Goal: Task Accomplishment & Management: Use online tool/utility

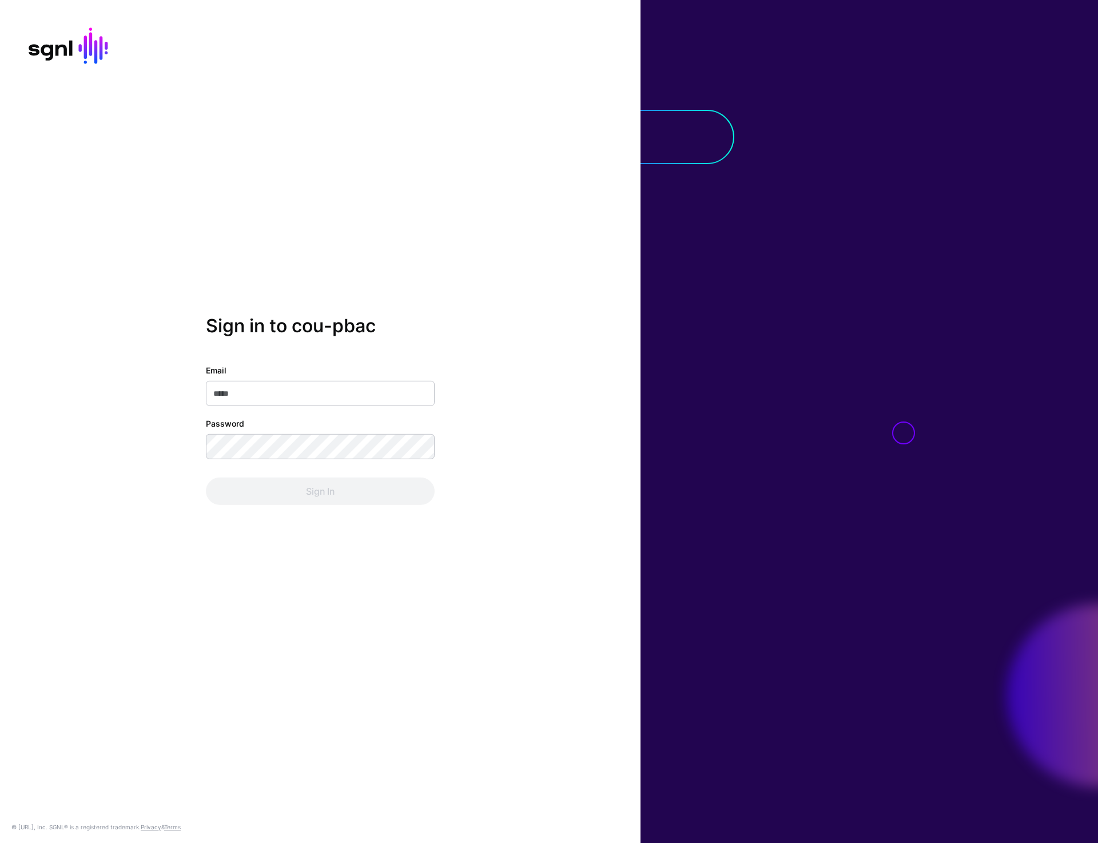
click at [196, 149] on div "Sign in to cou-pbac Email Password Sign In © [URL], Inc. SGNL® is a registered …" at bounding box center [320, 421] width 641 height 843
click at [269, 386] on input "Email" at bounding box center [320, 393] width 229 height 25
type input "**********"
click at [292, 502] on button "Sign In" at bounding box center [320, 491] width 229 height 27
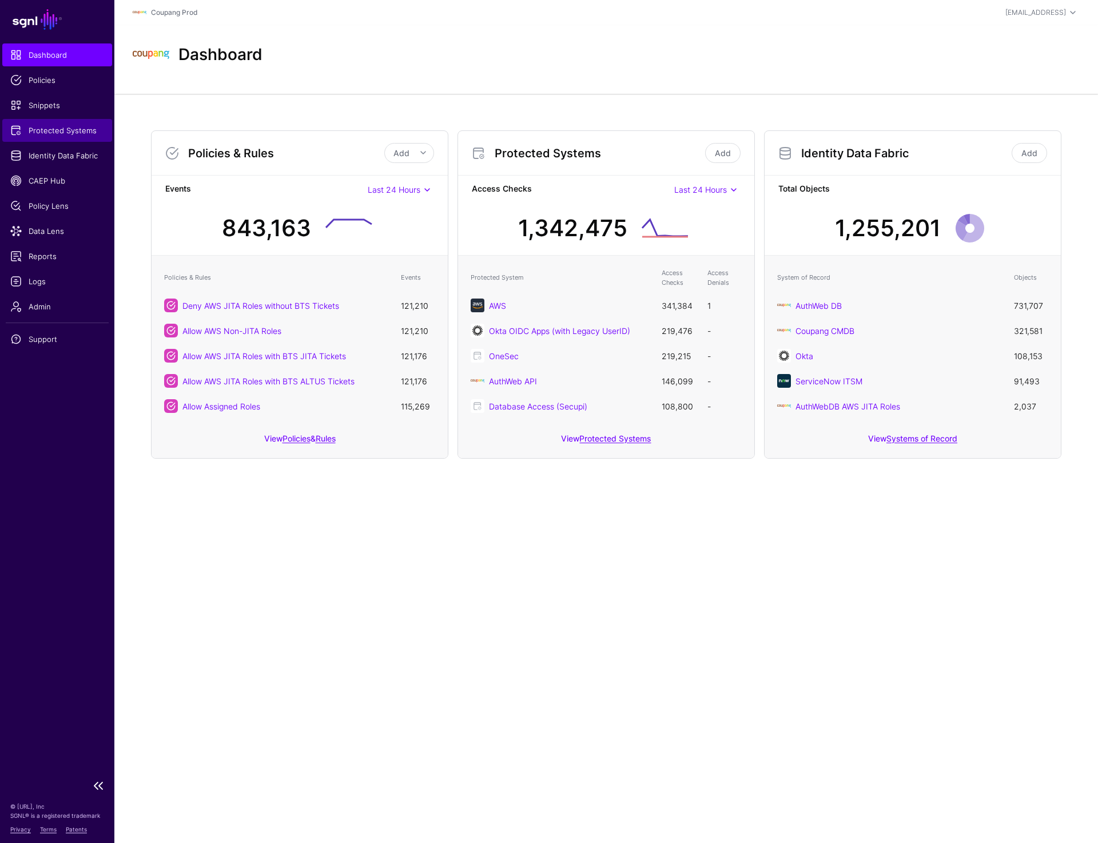
click at [53, 136] on span "Protected Systems" at bounding box center [57, 130] width 94 height 11
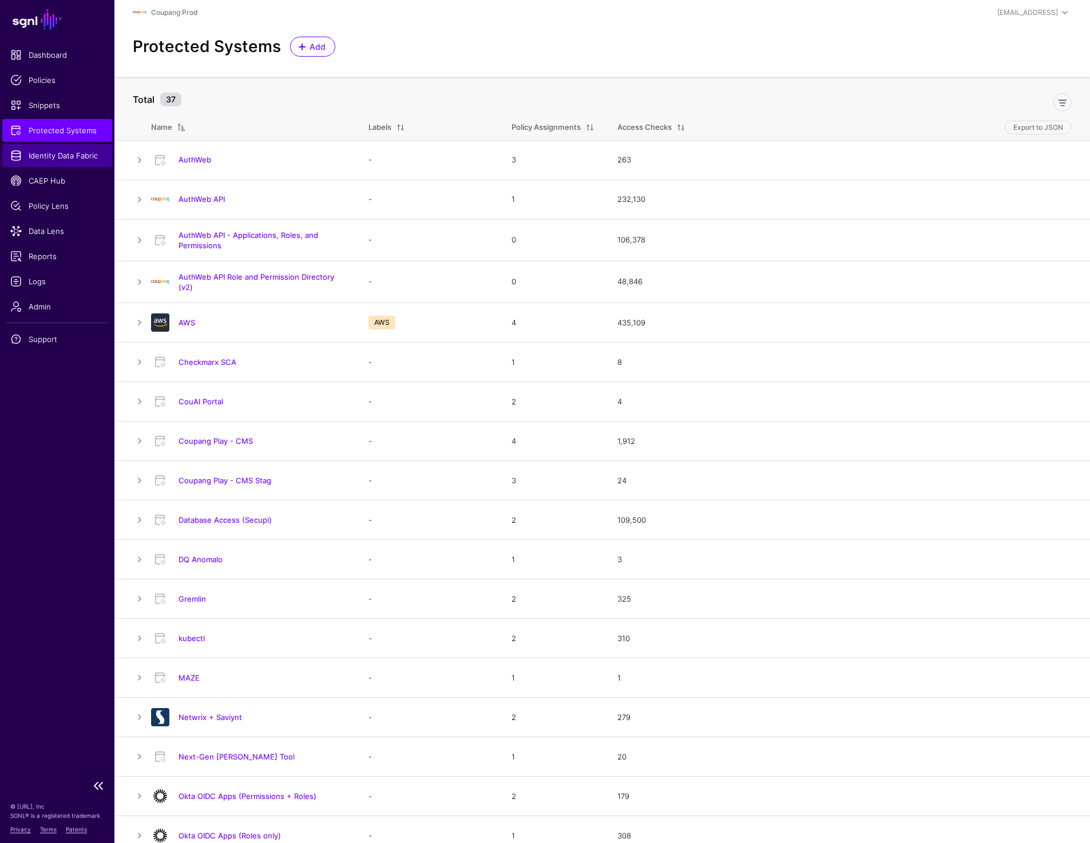
click at [62, 156] on span "Identity Data Fabric" at bounding box center [57, 155] width 94 height 11
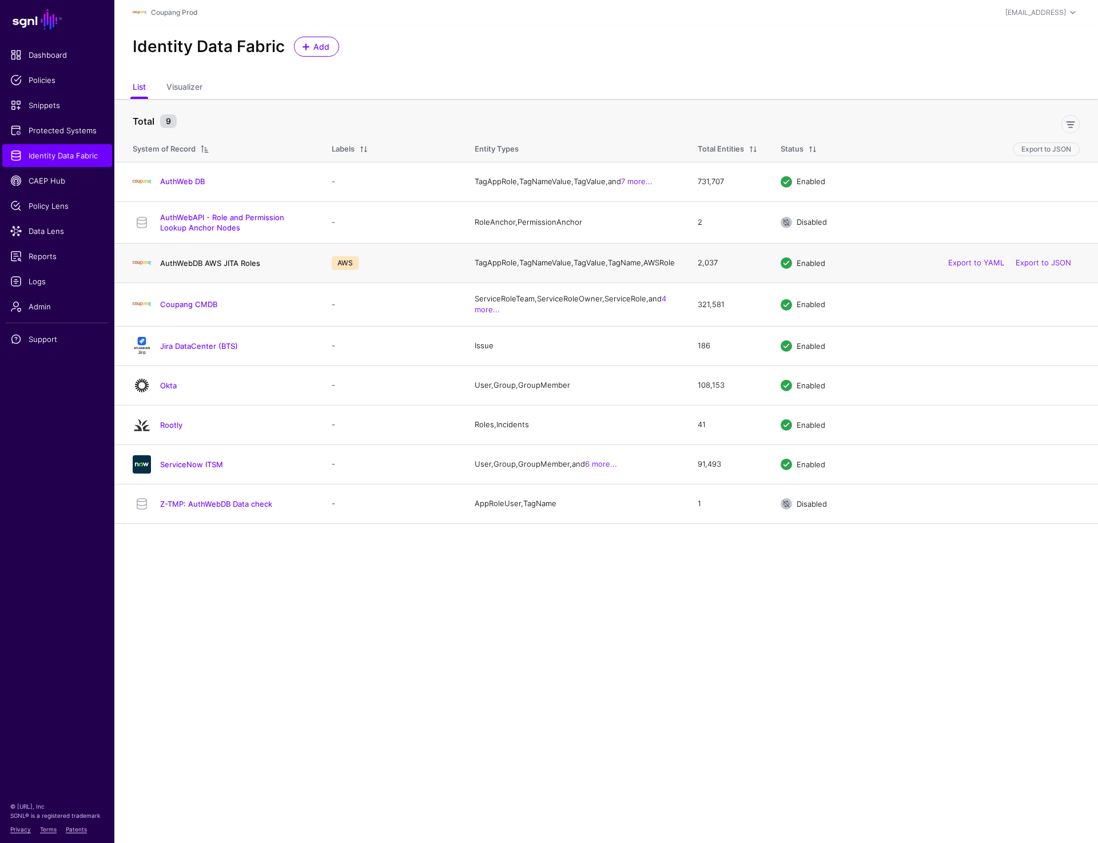
click at [184, 267] on link "AuthWebDB AWS JITA Roles" at bounding box center [210, 263] width 100 height 9
click at [188, 180] on link "AuthWeb DB" at bounding box center [182, 181] width 45 height 9
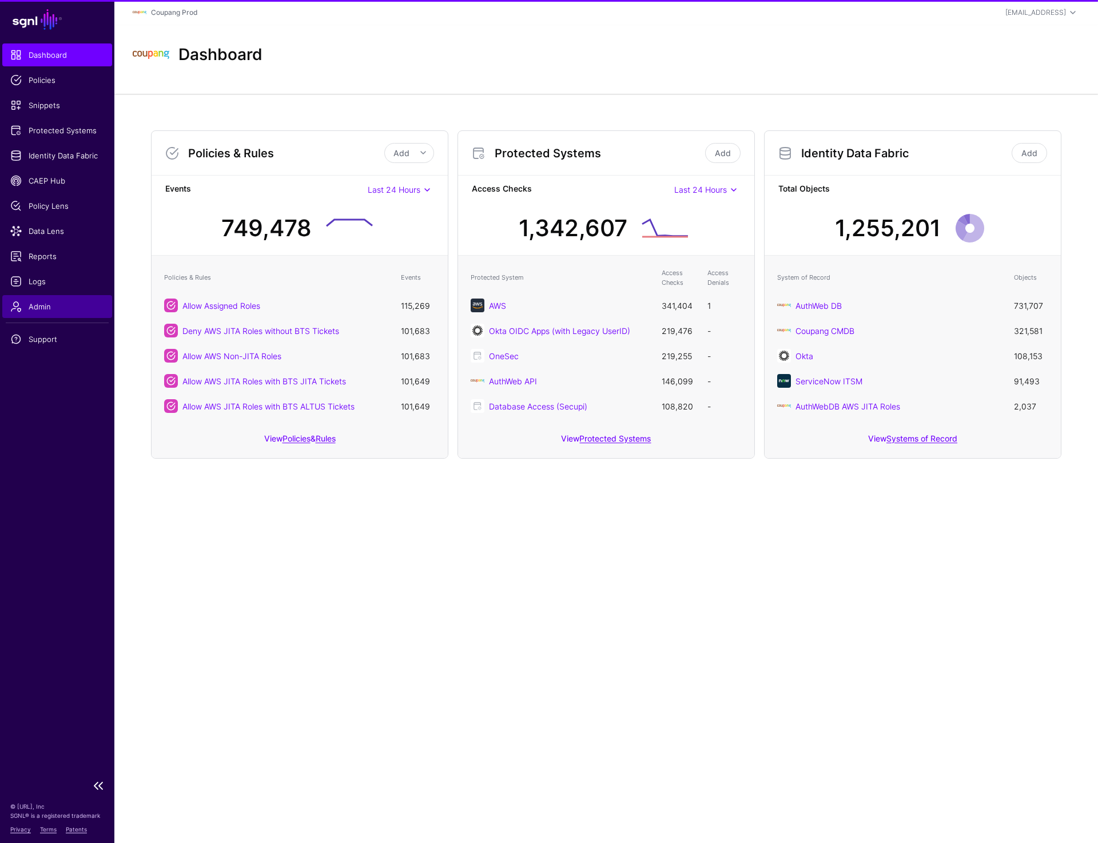
click at [26, 305] on span "Admin" at bounding box center [57, 306] width 94 height 11
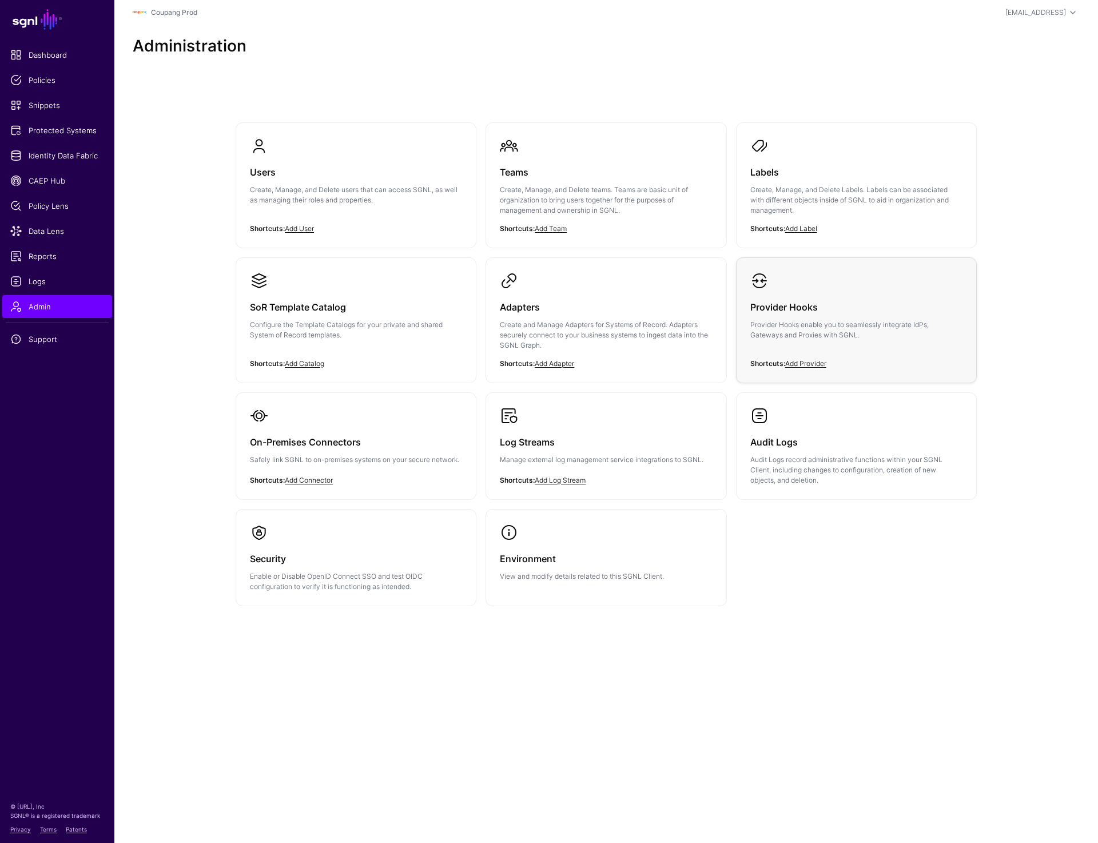
click at [861, 311] on h3 "Provider Hooks" at bounding box center [856, 307] width 212 height 16
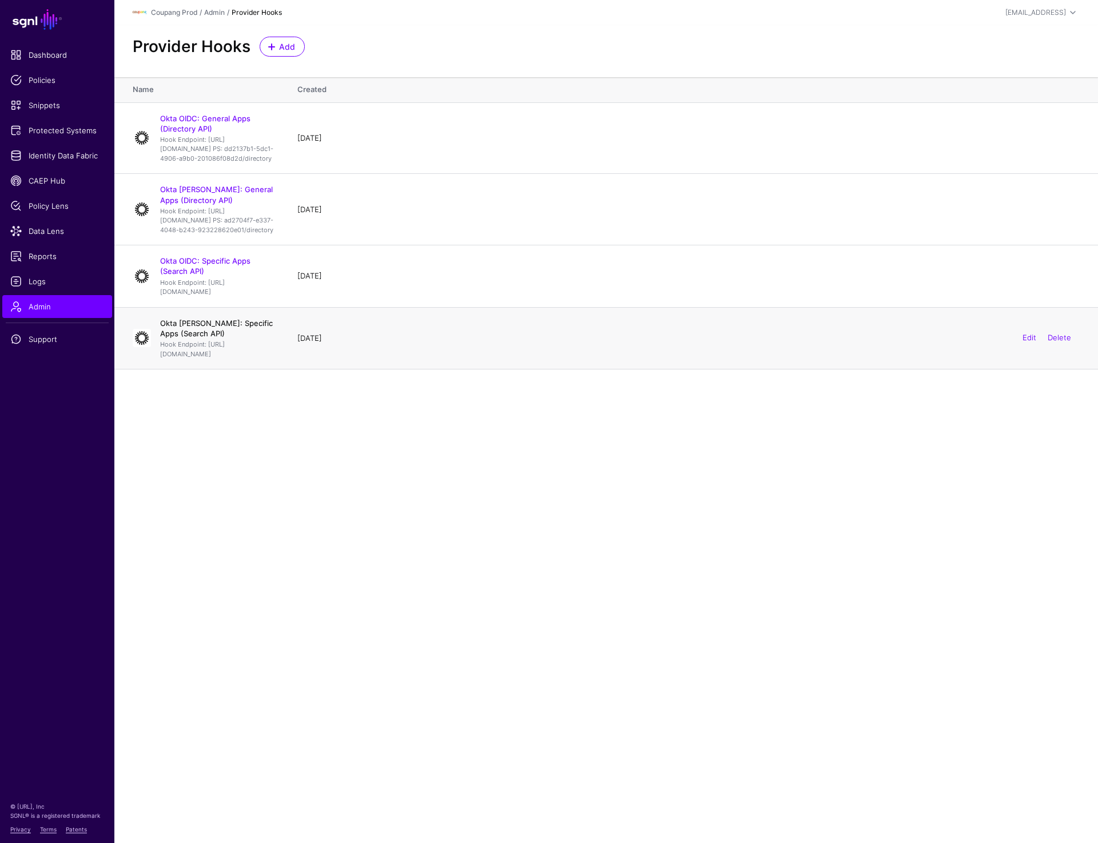
click at [239, 338] on link "Okta [PERSON_NAME]: Specific Apps (Search API)" at bounding box center [216, 328] width 113 height 19
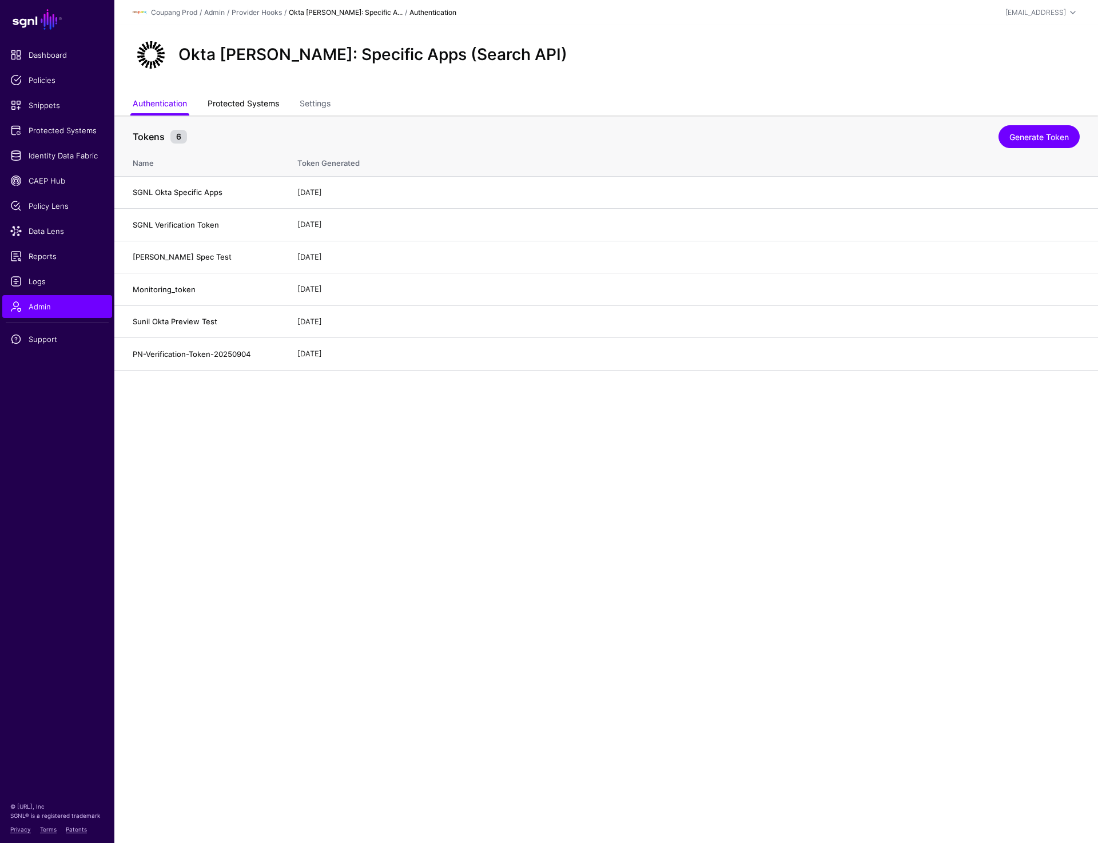
click at [254, 102] on link "Protected Systems" at bounding box center [243, 105] width 71 height 22
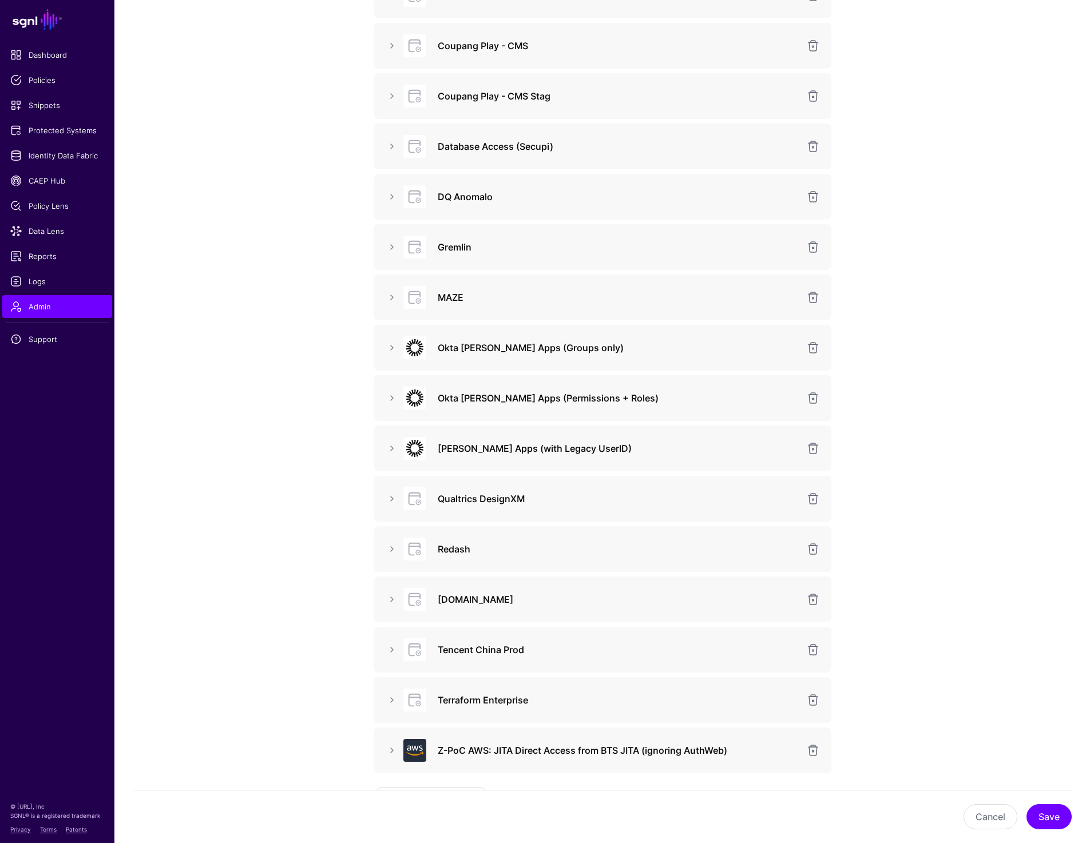
scroll to position [492, 0]
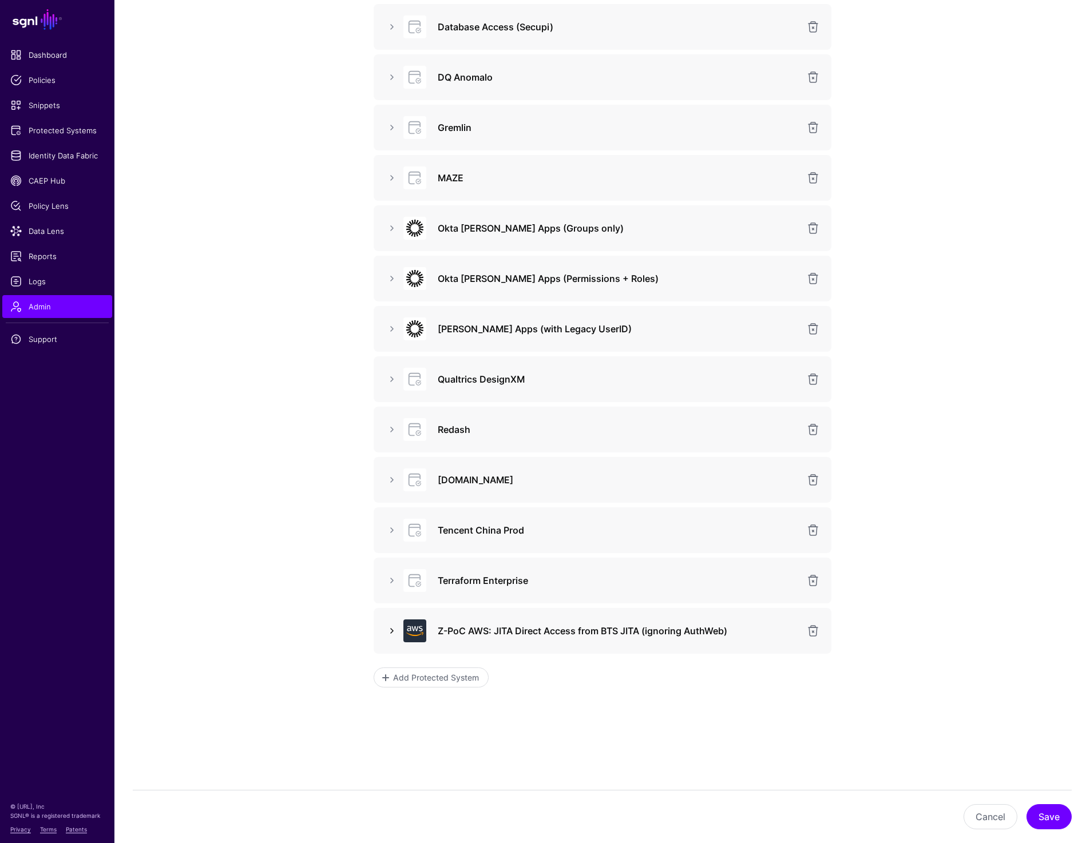
click at [392, 629] on link at bounding box center [392, 631] width 14 height 14
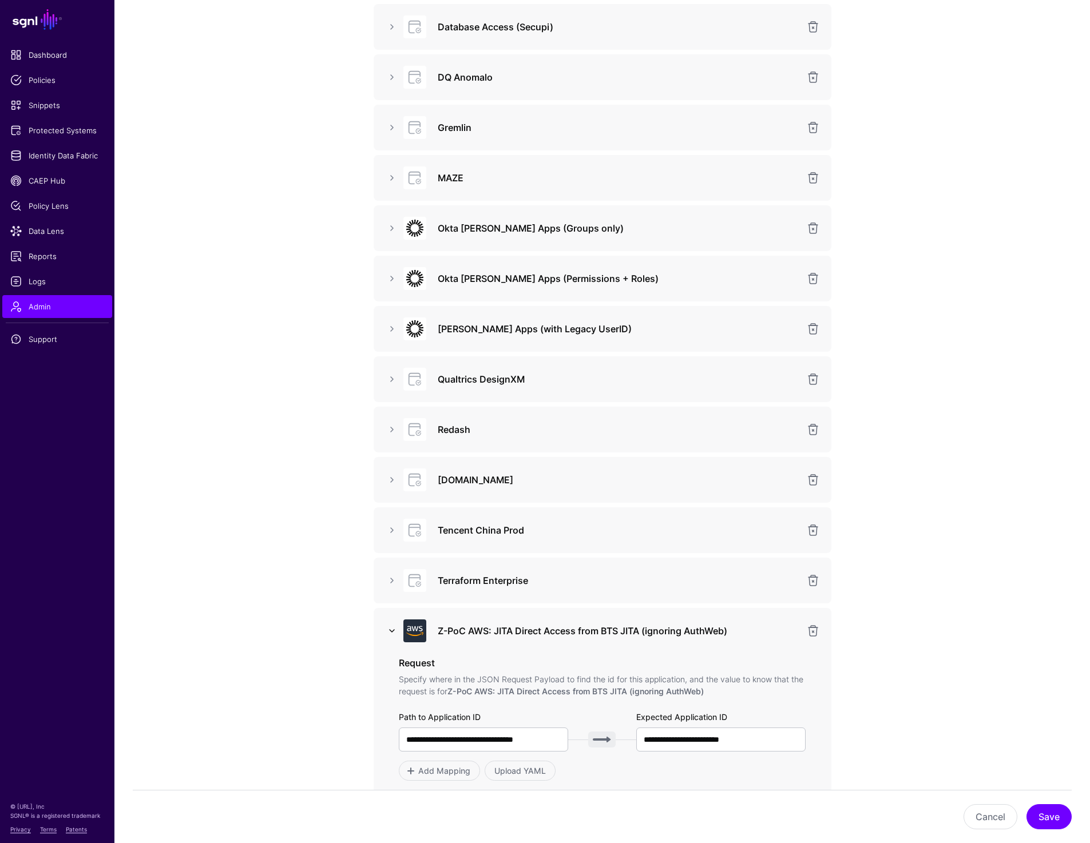
click at [392, 629] on link at bounding box center [392, 631] width 14 height 14
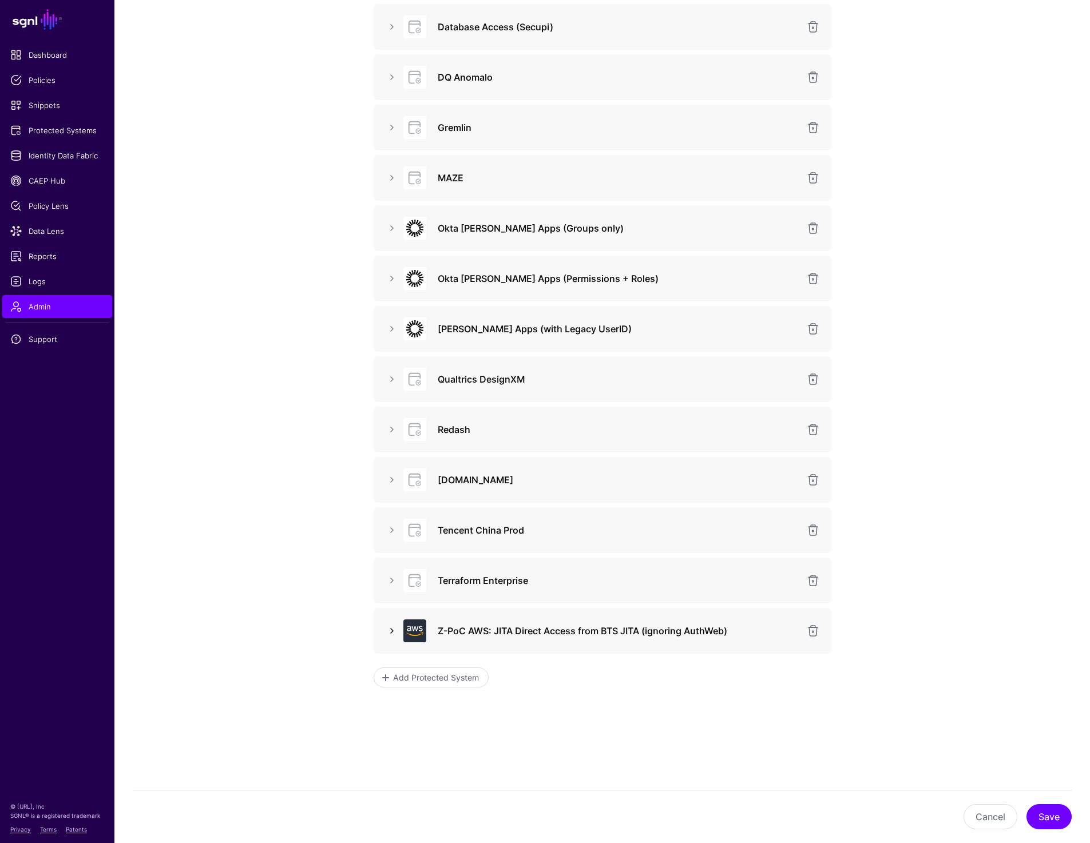
click at [392, 629] on link at bounding box center [392, 631] width 14 height 14
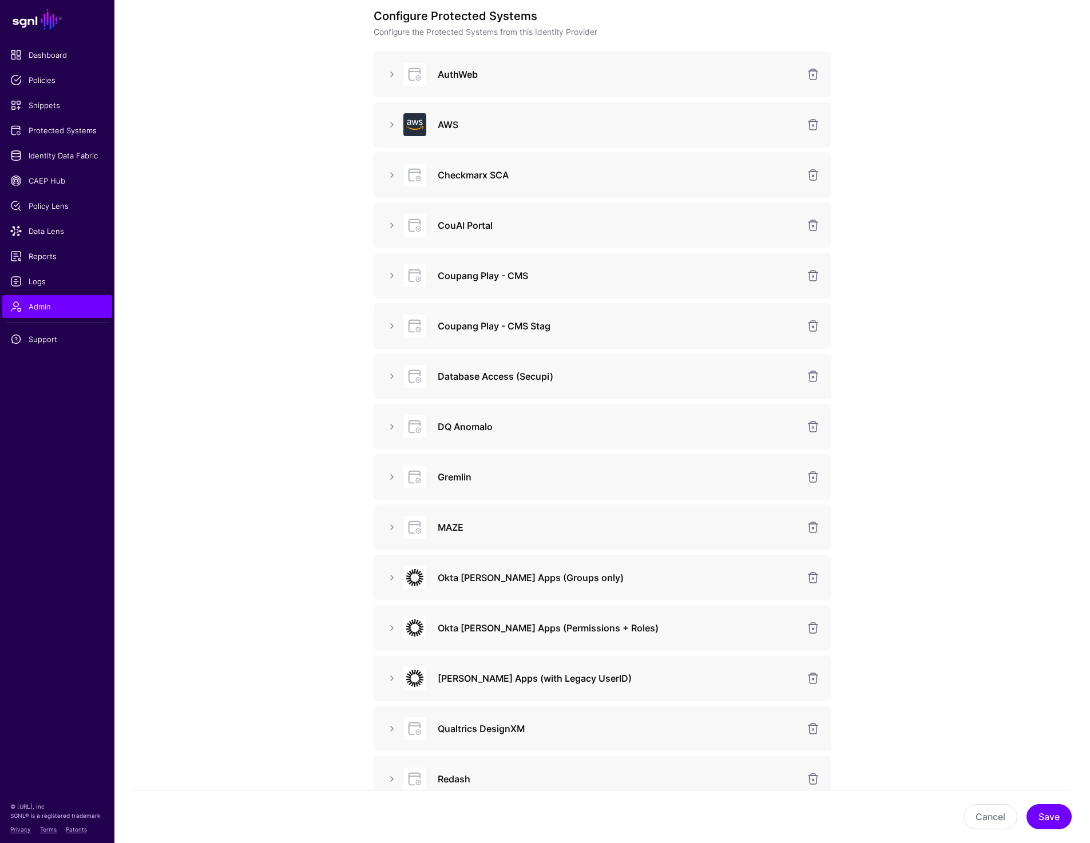
scroll to position [0, 0]
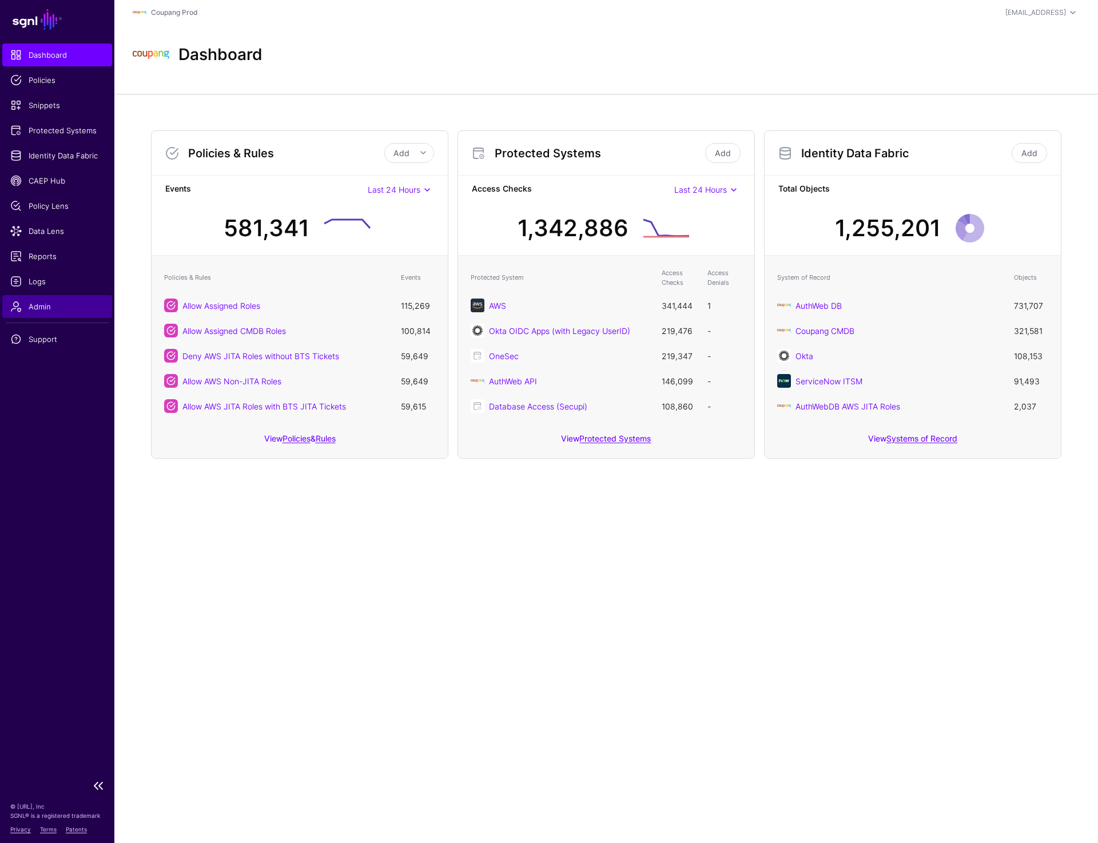
click at [35, 312] on link "Admin" at bounding box center [57, 306] width 110 height 23
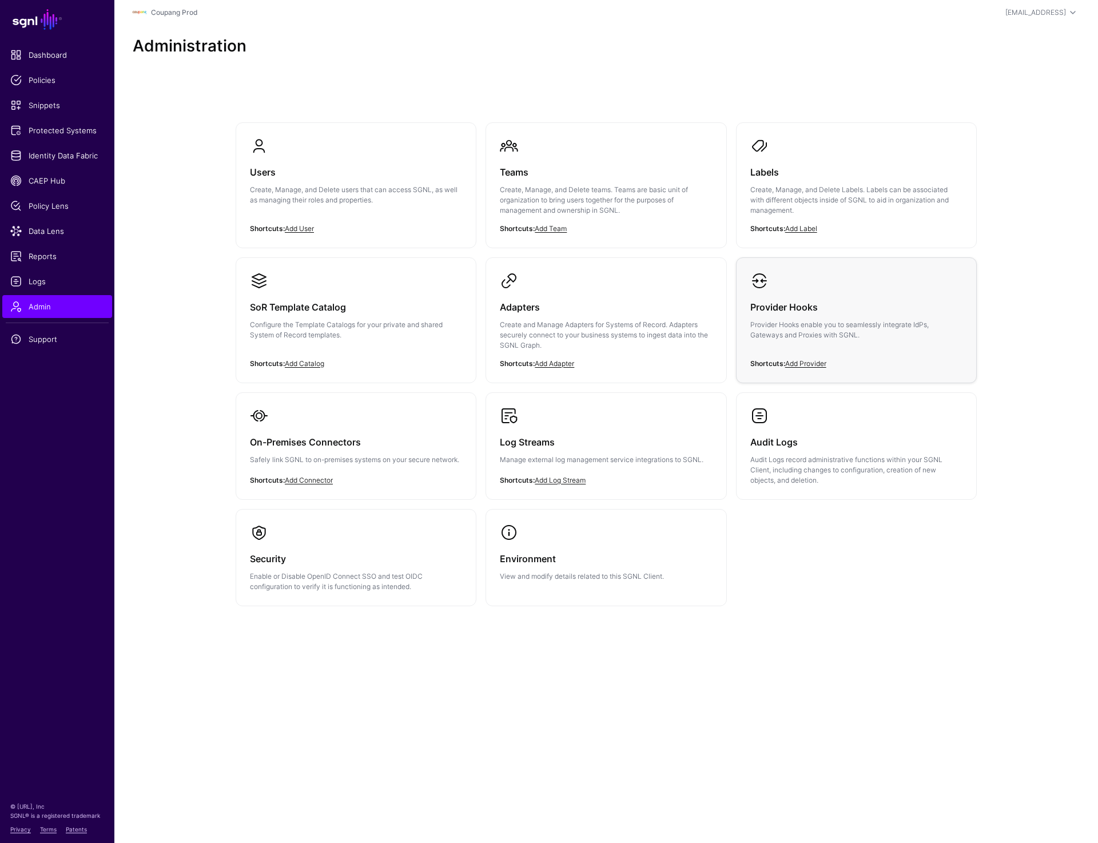
click at [790, 313] on h3 "Provider Hooks" at bounding box center [856, 307] width 212 height 16
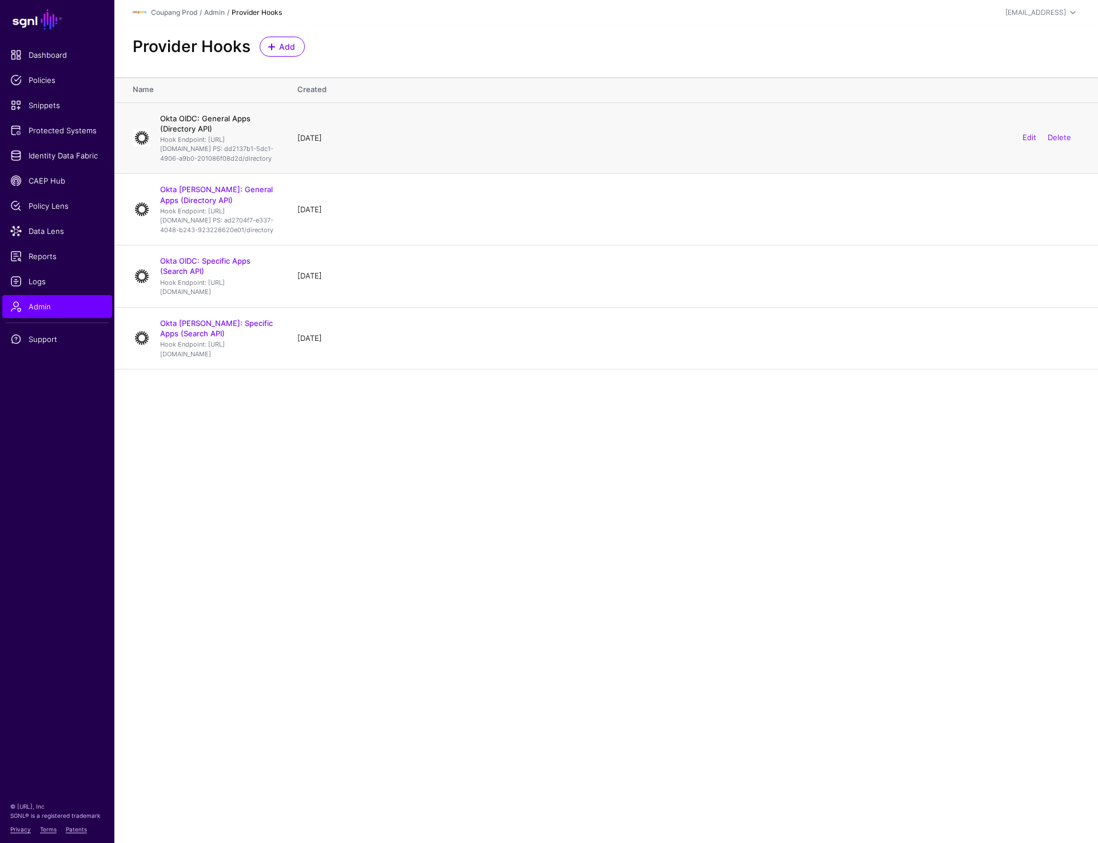
click at [251, 114] on link "Okta OIDC: General Apps (Directory API)" at bounding box center [205, 123] width 90 height 19
click at [255, 204] on link "Okta SAML: General Apps (Directory API)" at bounding box center [216, 194] width 113 height 19
click at [456, 555] on main "SGNL Dashboard Policies Snippets Protected Systems Identity Data Fabric CAEP Hu…" at bounding box center [549, 421] width 1098 height 843
click at [251, 276] on link "Okta OIDC: Specific Apps (Search API)" at bounding box center [205, 265] width 90 height 19
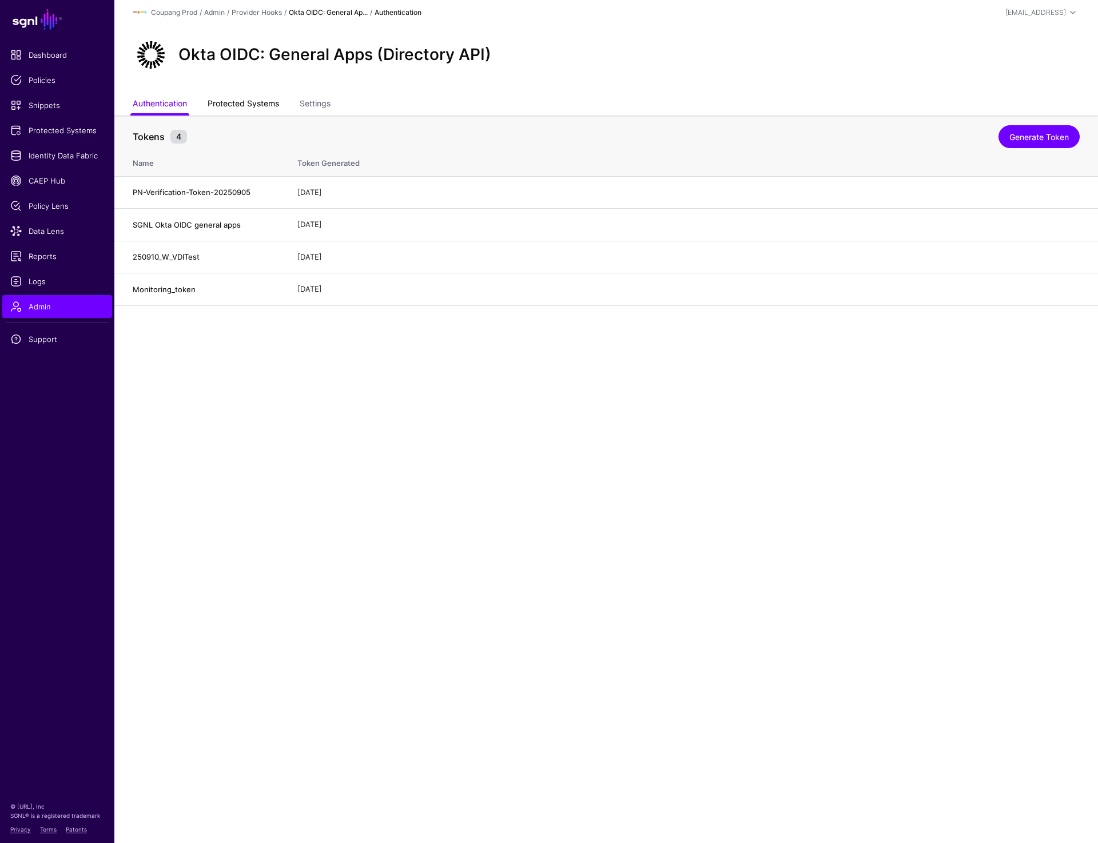
click at [227, 104] on link "Protected Systems" at bounding box center [243, 105] width 71 height 22
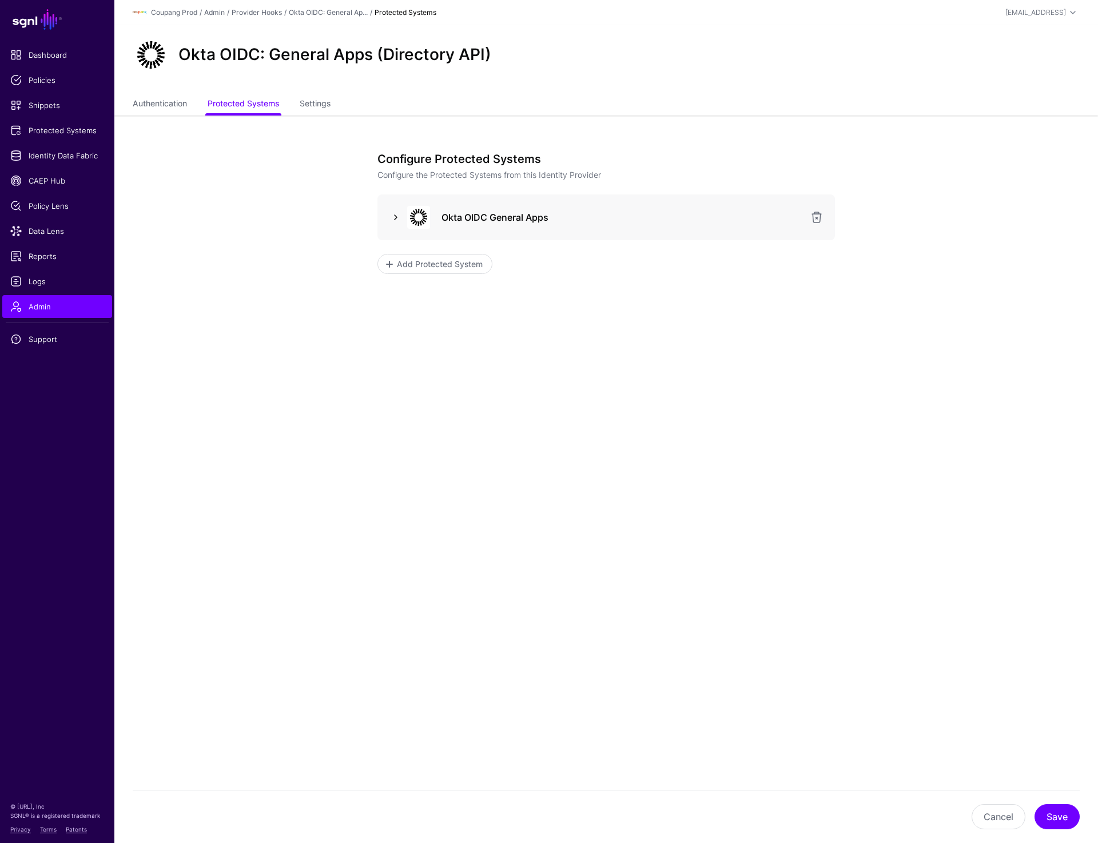
click at [396, 216] on link at bounding box center [396, 217] width 14 height 14
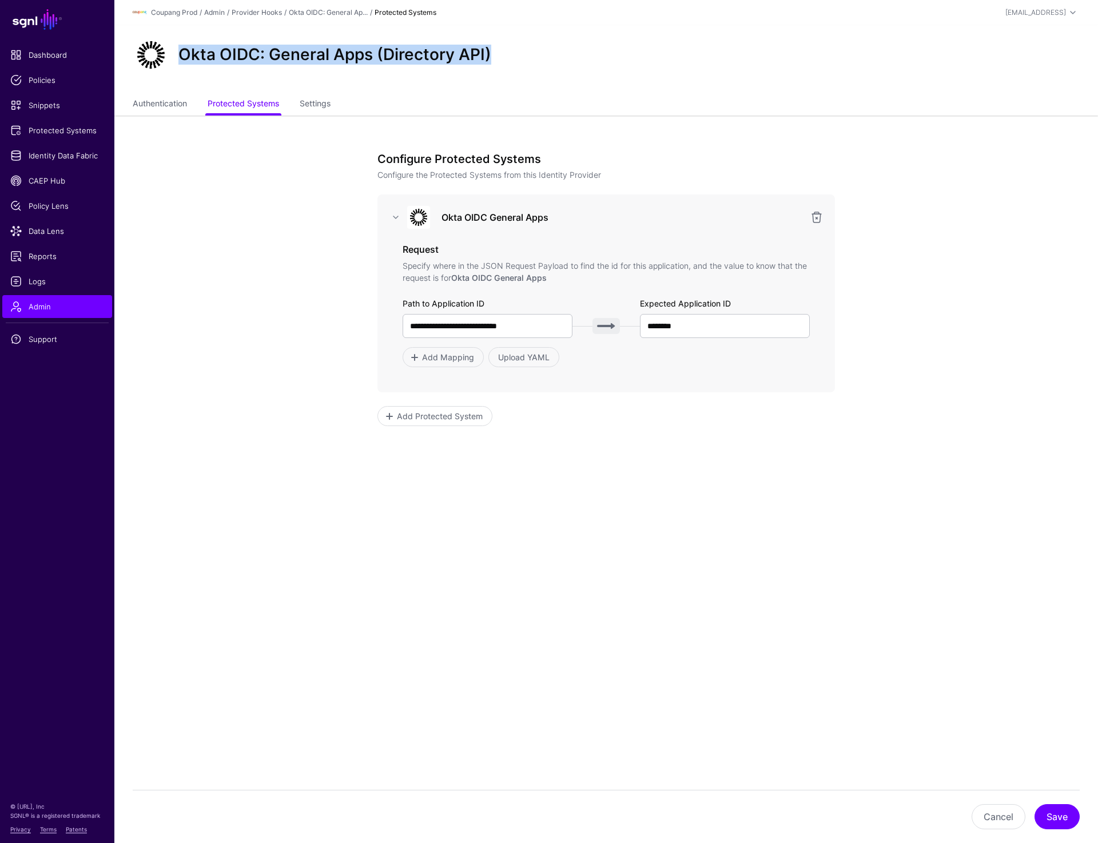
drag, startPoint x: 176, startPoint y: 53, endPoint x: 508, endPoint y: 53, distance: 332.3
click at [508, 53] on div "Okta OIDC: General Apps (Directory API)" at bounding box center [606, 55] width 956 height 37
copy h2 "Okta OIDC: General Apps (Directory API)"
click at [243, 108] on link "Protected Systems" at bounding box center [243, 105] width 71 height 22
click at [311, 10] on link "Okta OIDC: General Ap..." at bounding box center [328, 12] width 79 height 9
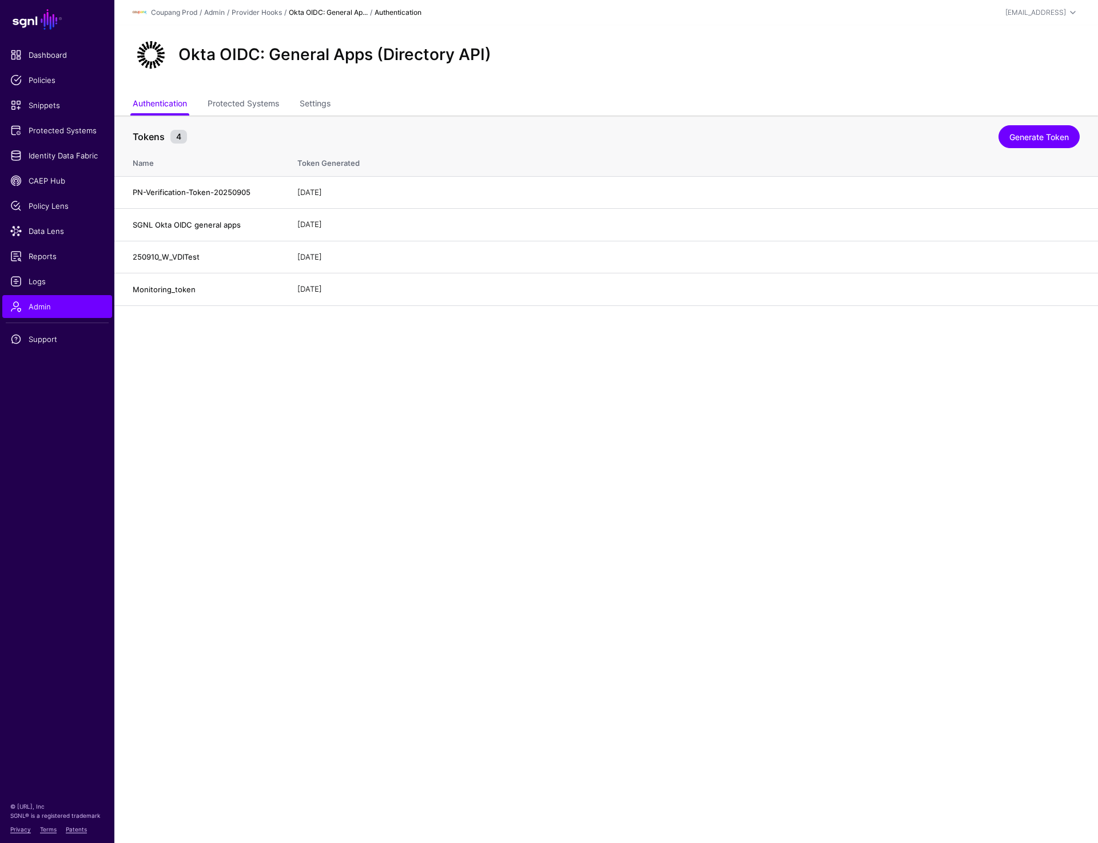
click at [261, 7] on div "Coupang Prod / Admin / Provider Hooks / Okta OIDC: General Ap... / Authenticati…" at bounding box center [448, 13] width 631 height 14
click at [259, 11] on link "Provider Hooks" at bounding box center [257, 12] width 50 height 9
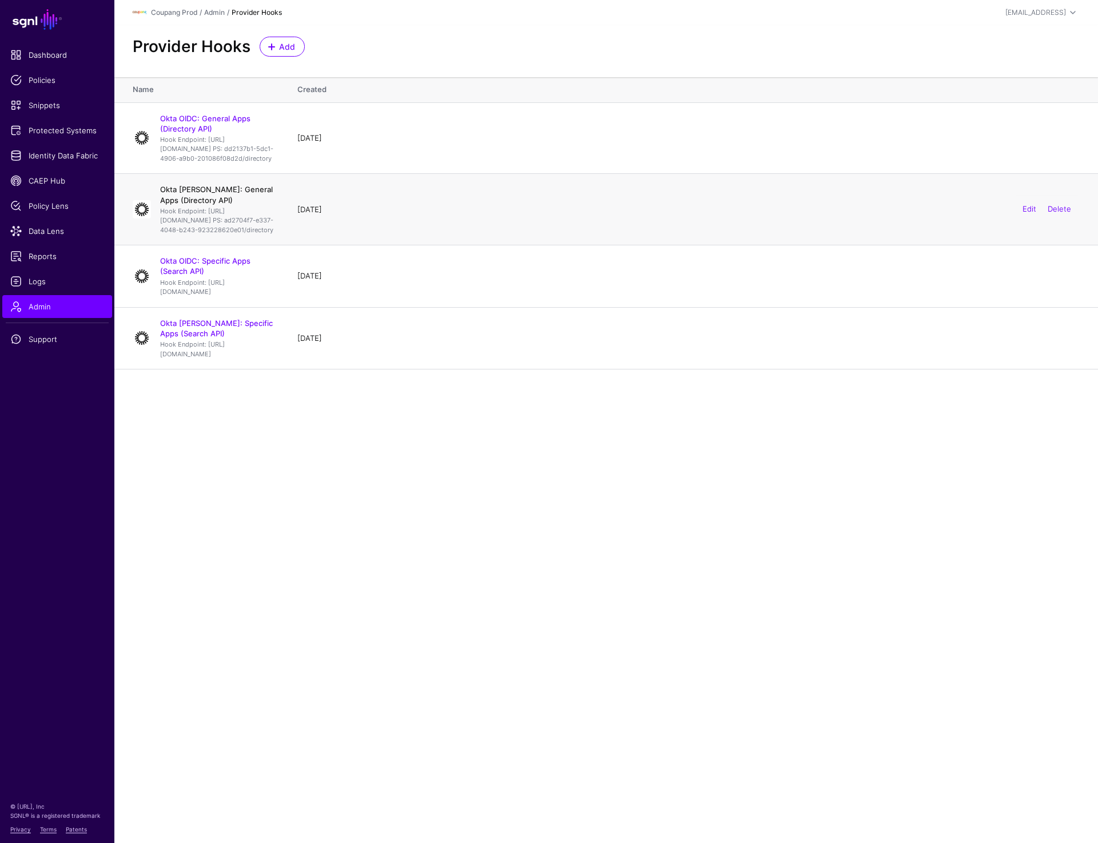
click at [209, 204] on link "Okta [PERSON_NAME]: General Apps (Directory API)" at bounding box center [216, 194] width 113 height 19
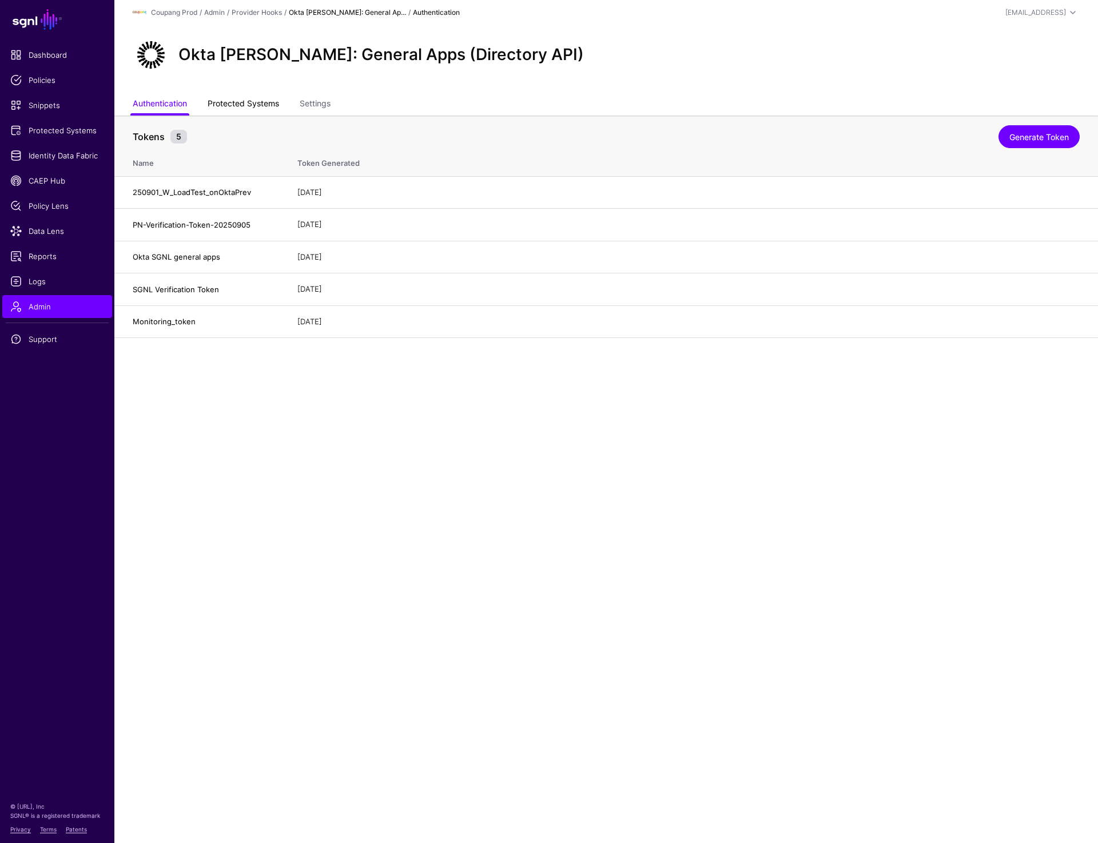
click at [235, 108] on link "Protected Systems" at bounding box center [243, 105] width 71 height 22
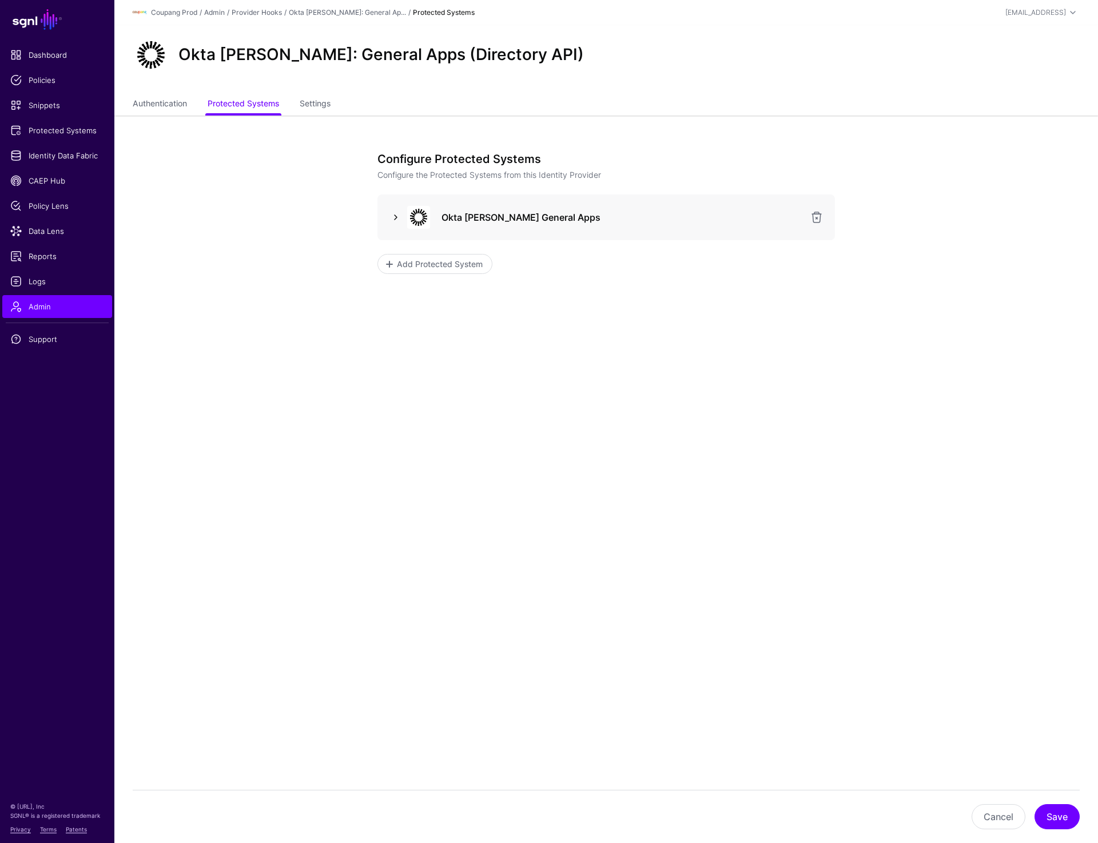
click at [395, 213] on link at bounding box center [396, 217] width 14 height 14
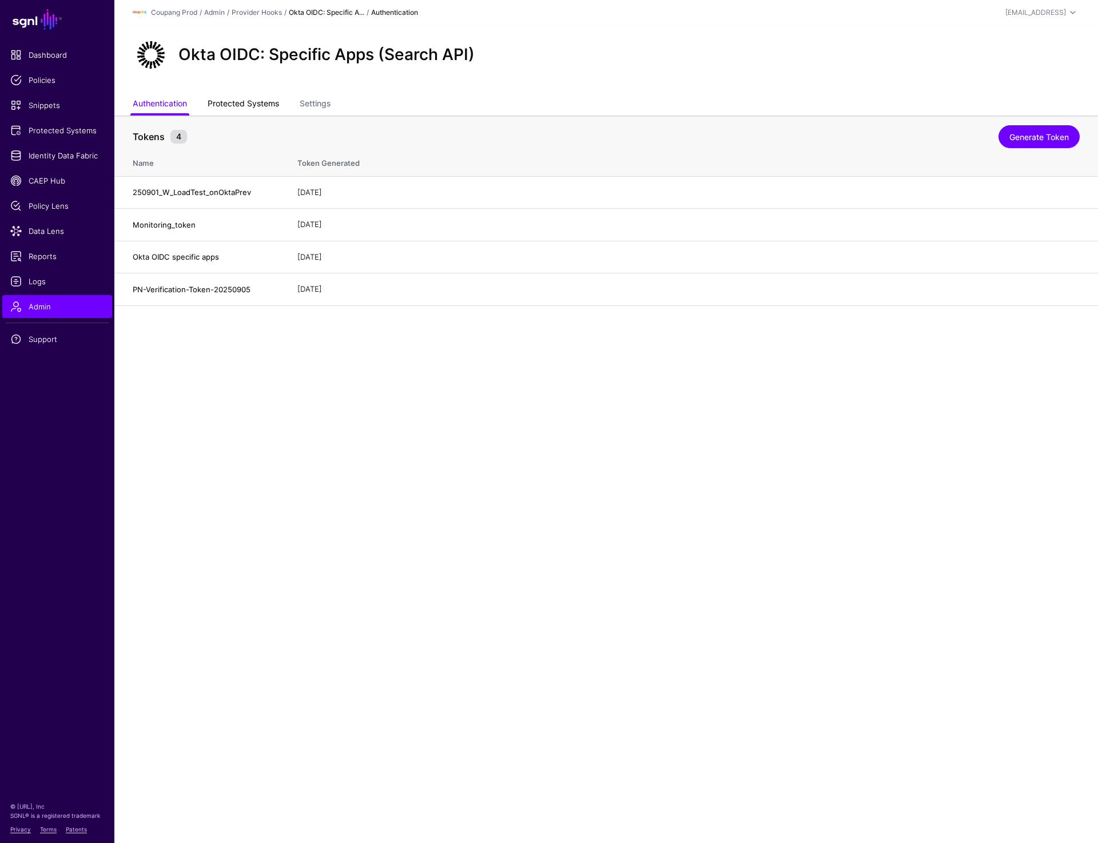
click at [240, 100] on link "Protected Systems" at bounding box center [243, 105] width 71 height 22
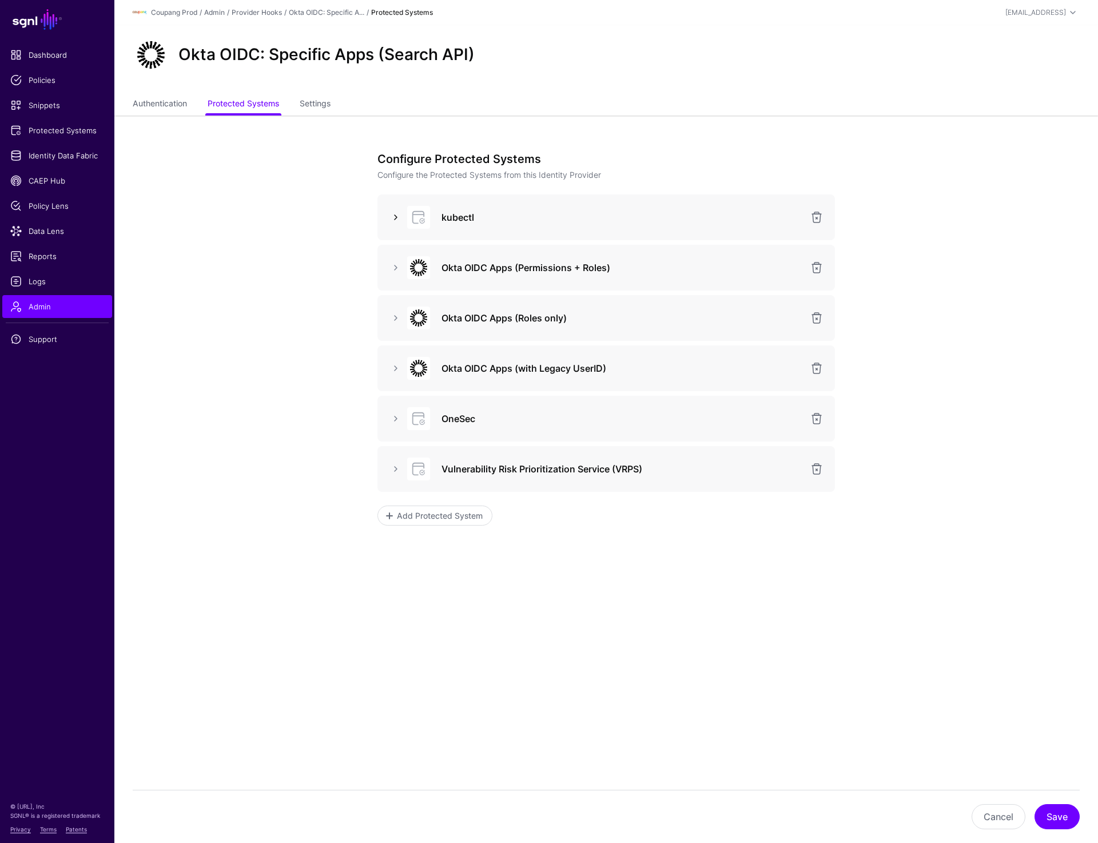
click at [392, 214] on link at bounding box center [396, 217] width 14 height 14
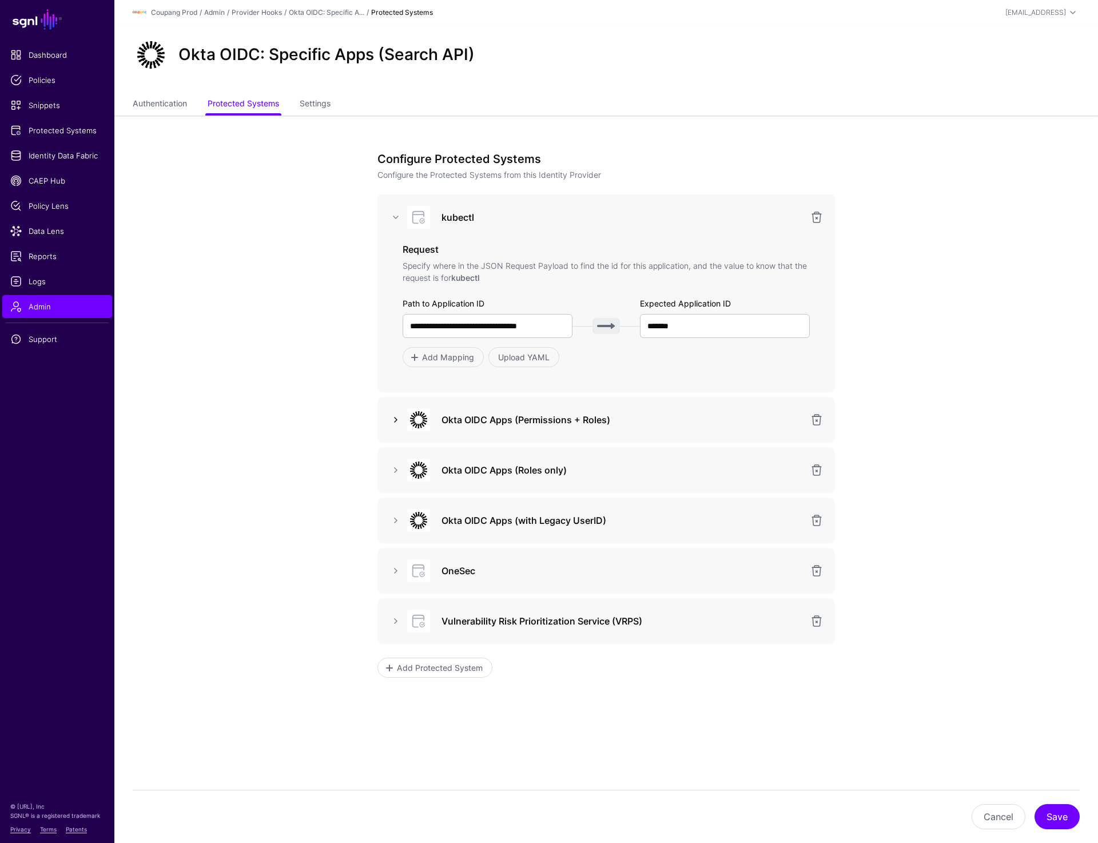
click at [392, 422] on link at bounding box center [396, 420] width 14 height 14
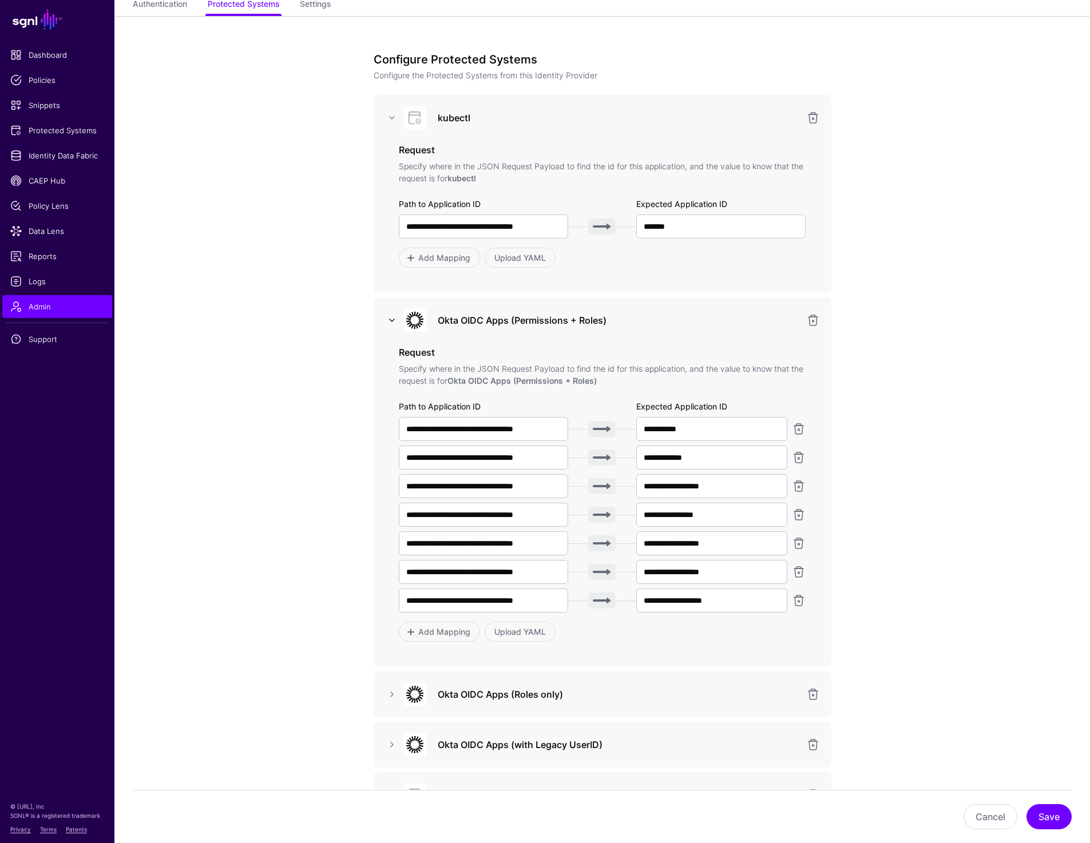
scroll to position [314, 0]
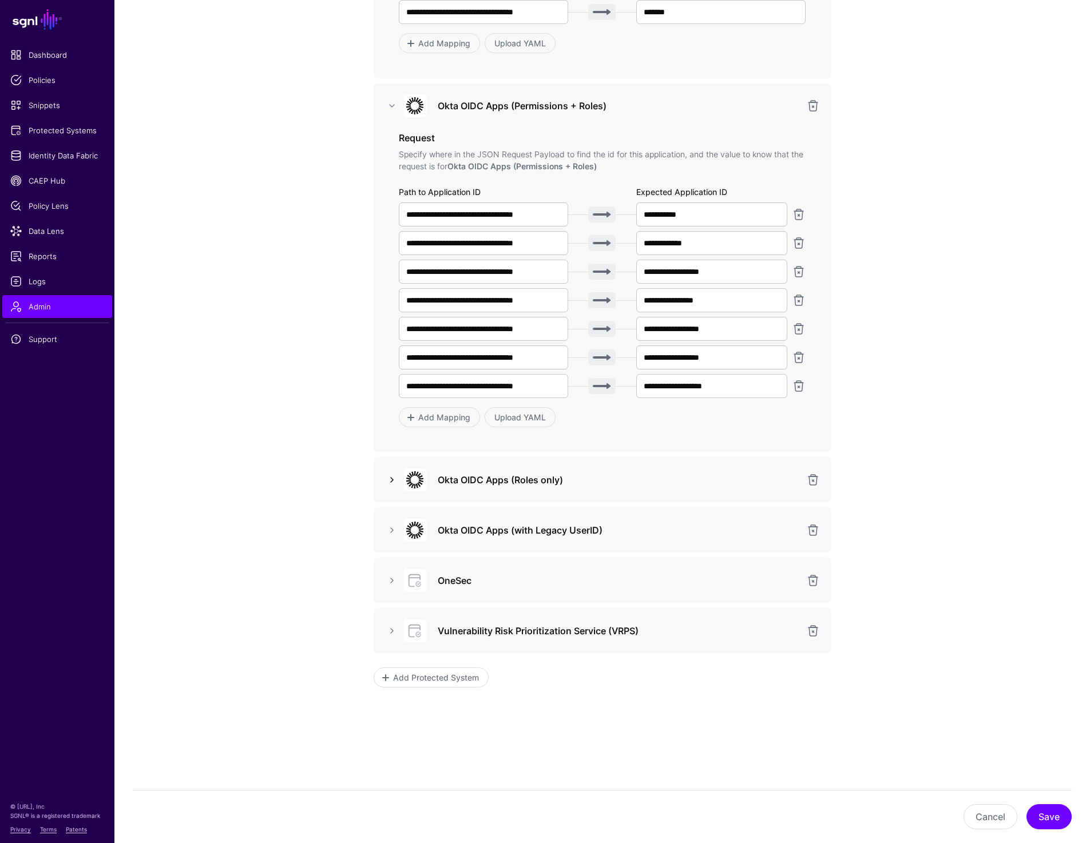
click at [387, 477] on link at bounding box center [392, 480] width 14 height 14
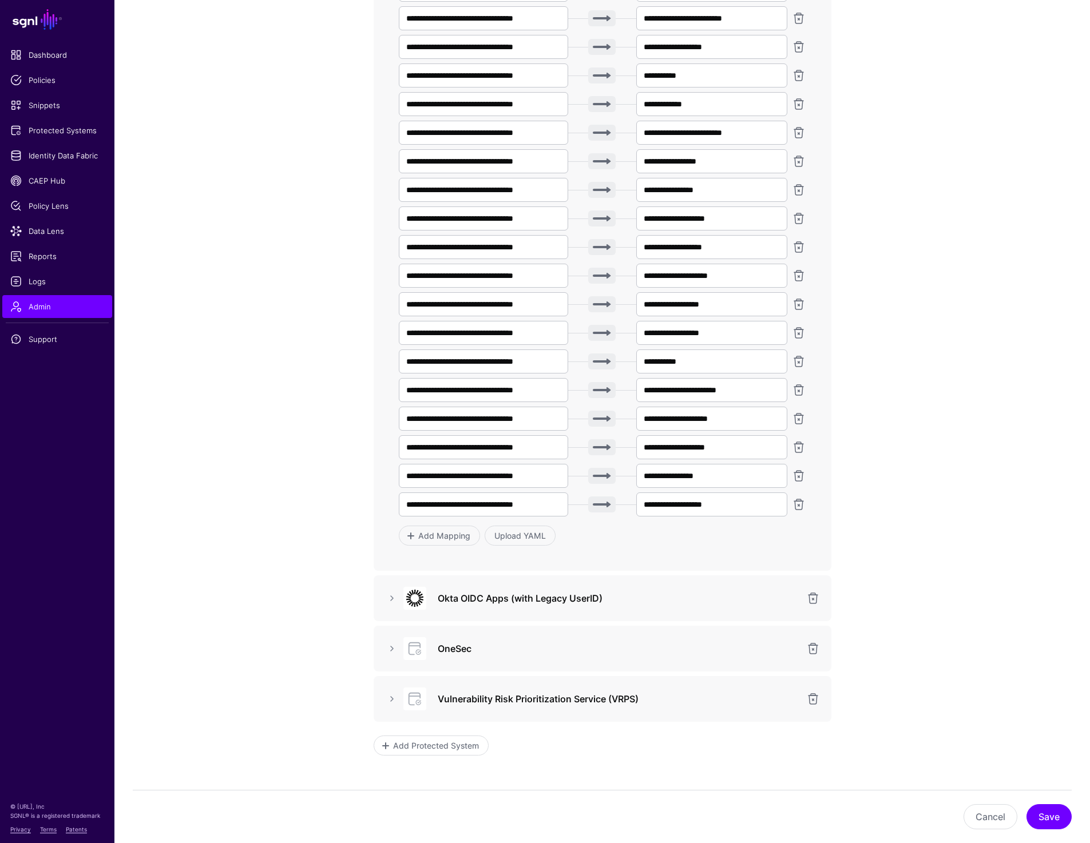
scroll to position [2182, 0]
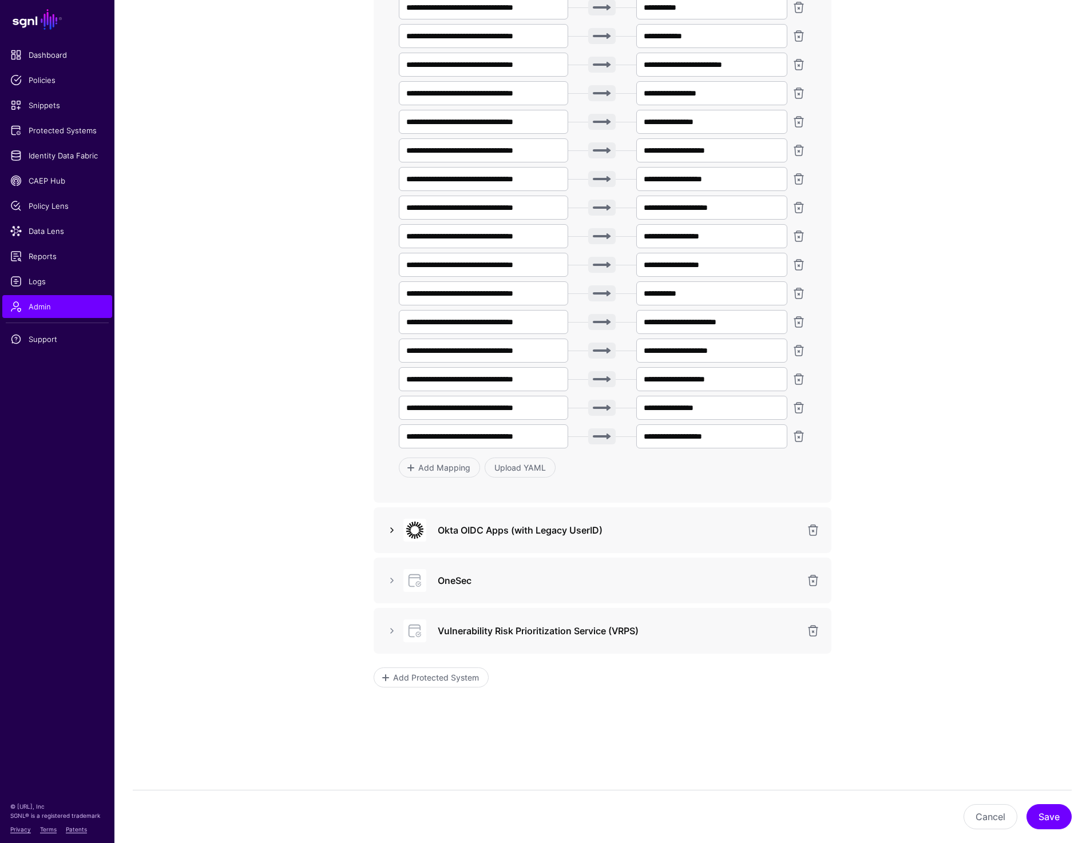
click at [388, 531] on link at bounding box center [392, 530] width 14 height 14
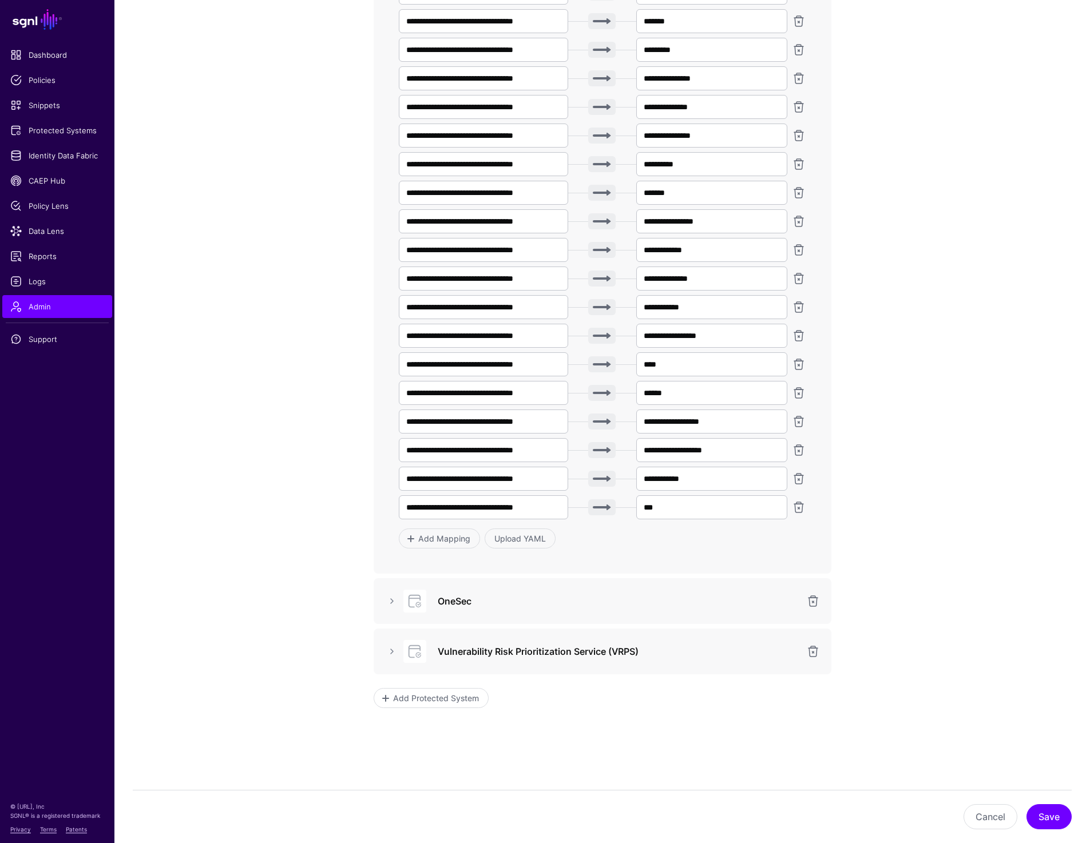
scroll to position [3278, 0]
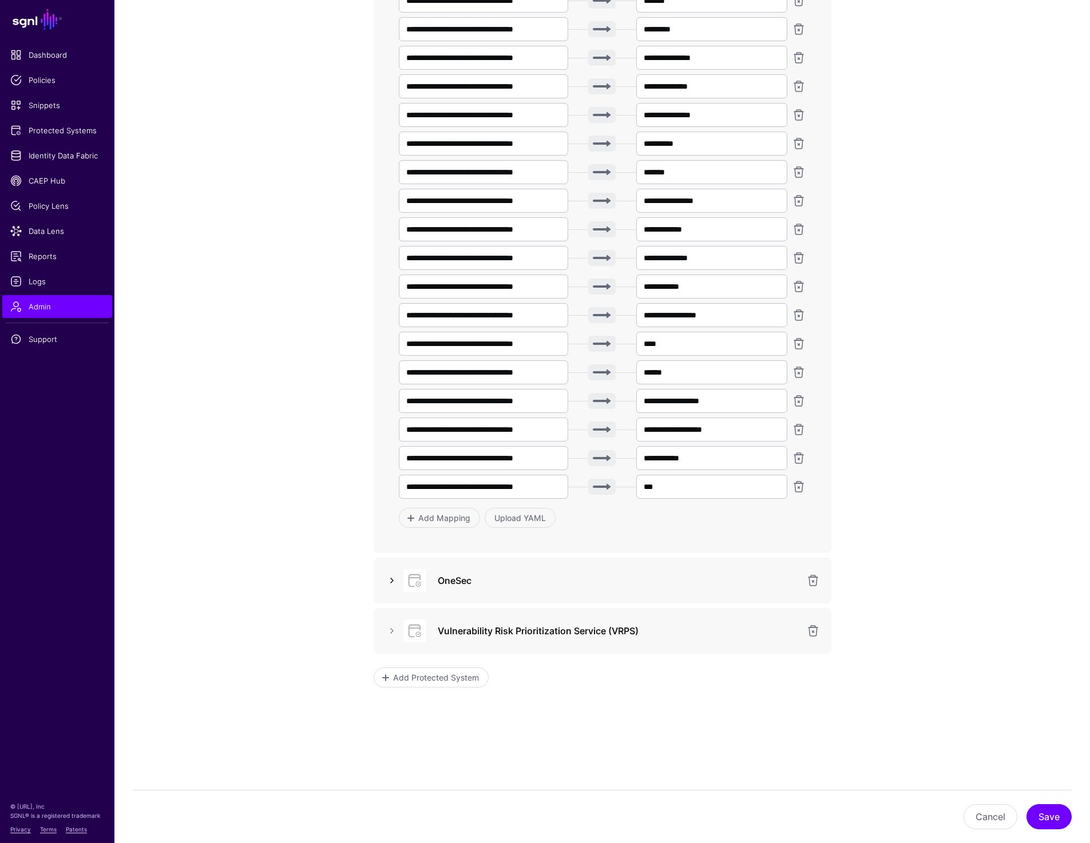
click at [392, 586] on link at bounding box center [392, 581] width 14 height 14
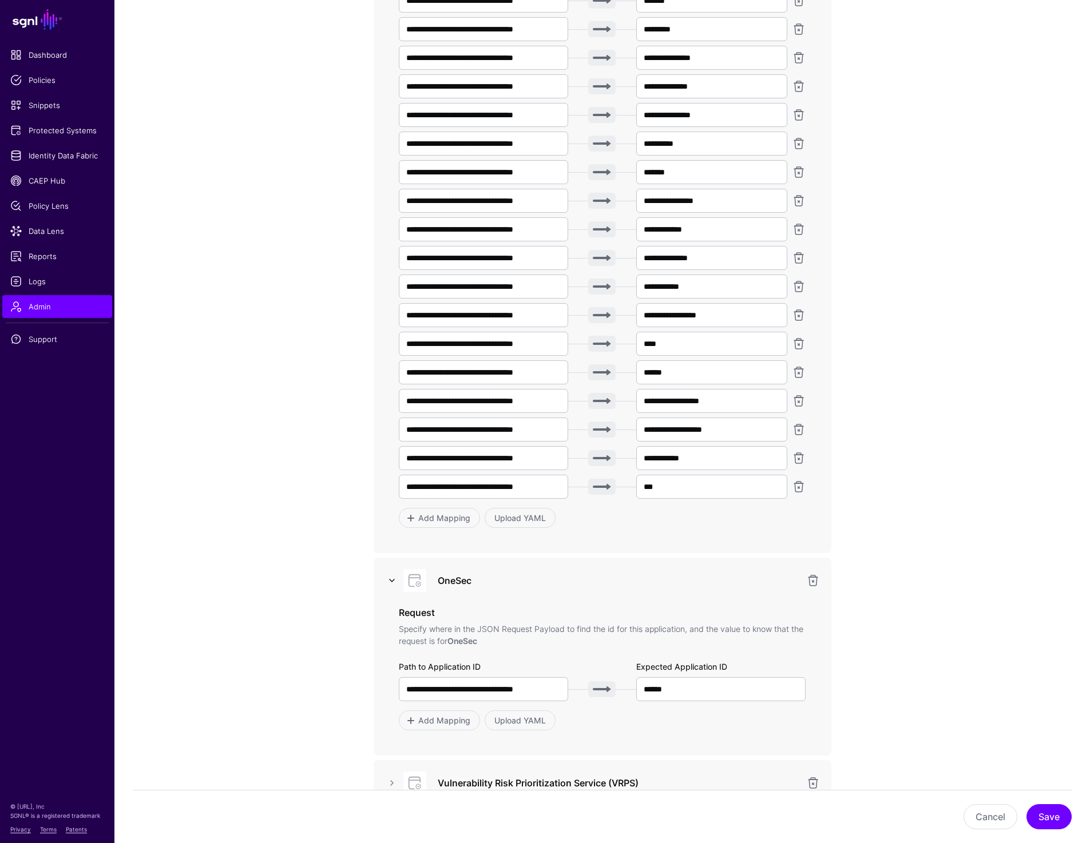
scroll to position [3430, 0]
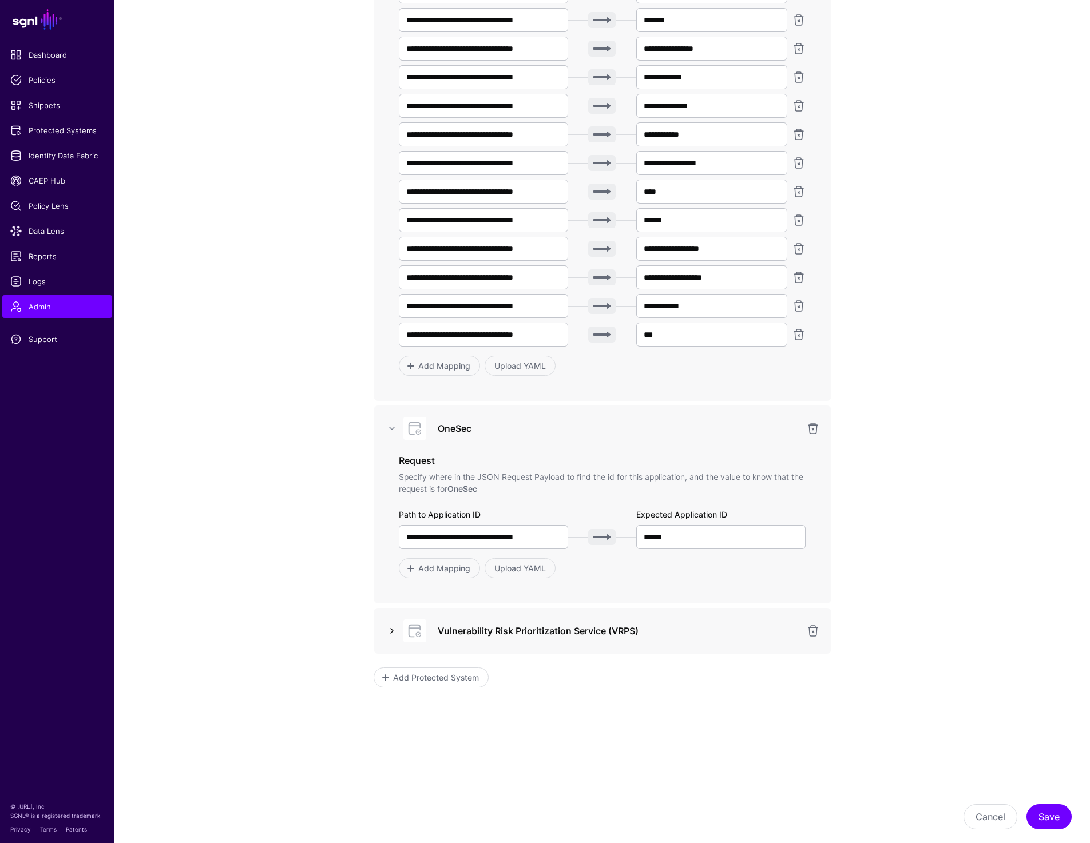
click at [390, 631] on link at bounding box center [392, 631] width 14 height 14
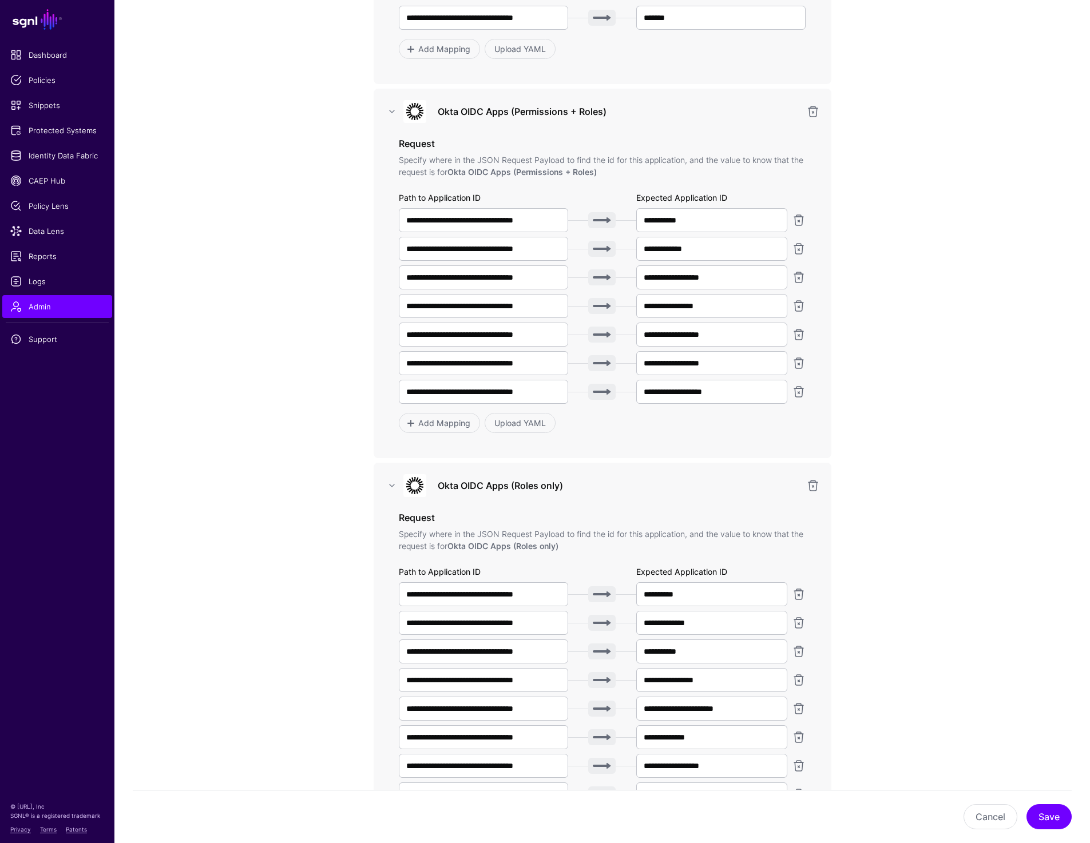
scroll to position [377, 0]
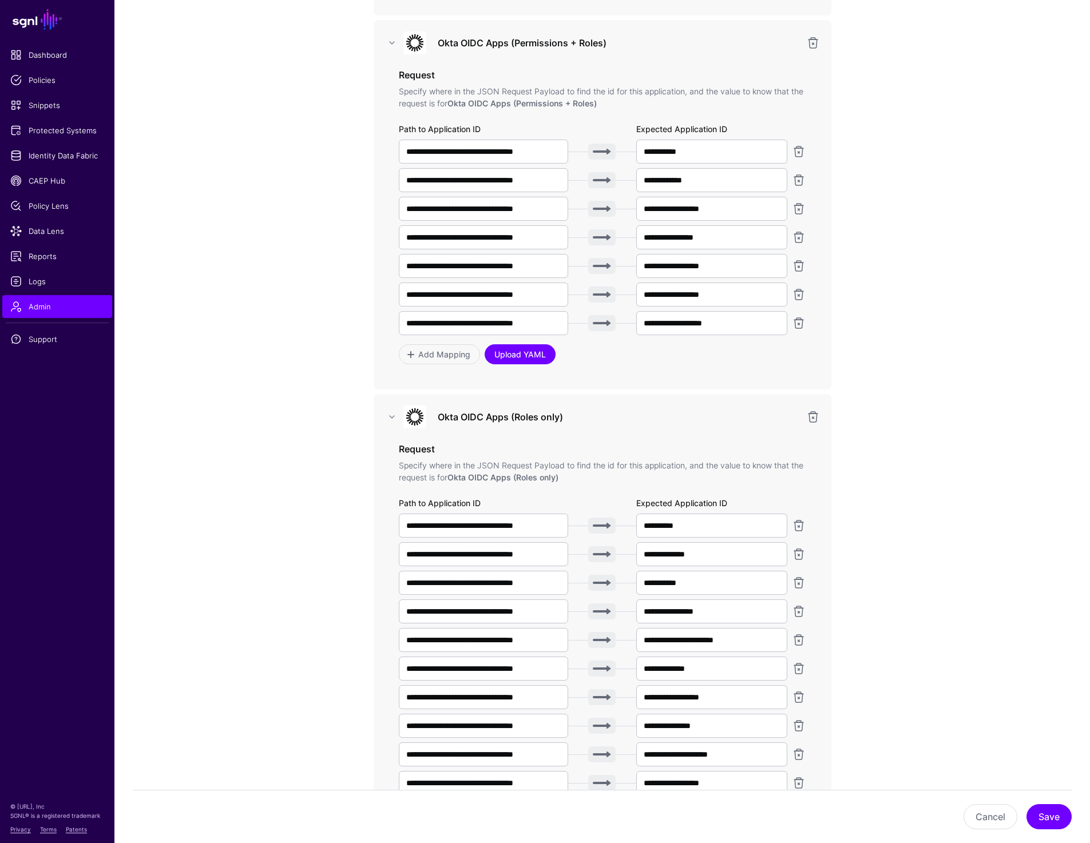
click at [526, 357] on link "Upload YAML" at bounding box center [519, 354] width 71 height 20
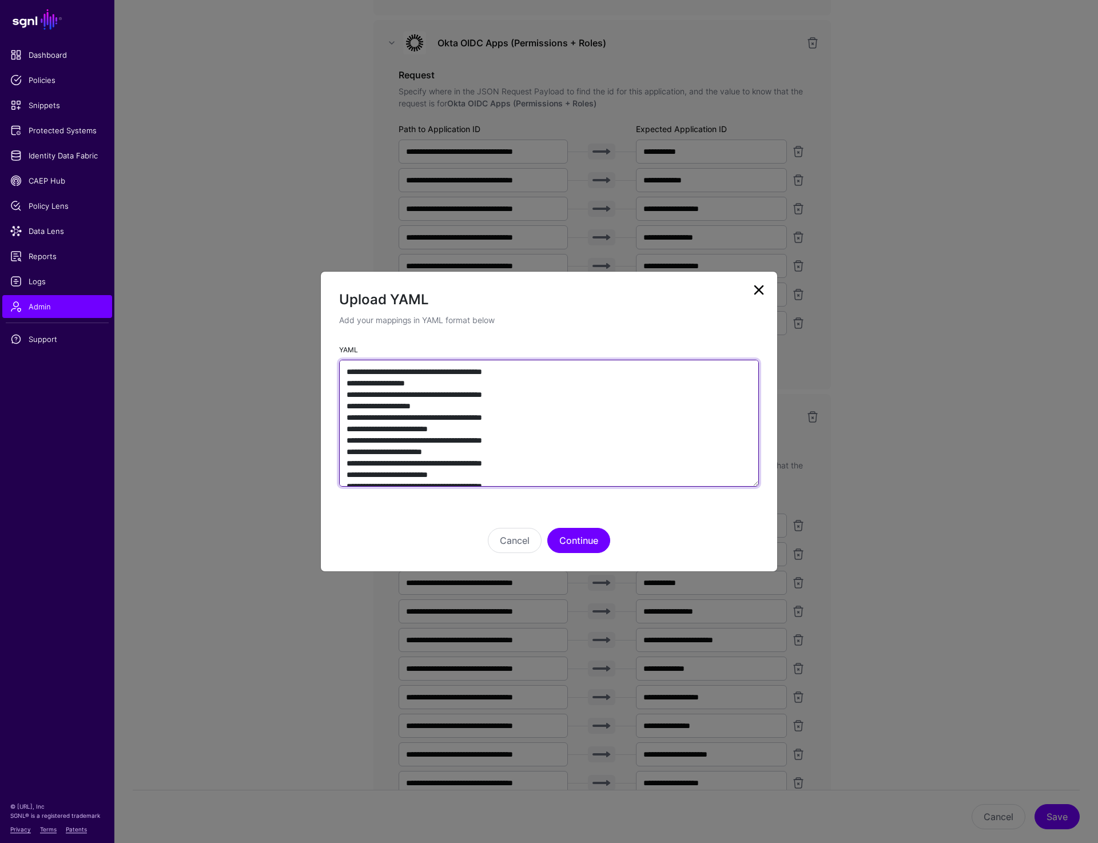
click at [670, 412] on textarea "**********" at bounding box center [549, 423] width 420 height 127
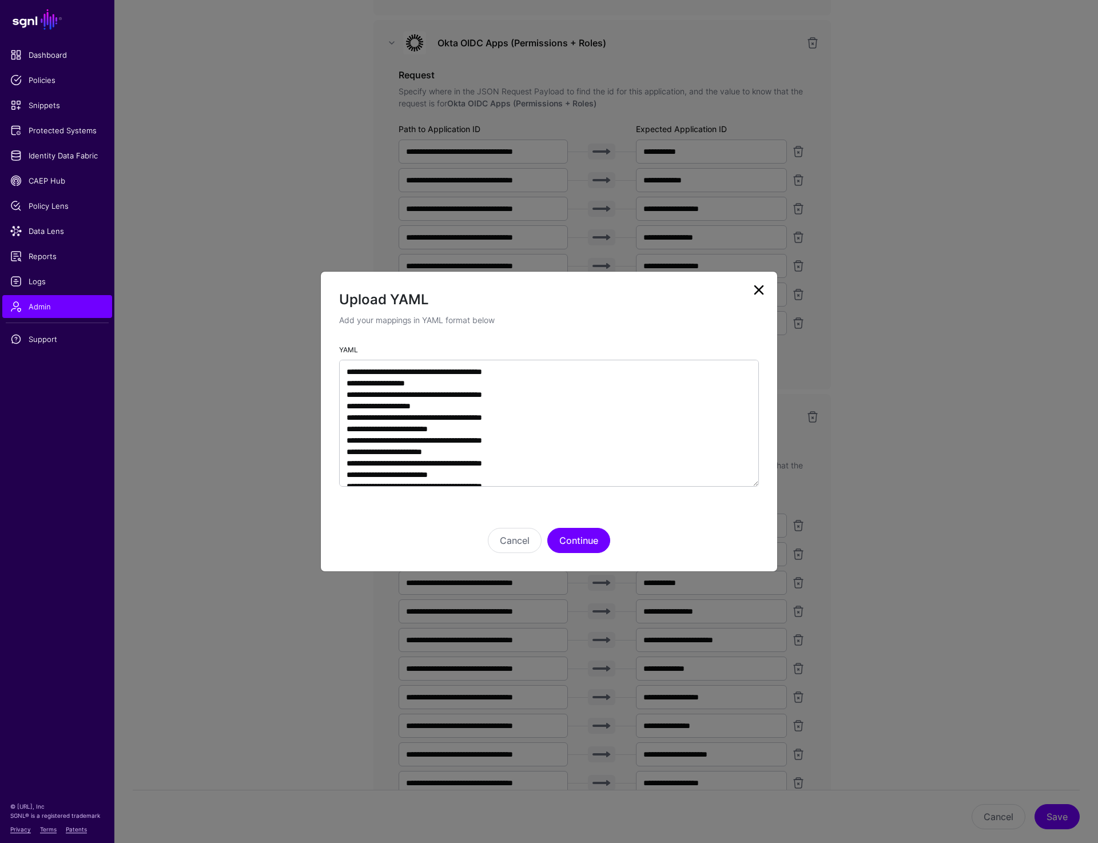
click at [759, 288] on link at bounding box center [759, 290] width 18 height 18
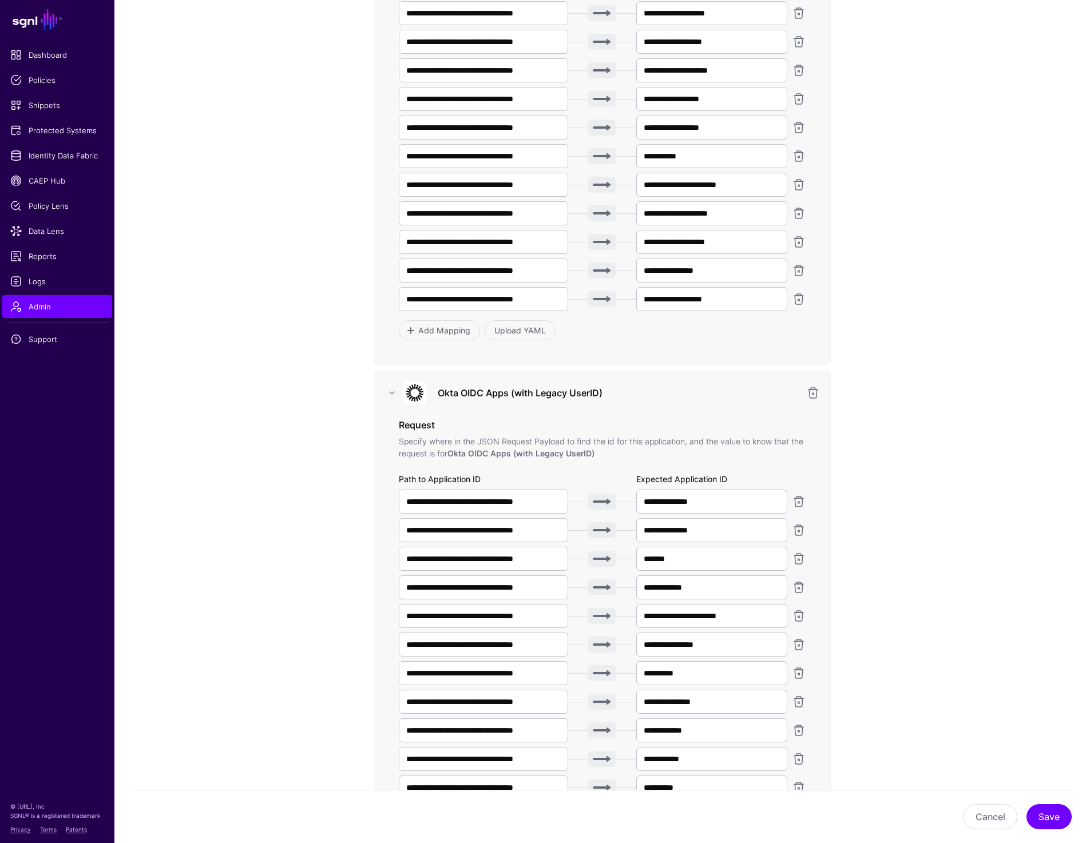
scroll to position [2322, 0]
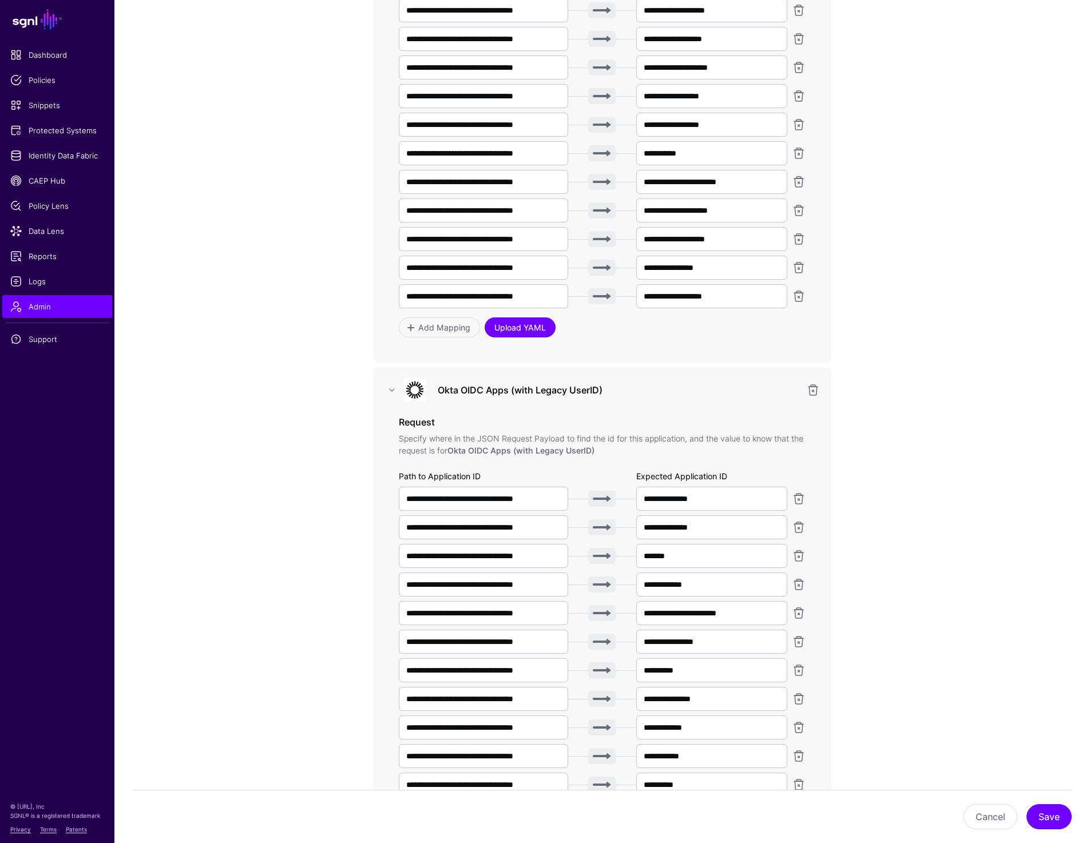
click at [511, 335] on link "Upload YAML" at bounding box center [519, 327] width 71 height 20
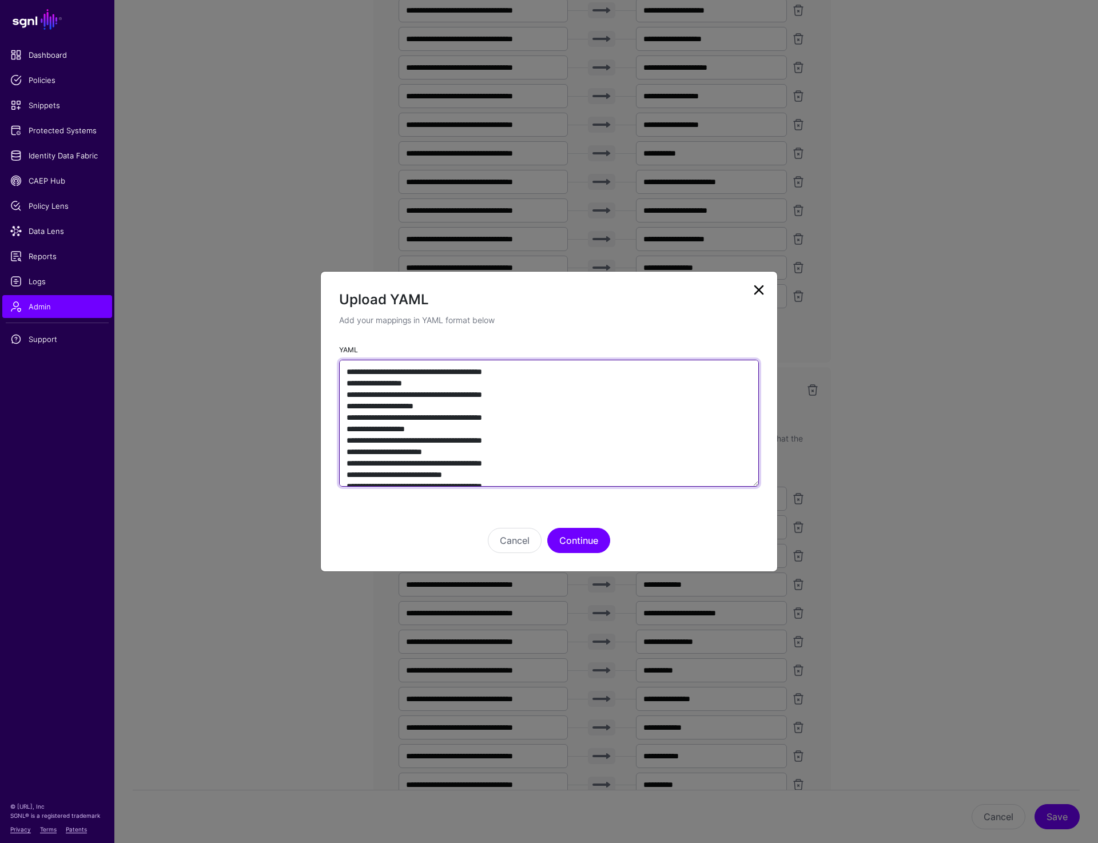
click at [655, 425] on textarea "YAML" at bounding box center [549, 423] width 420 height 127
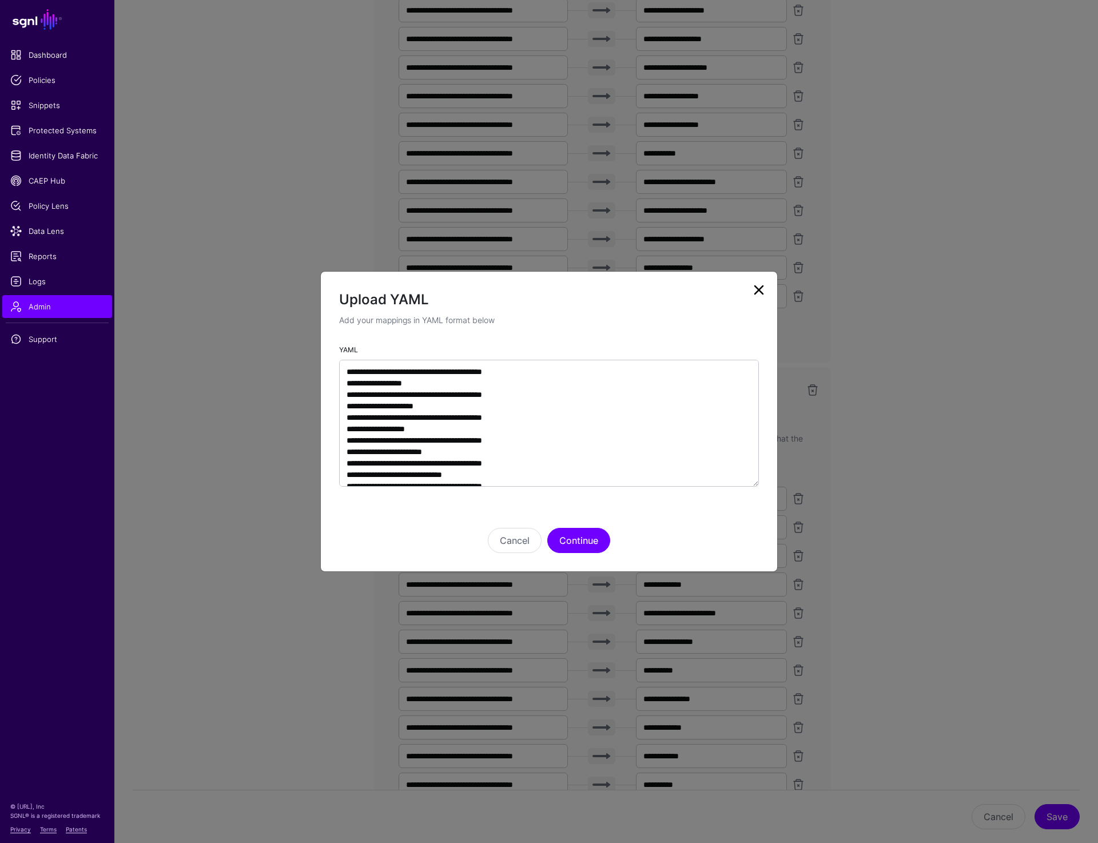
click at [755, 290] on link at bounding box center [759, 290] width 18 height 18
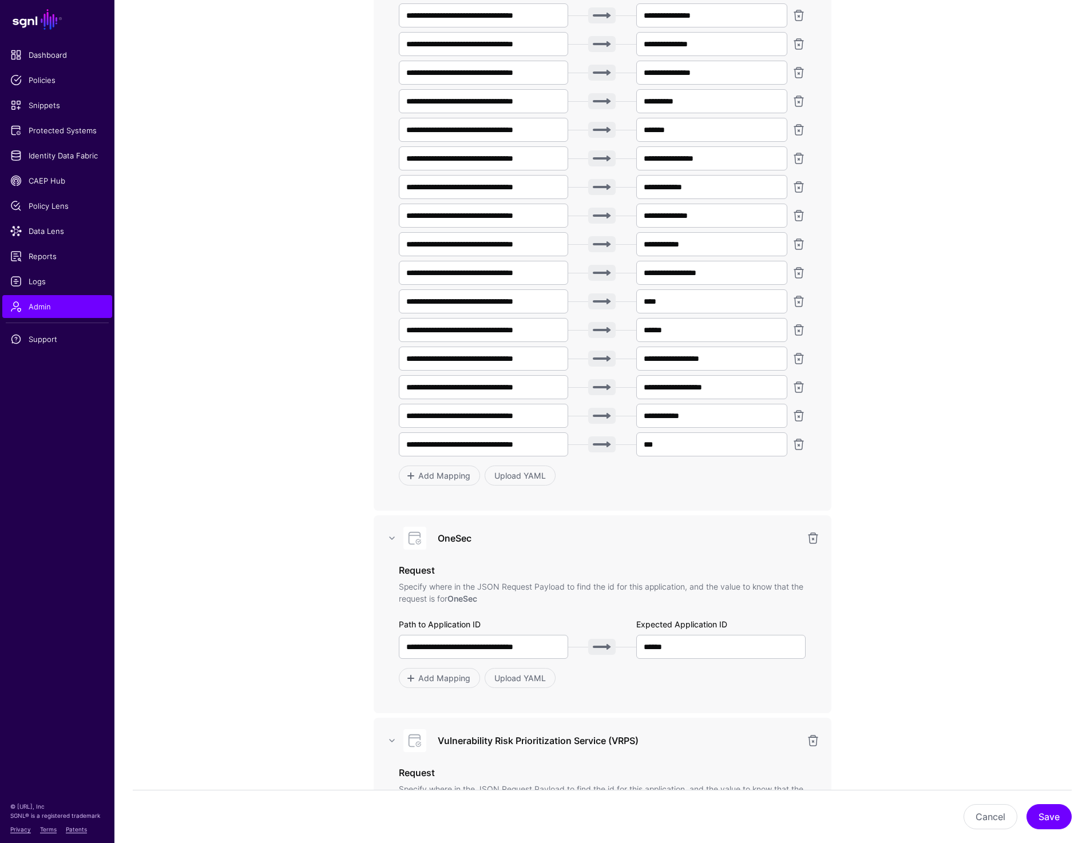
scroll to position [3429, 0]
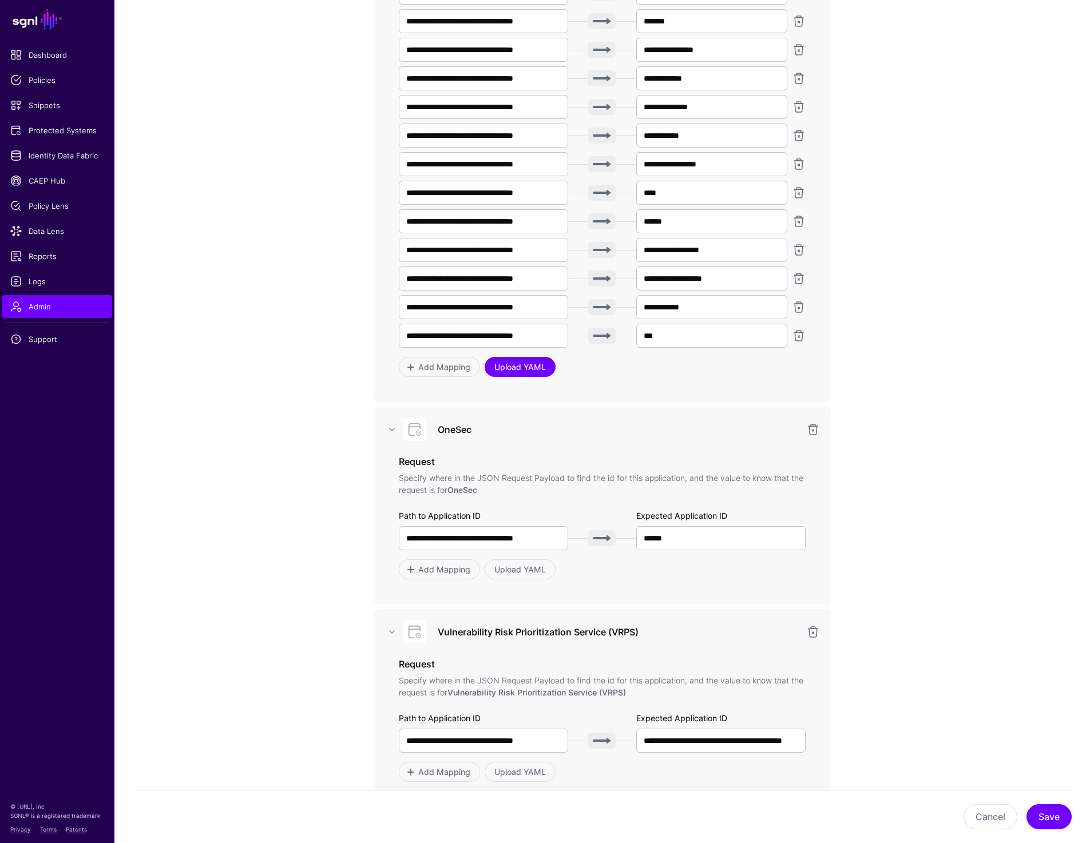
click at [518, 375] on link "Upload YAML" at bounding box center [519, 367] width 71 height 20
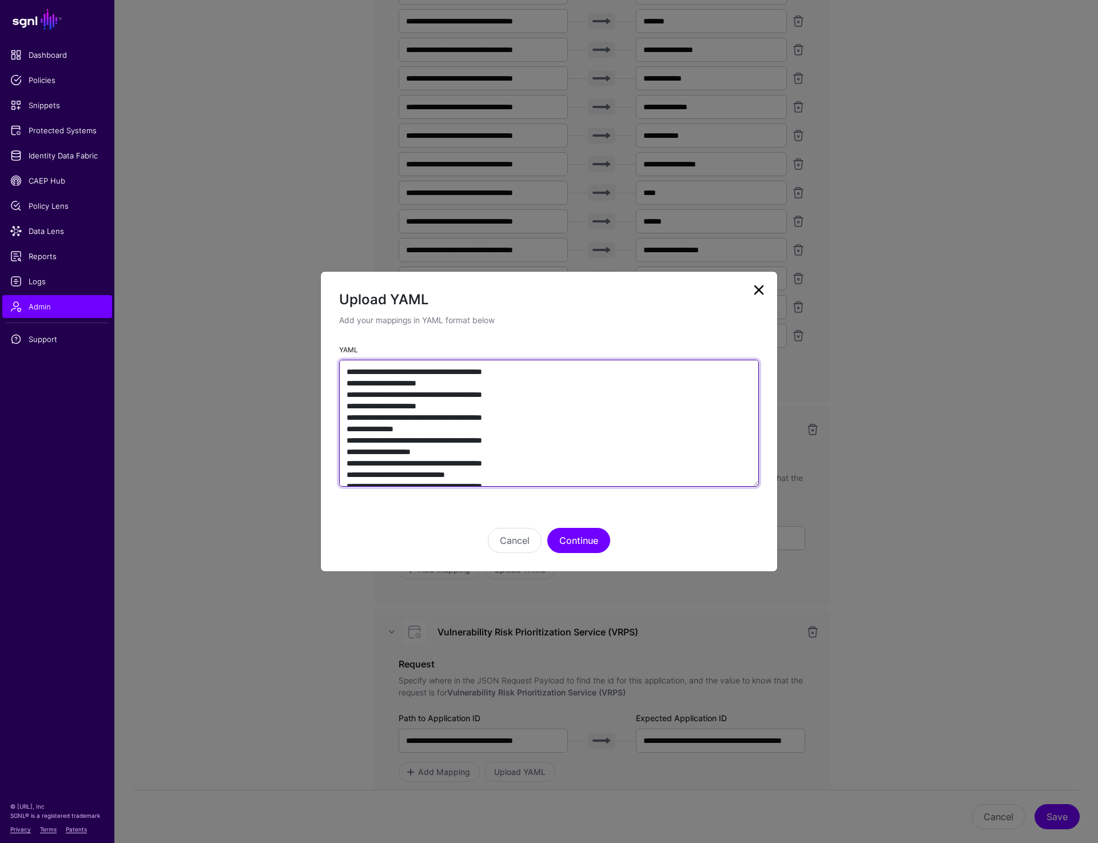
click at [601, 438] on textarea "YAML" at bounding box center [549, 423] width 420 height 127
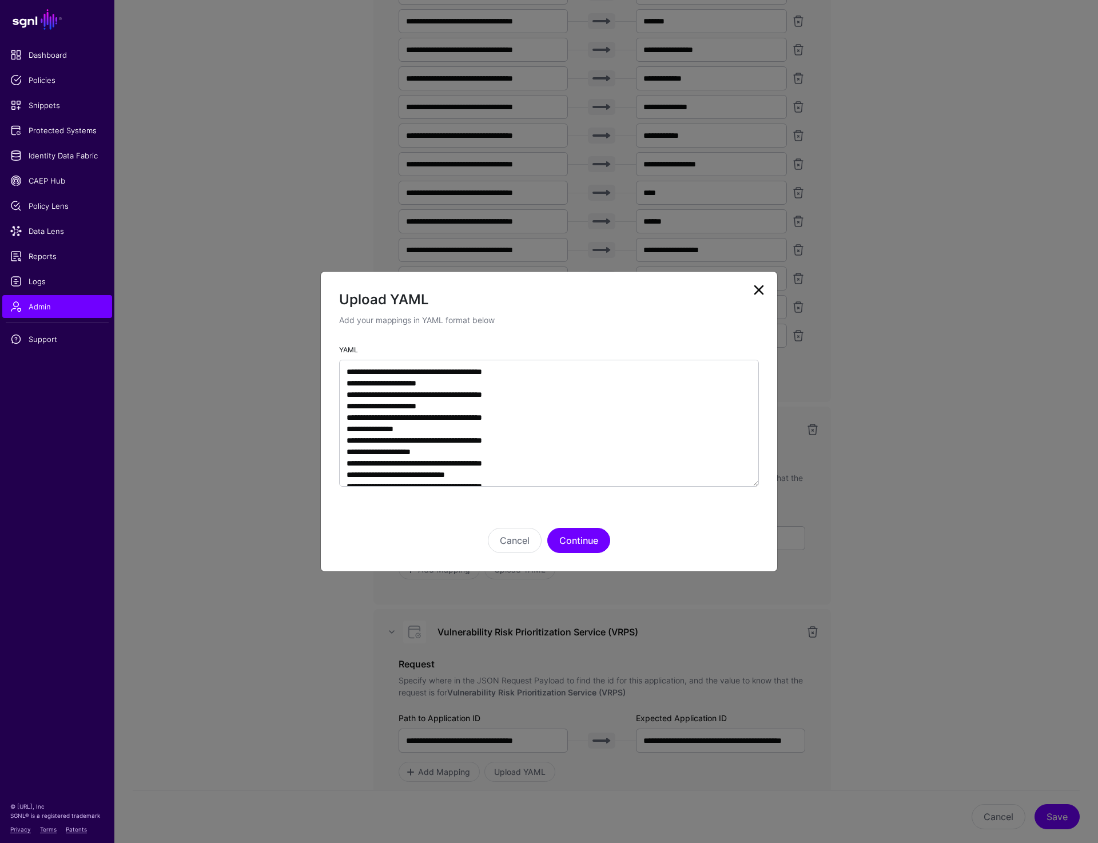
click at [759, 284] on link at bounding box center [759, 290] width 18 height 18
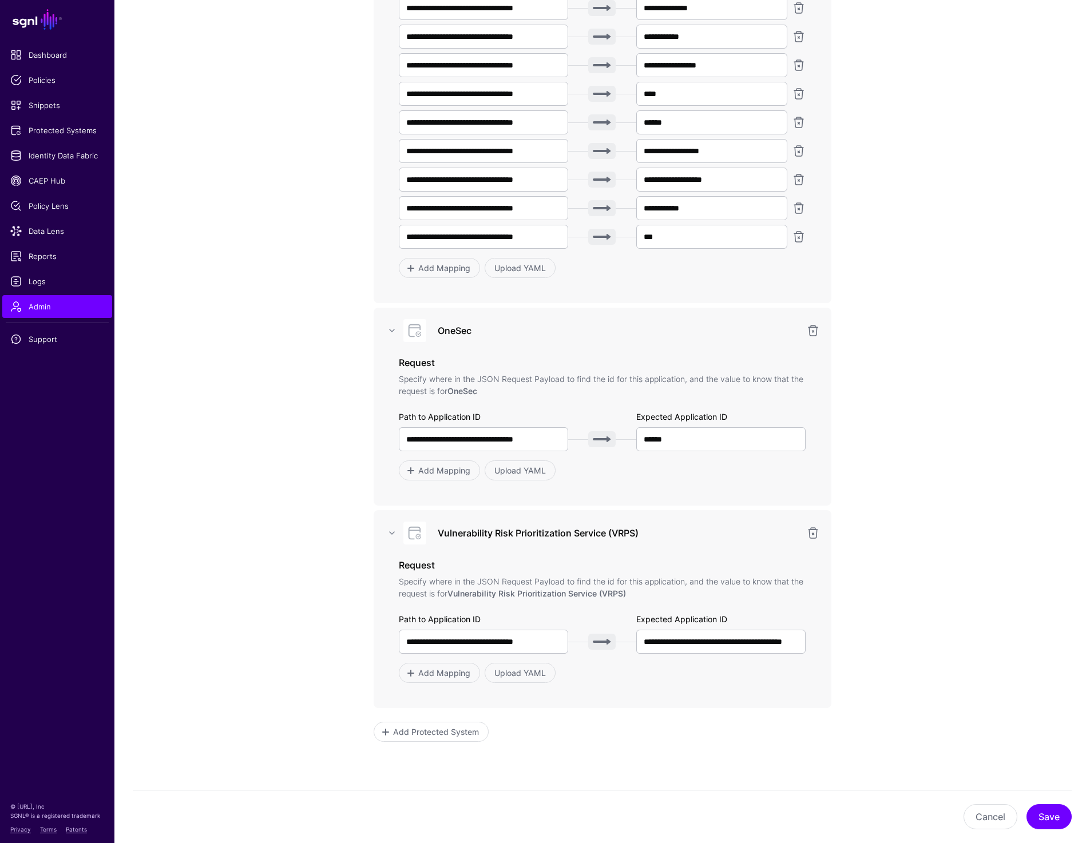
scroll to position [3582, 0]
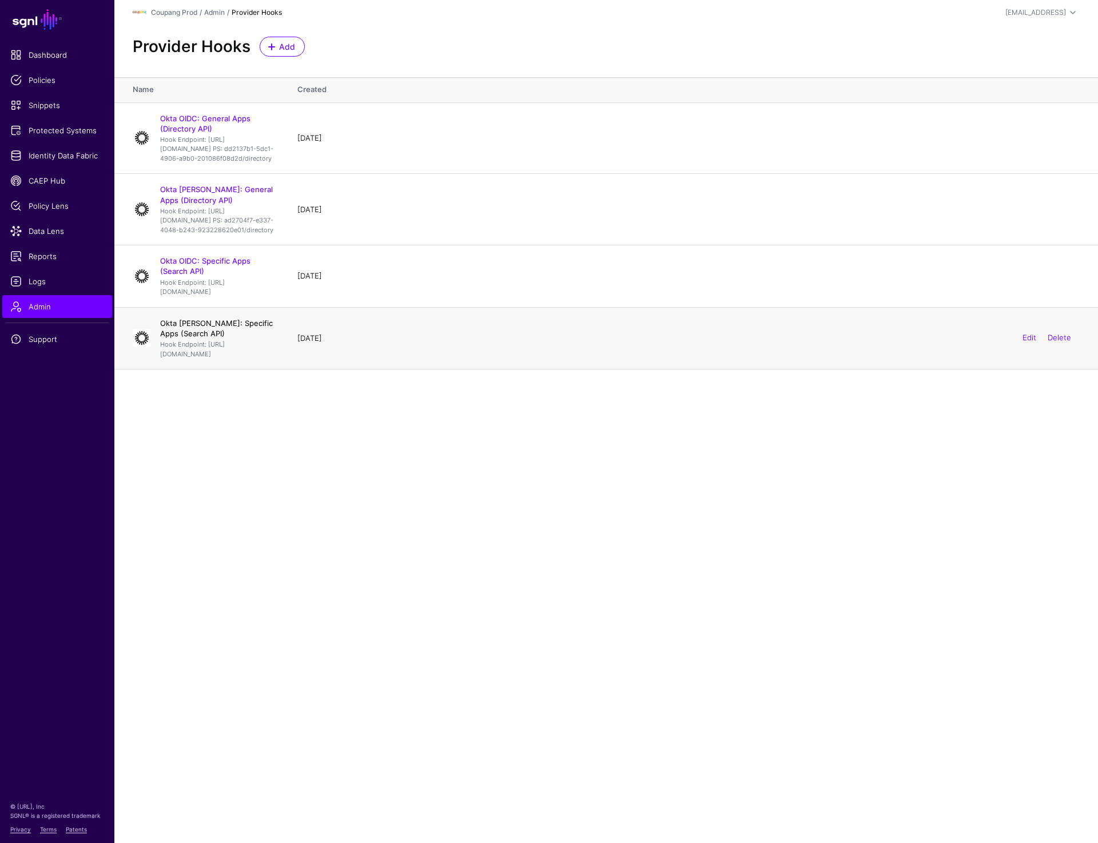
click at [204, 338] on link "Okta SAML: Specific Apps (Search API)" at bounding box center [216, 328] width 113 height 19
click at [1027, 10] on div "[EMAIL_ADDRESS]" at bounding box center [1036, 12] width 61 height 10
click at [992, 101] on div "Log out" at bounding box center [988, 99] width 29 height 10
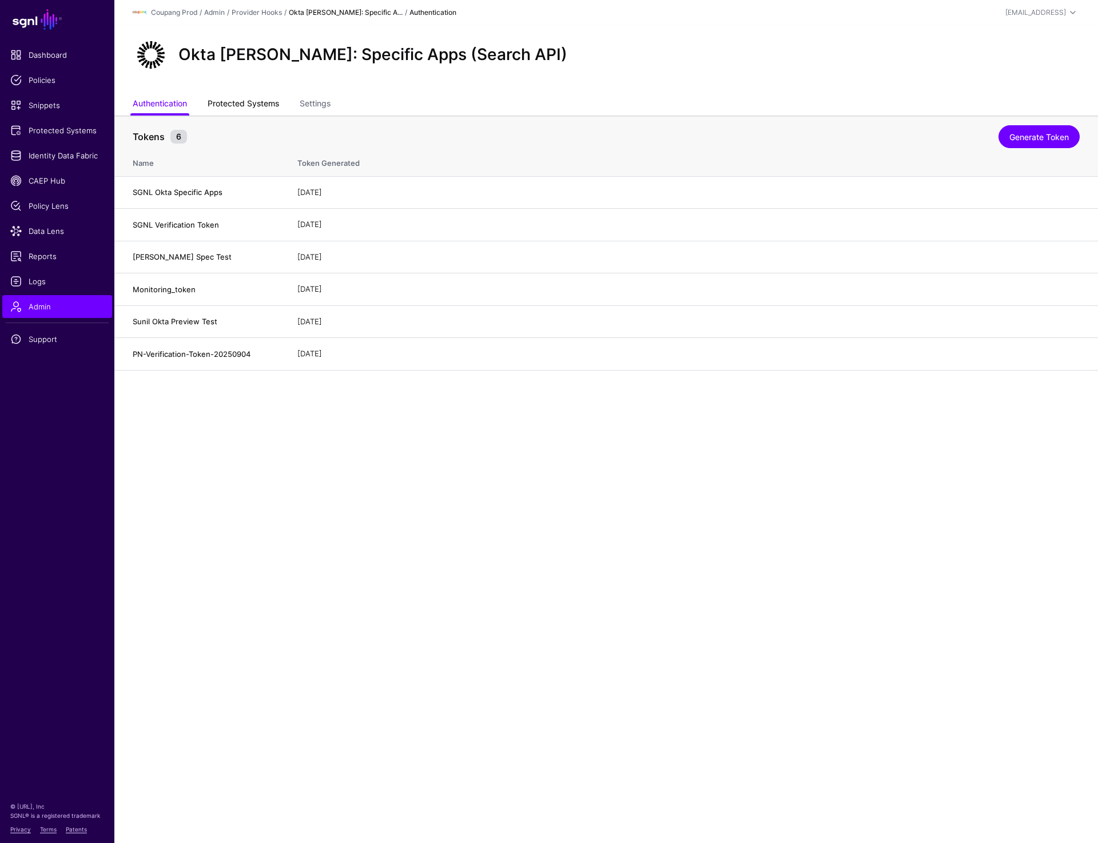
click at [235, 106] on link "Protected Systems" at bounding box center [243, 105] width 71 height 22
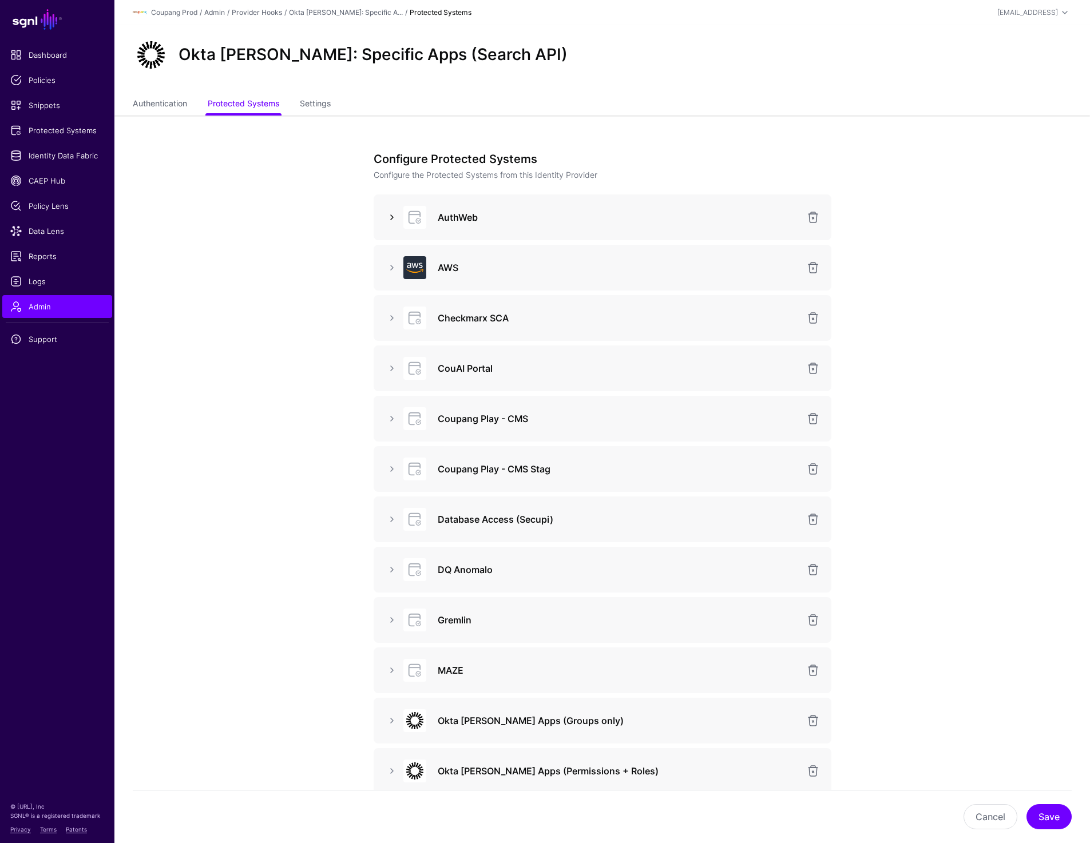
click at [390, 217] on link at bounding box center [392, 217] width 14 height 14
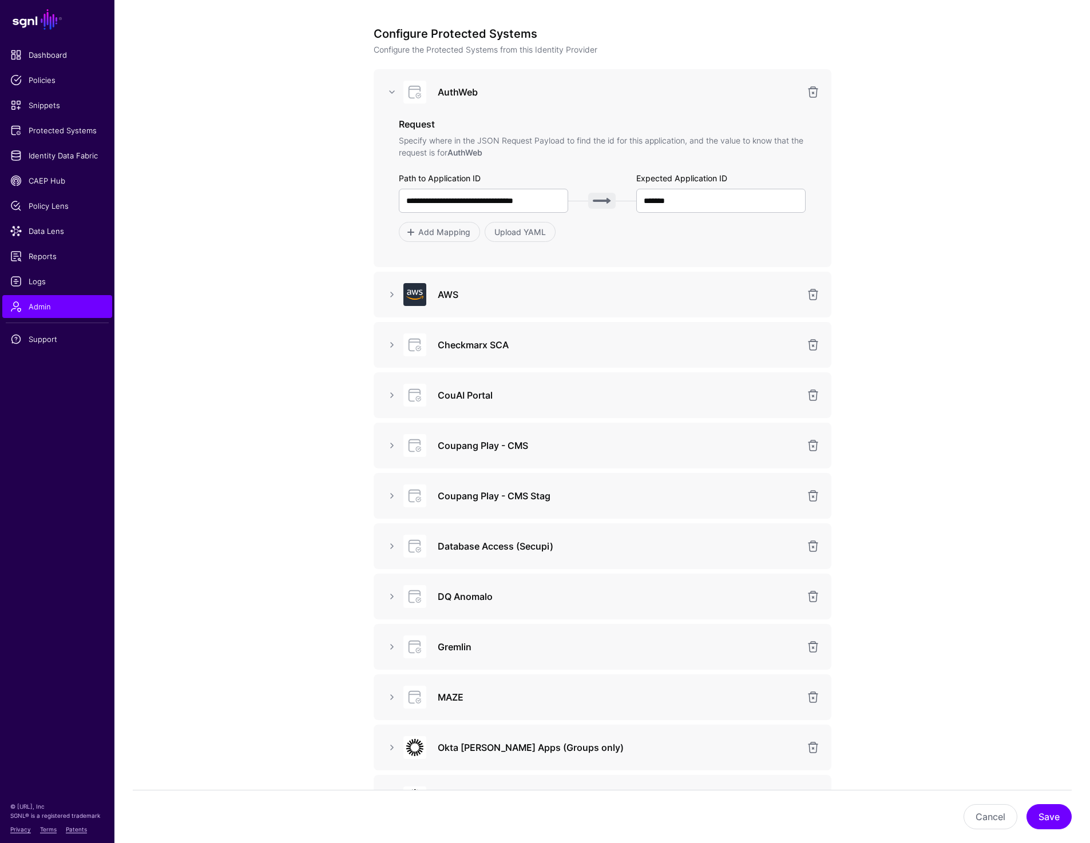
scroll to position [250, 0]
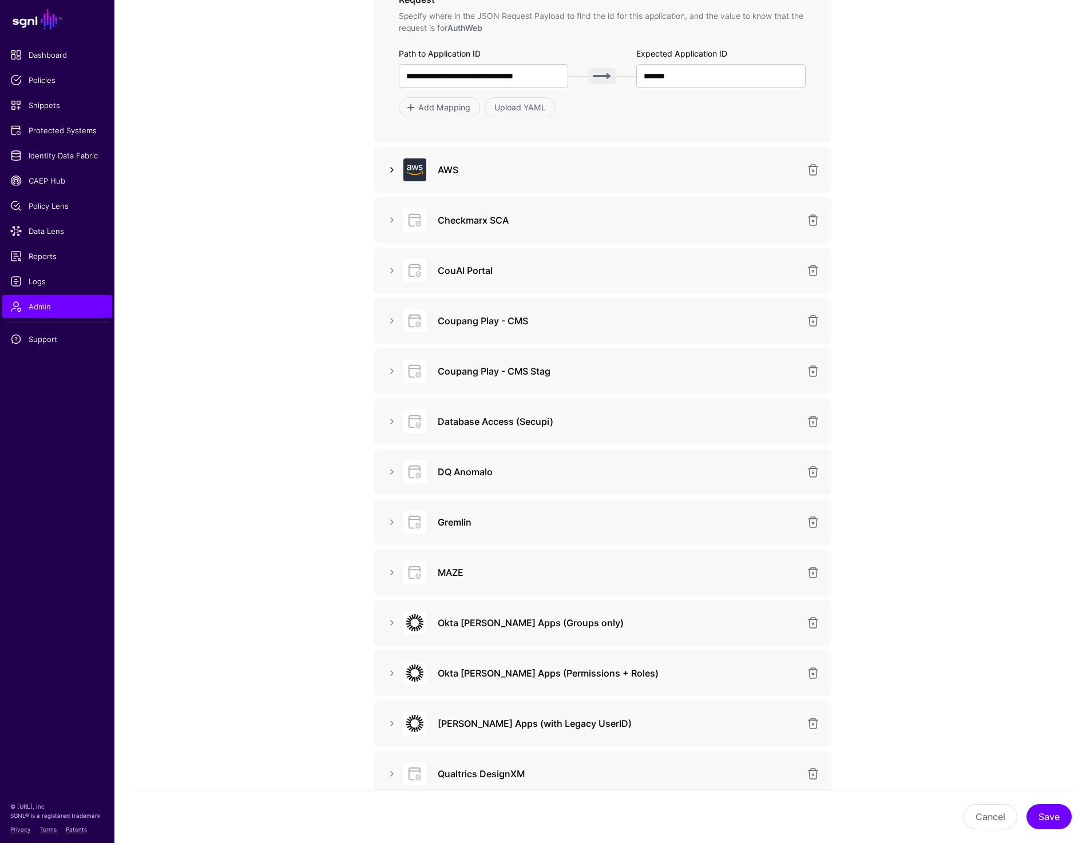
click at [393, 172] on link at bounding box center [392, 170] width 14 height 14
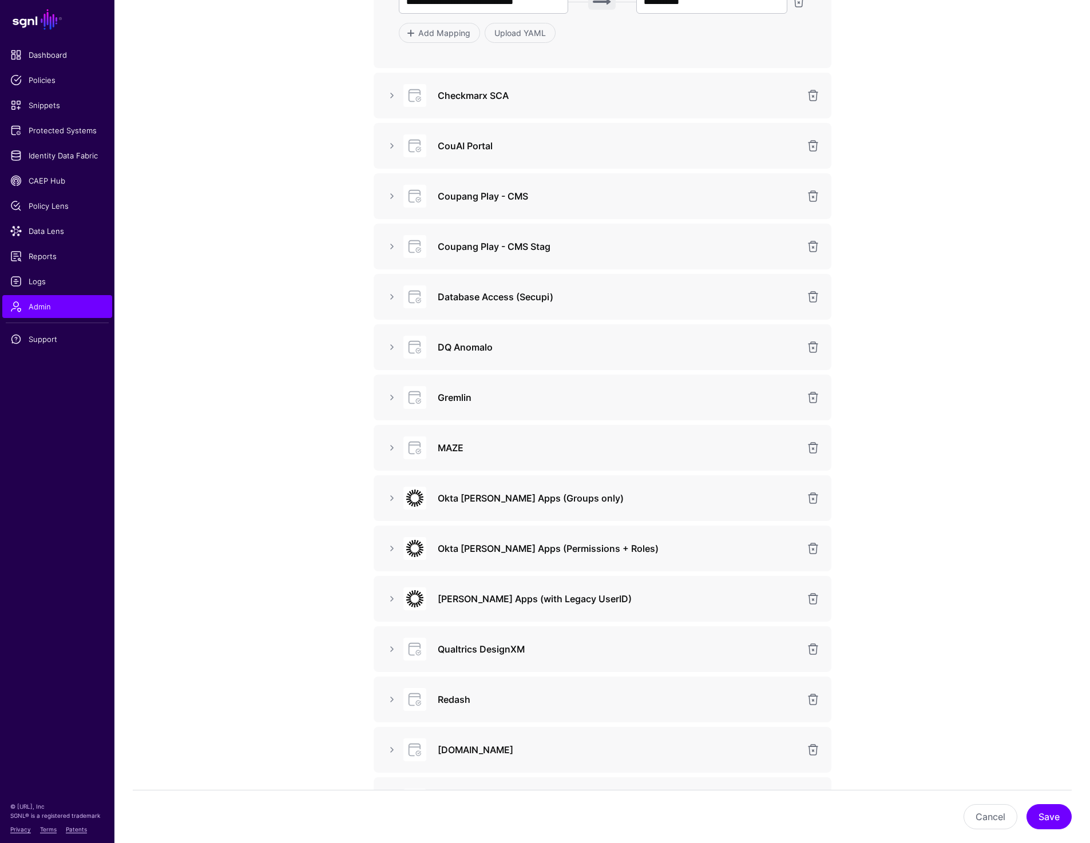
scroll to position [1051, 0]
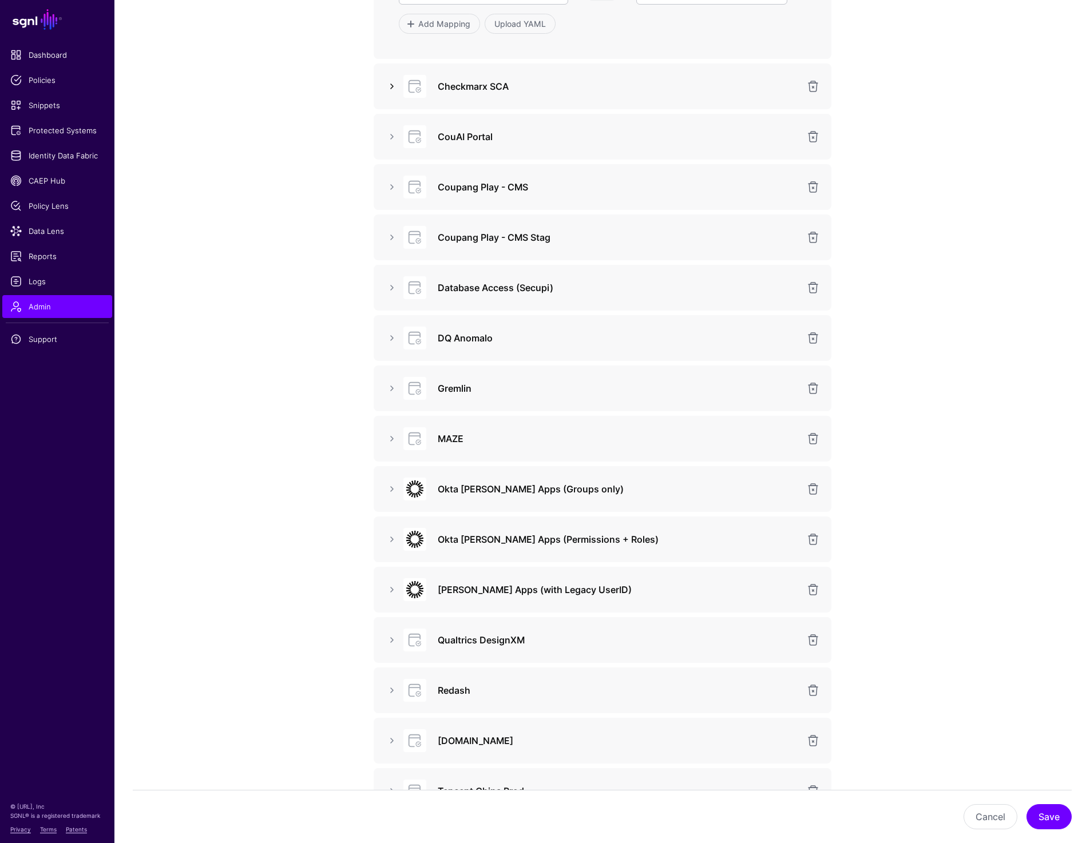
click at [391, 85] on link at bounding box center [392, 87] width 14 height 14
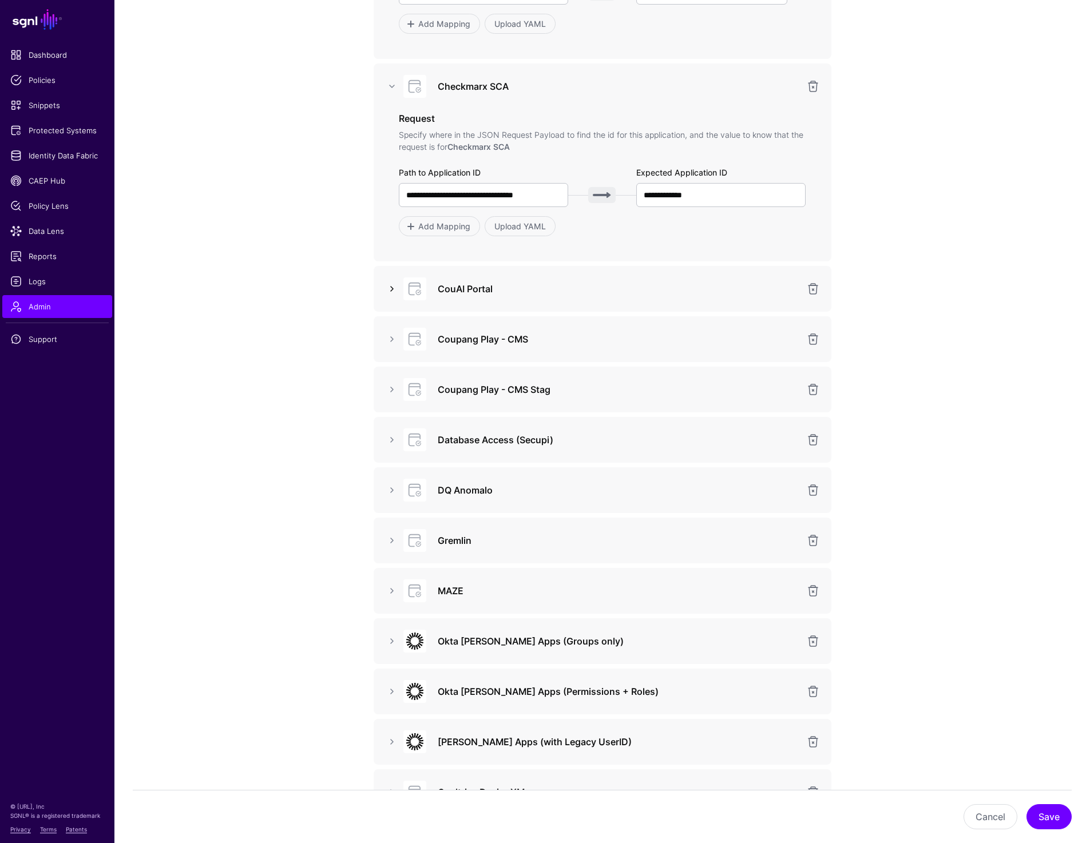
click at [390, 289] on link at bounding box center [392, 289] width 14 height 14
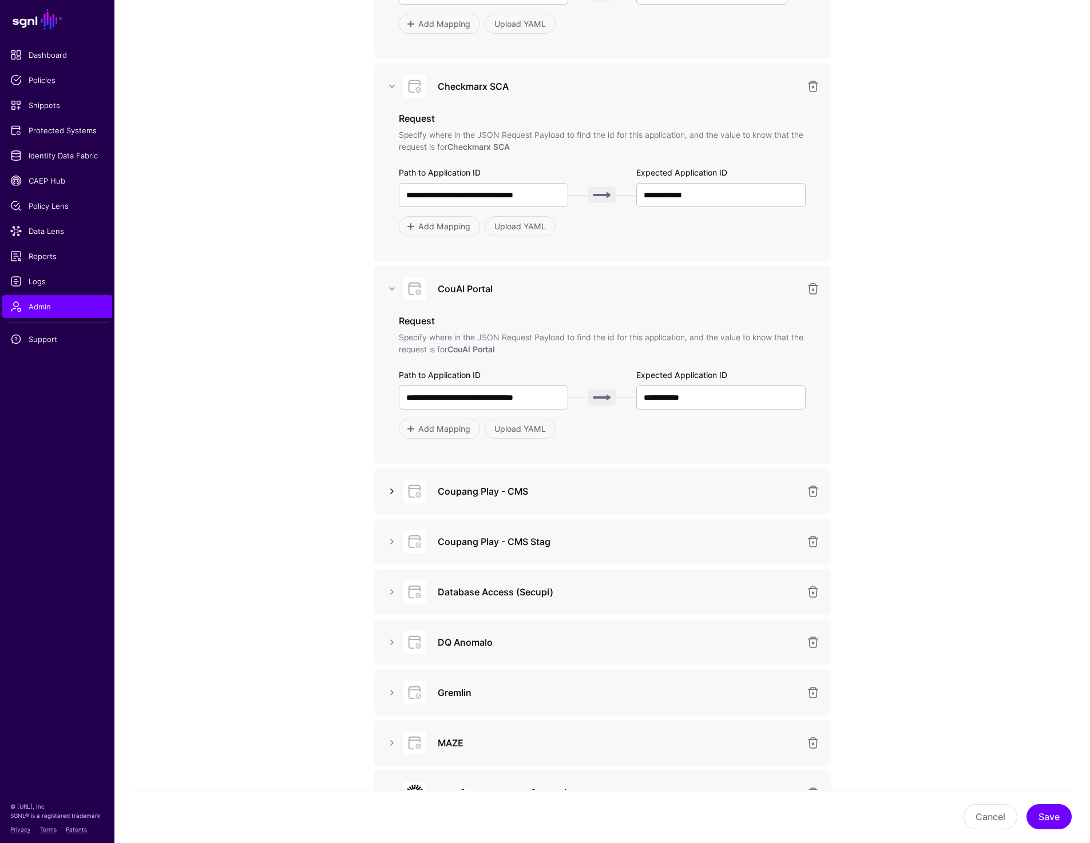
click at [388, 496] on link at bounding box center [392, 491] width 14 height 14
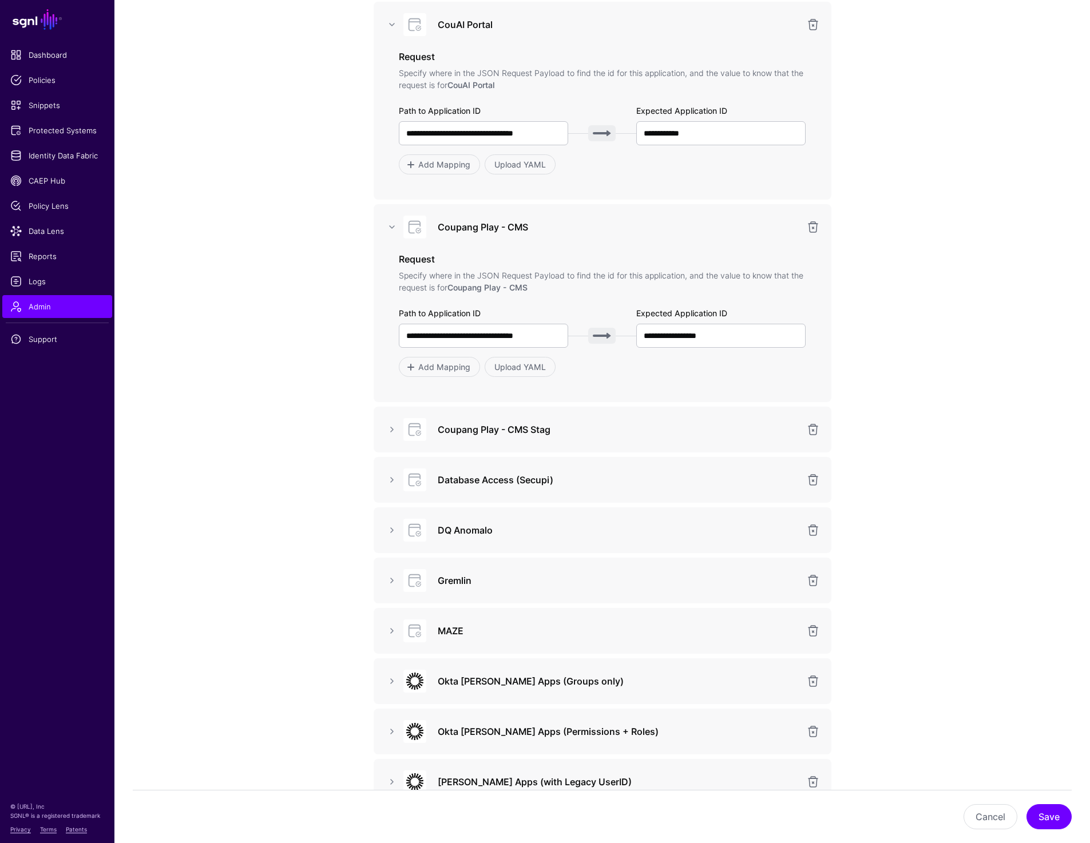
scroll to position [1381, 0]
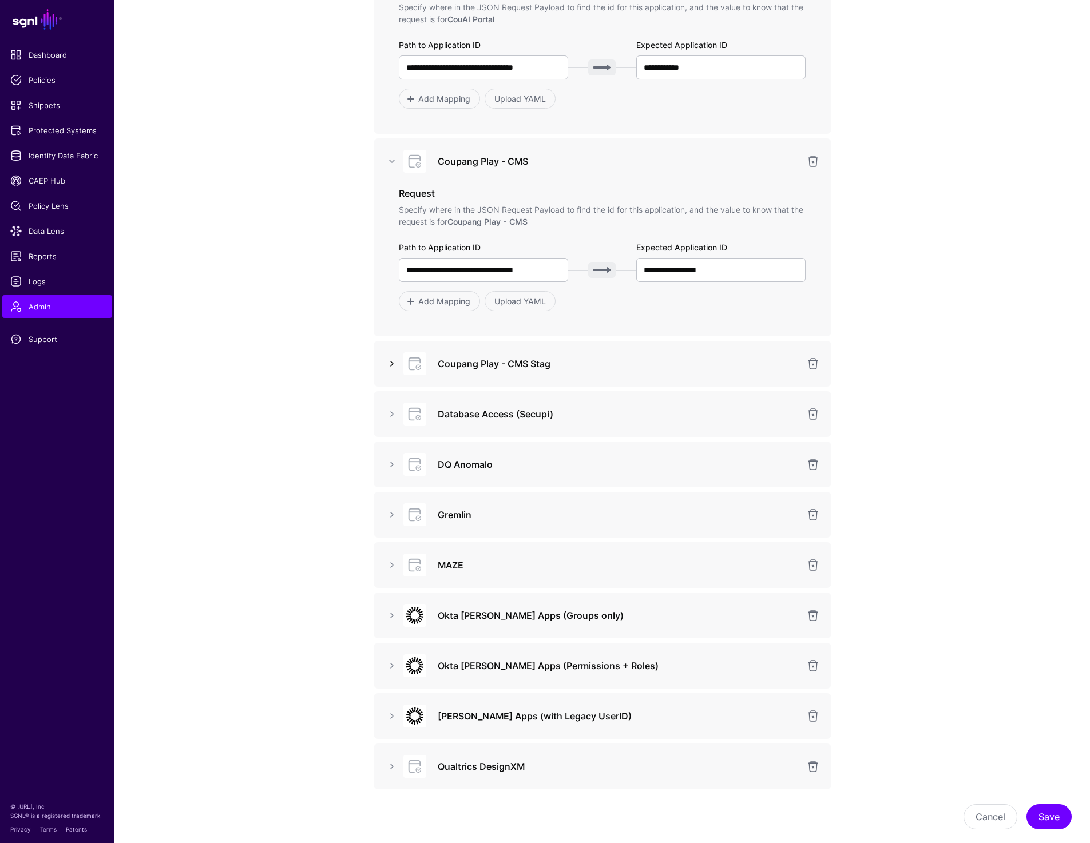
click at [392, 363] on link at bounding box center [392, 364] width 14 height 14
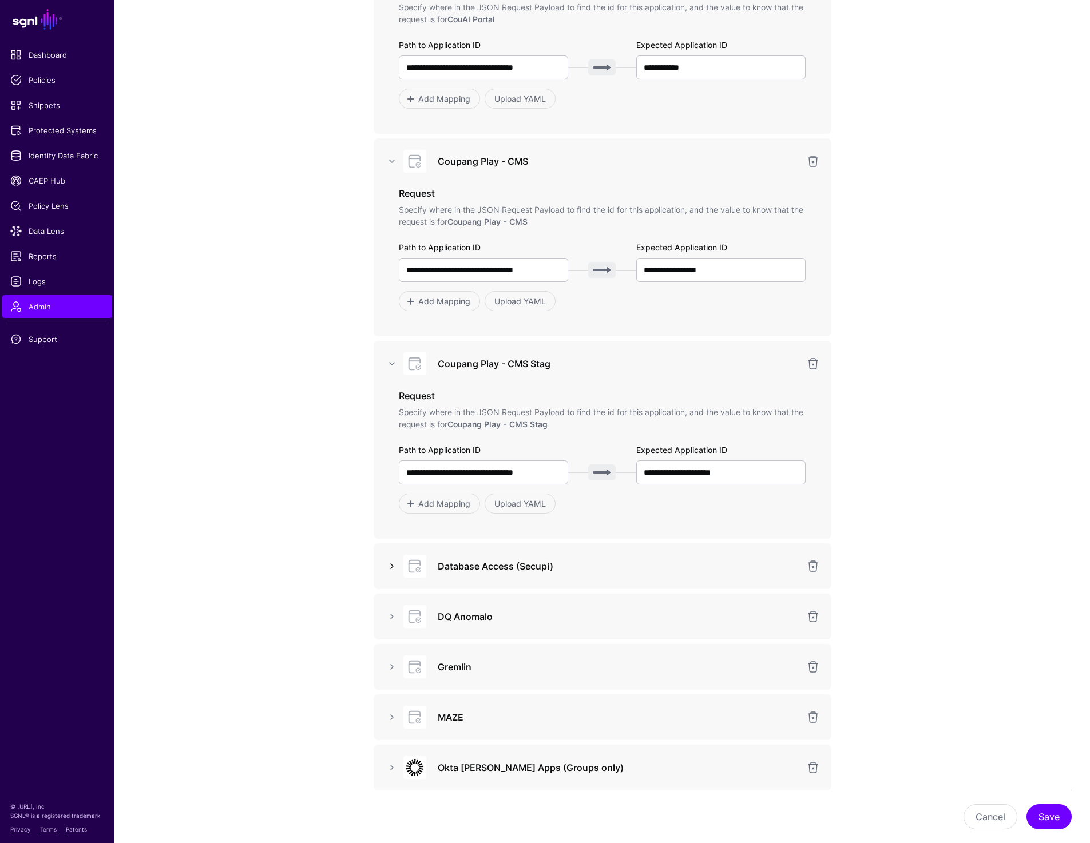
click at [390, 567] on link at bounding box center [392, 566] width 14 height 14
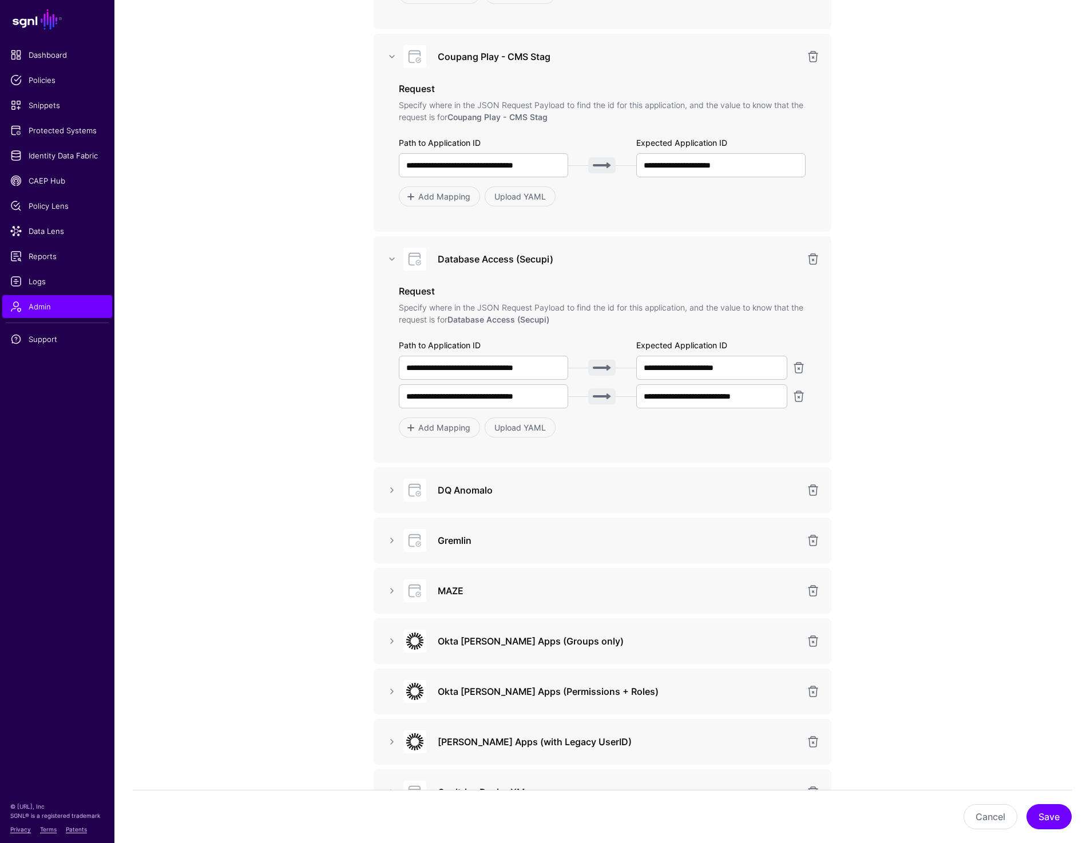
scroll to position [1754, 0]
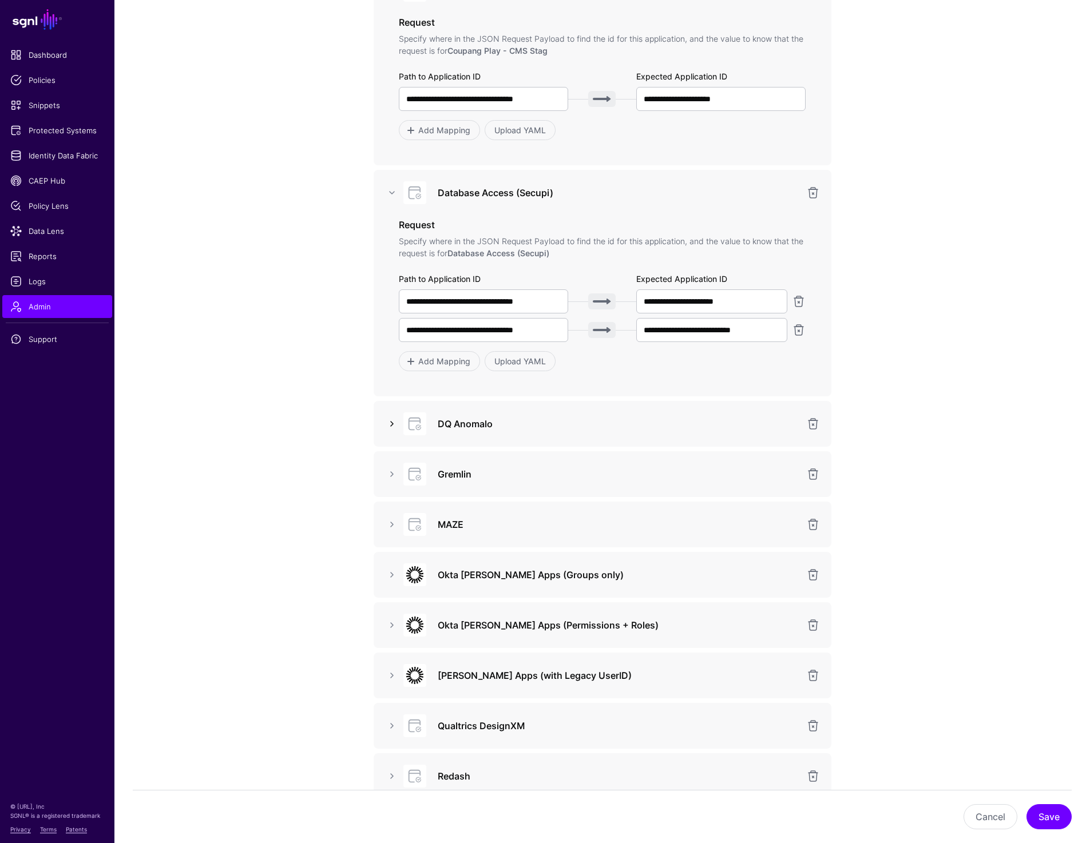
click at [391, 420] on link at bounding box center [392, 424] width 14 height 14
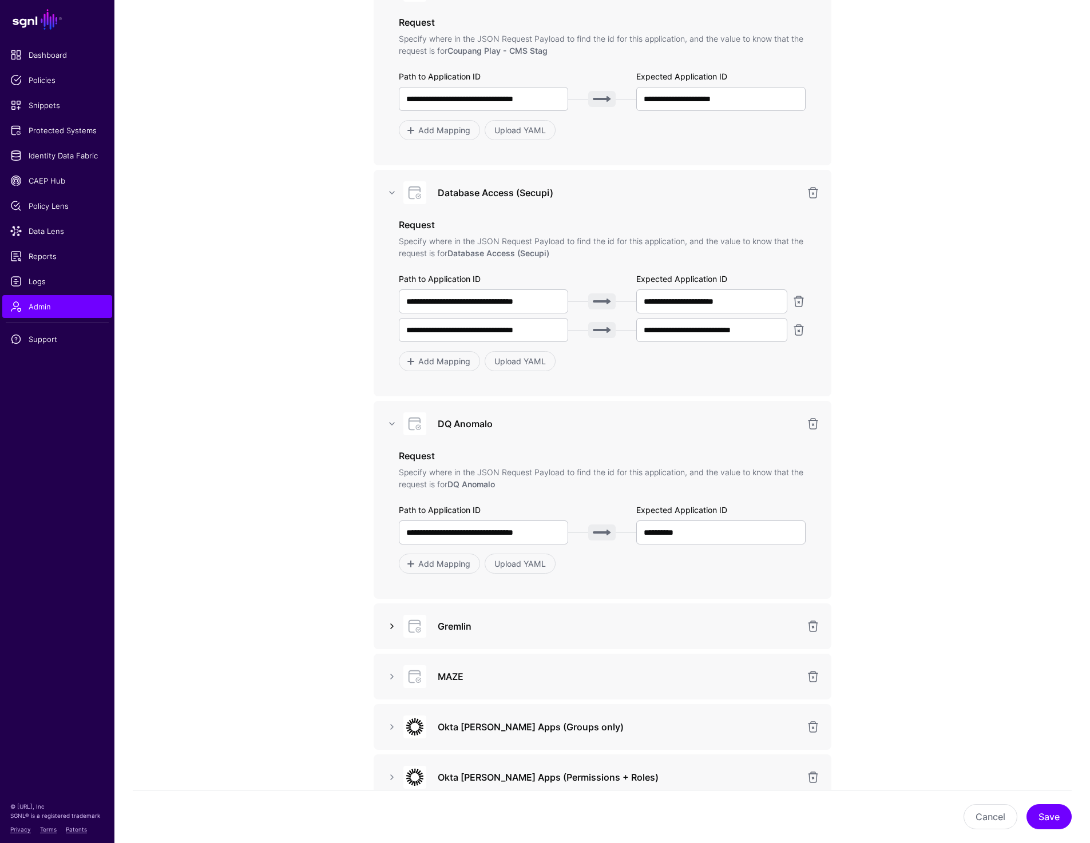
click at [387, 627] on link at bounding box center [392, 626] width 14 height 14
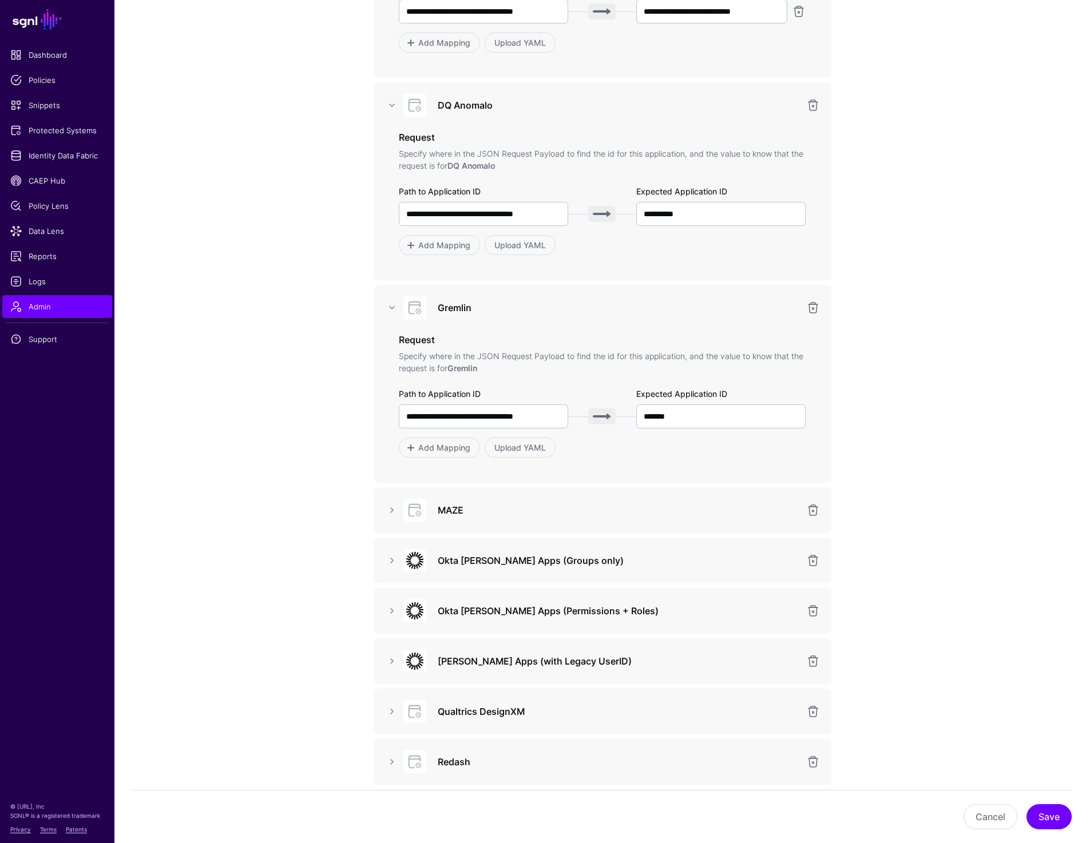
scroll to position [2158, 0]
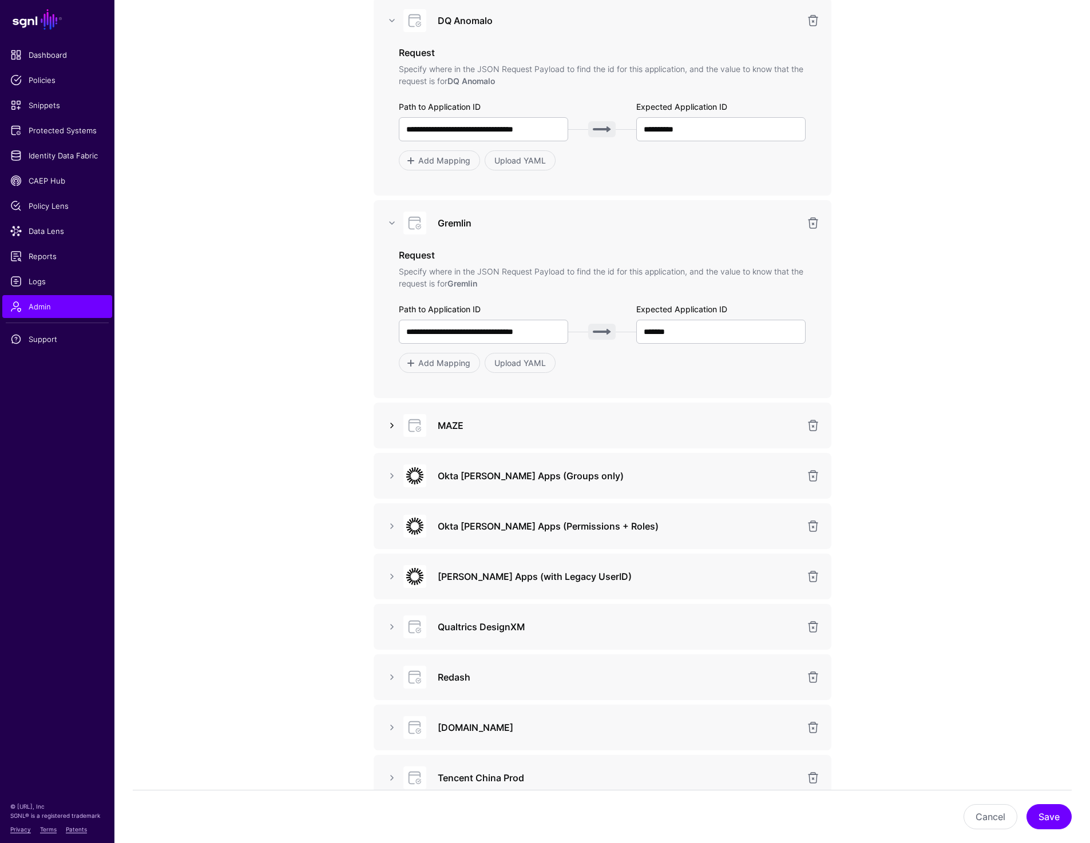
click at [390, 422] on link at bounding box center [392, 426] width 14 height 14
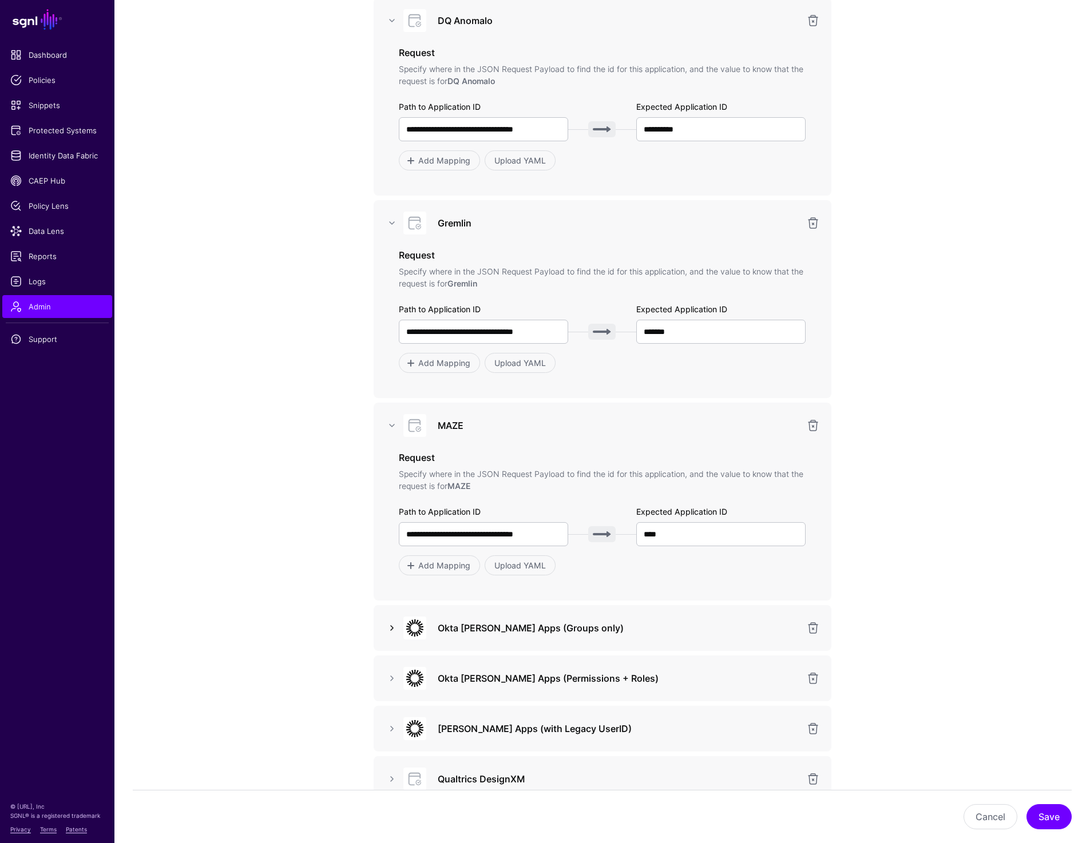
click at [390, 625] on link at bounding box center [392, 628] width 14 height 14
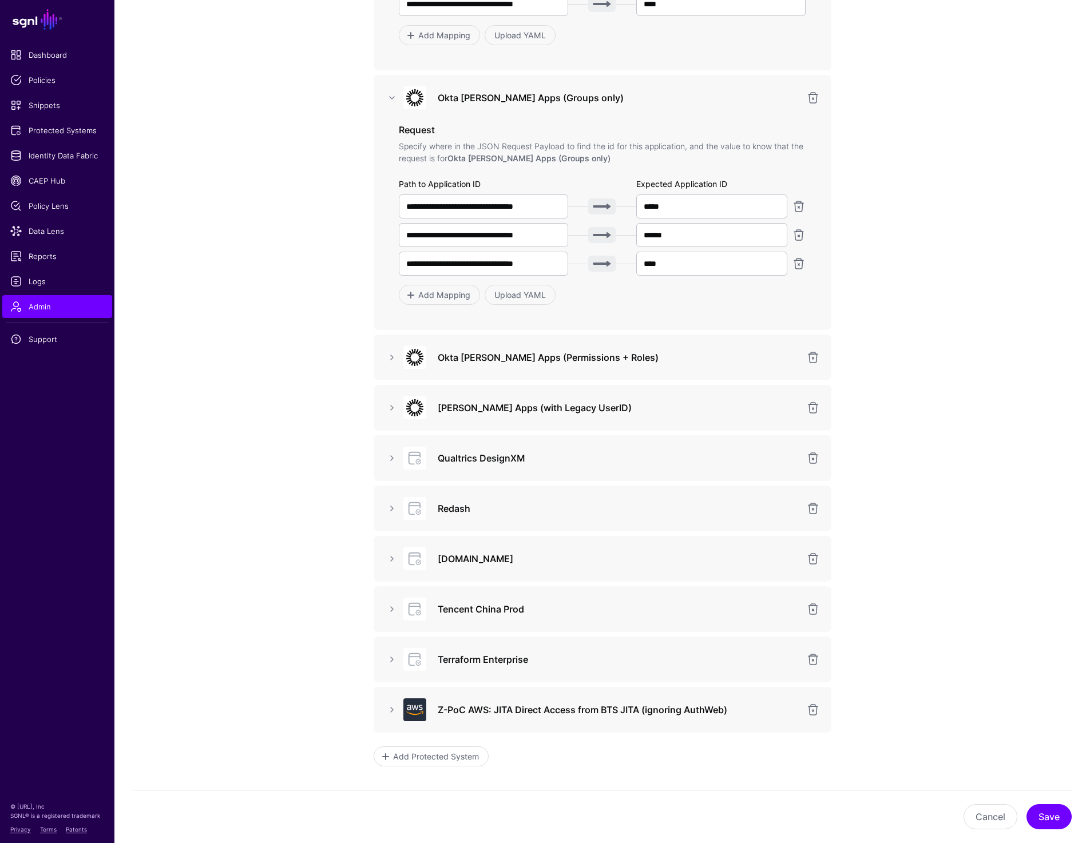
scroll to position [2767, 0]
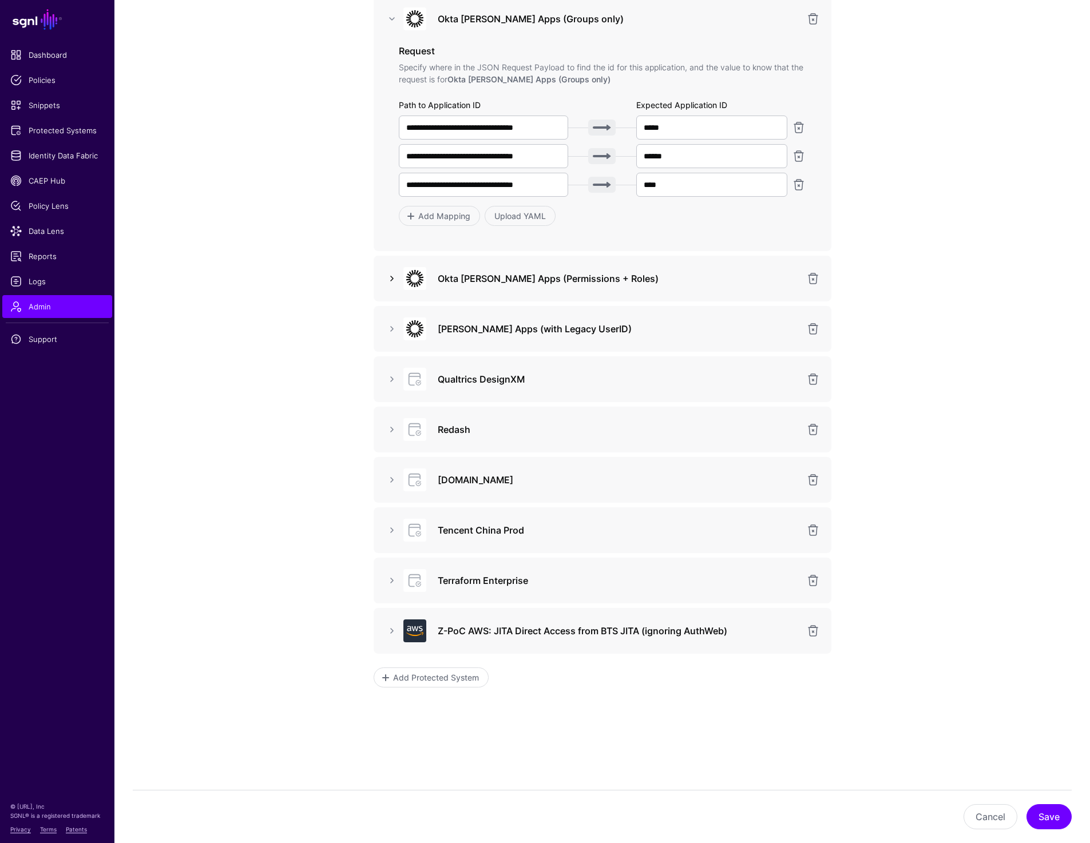
click at [389, 277] on link at bounding box center [392, 279] width 14 height 14
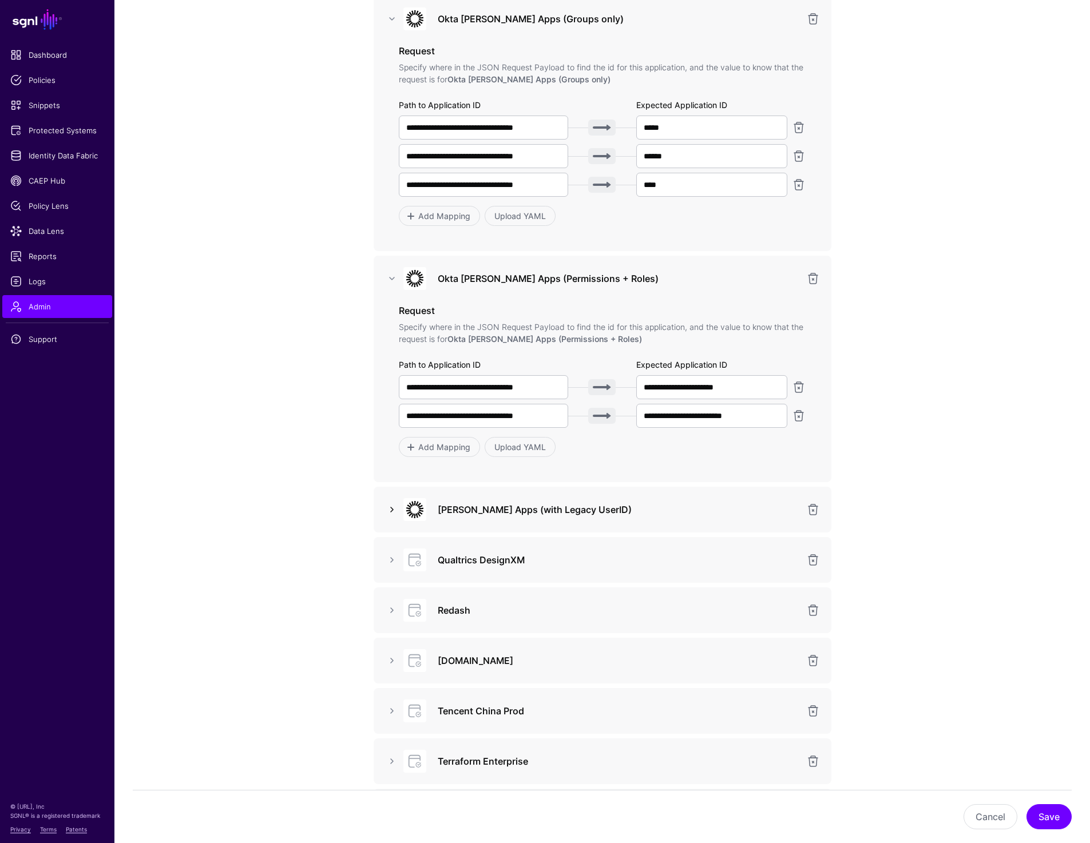
click at [388, 507] on link at bounding box center [392, 510] width 14 height 14
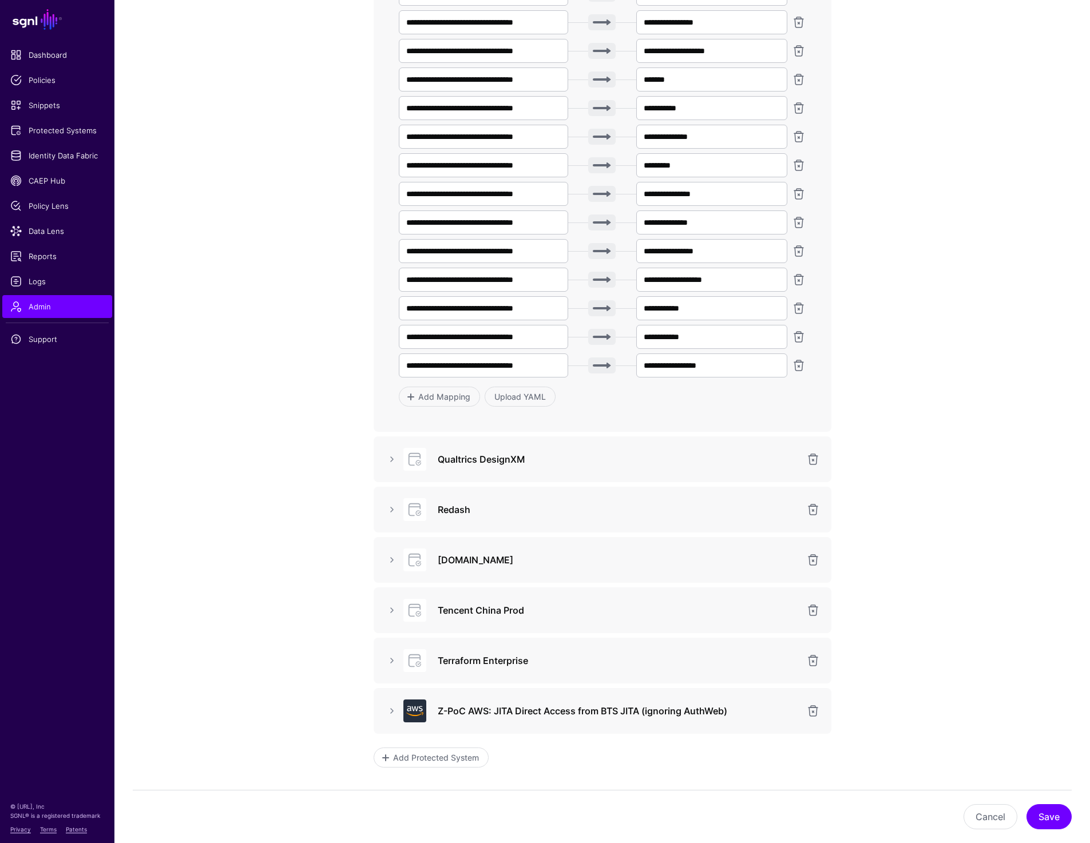
scroll to position [4815, 0]
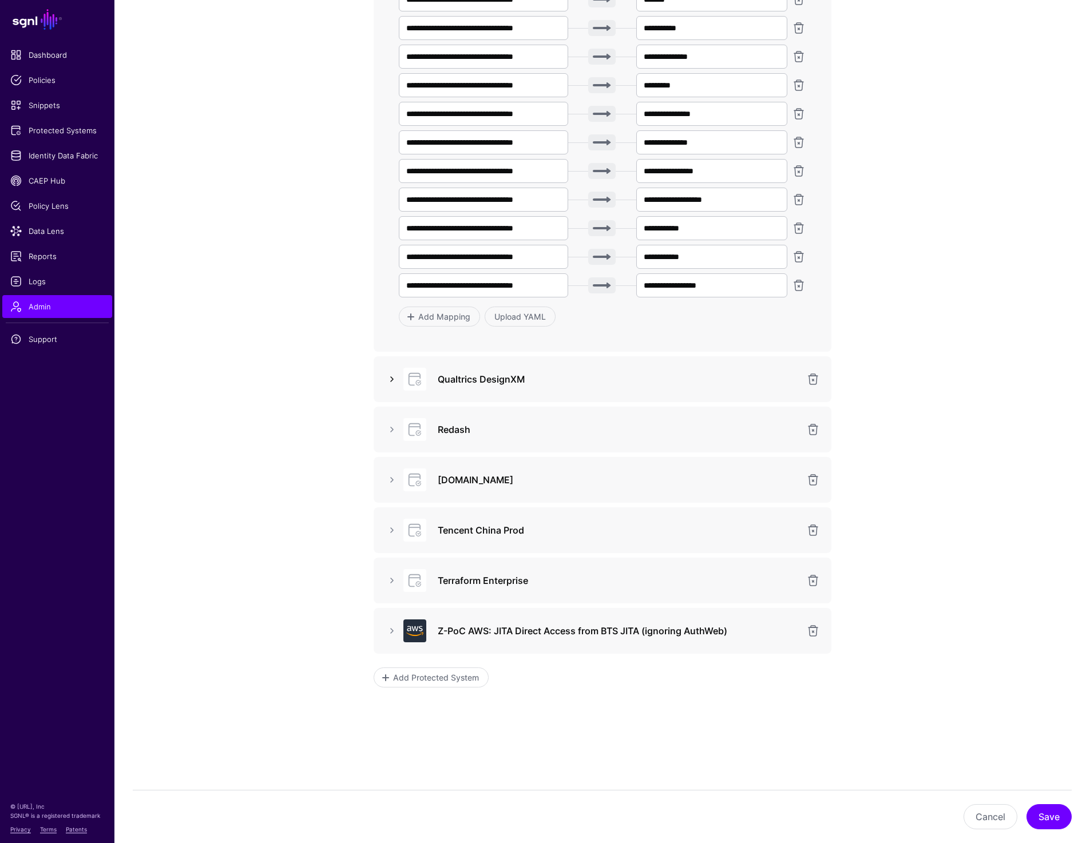
click at [387, 378] on link at bounding box center [392, 379] width 14 height 14
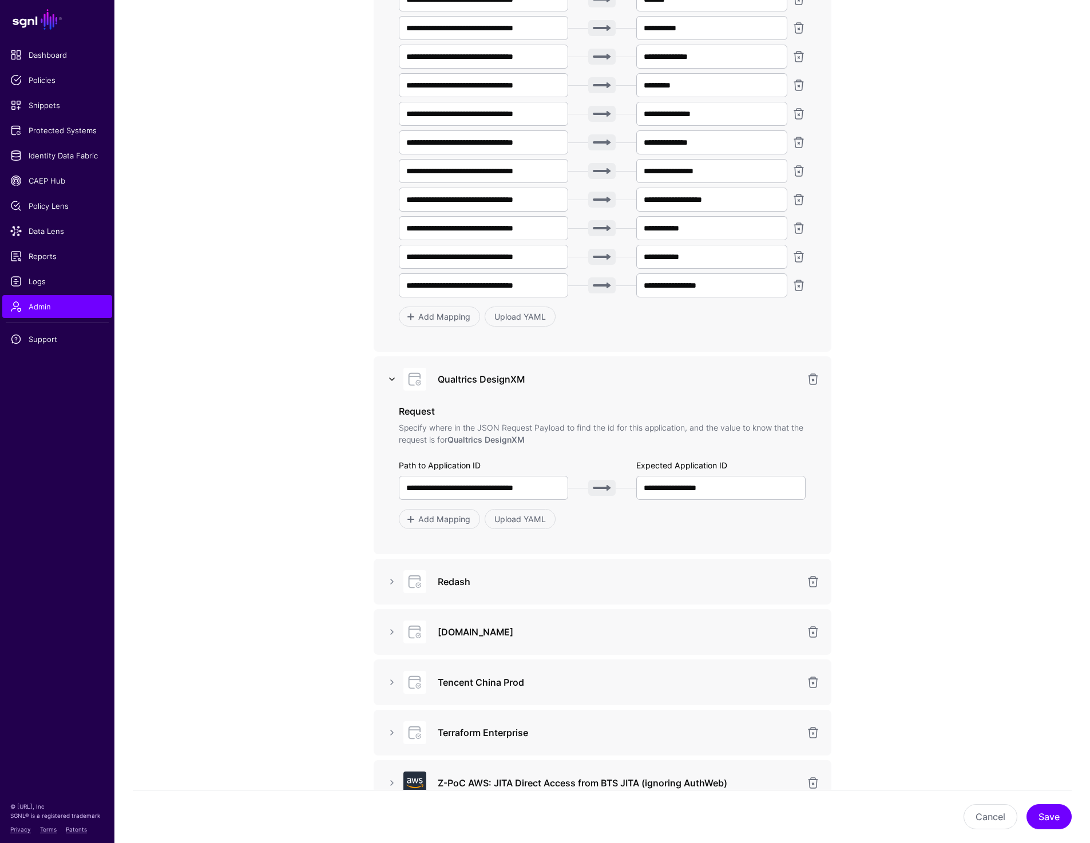
scroll to position [4968, 0]
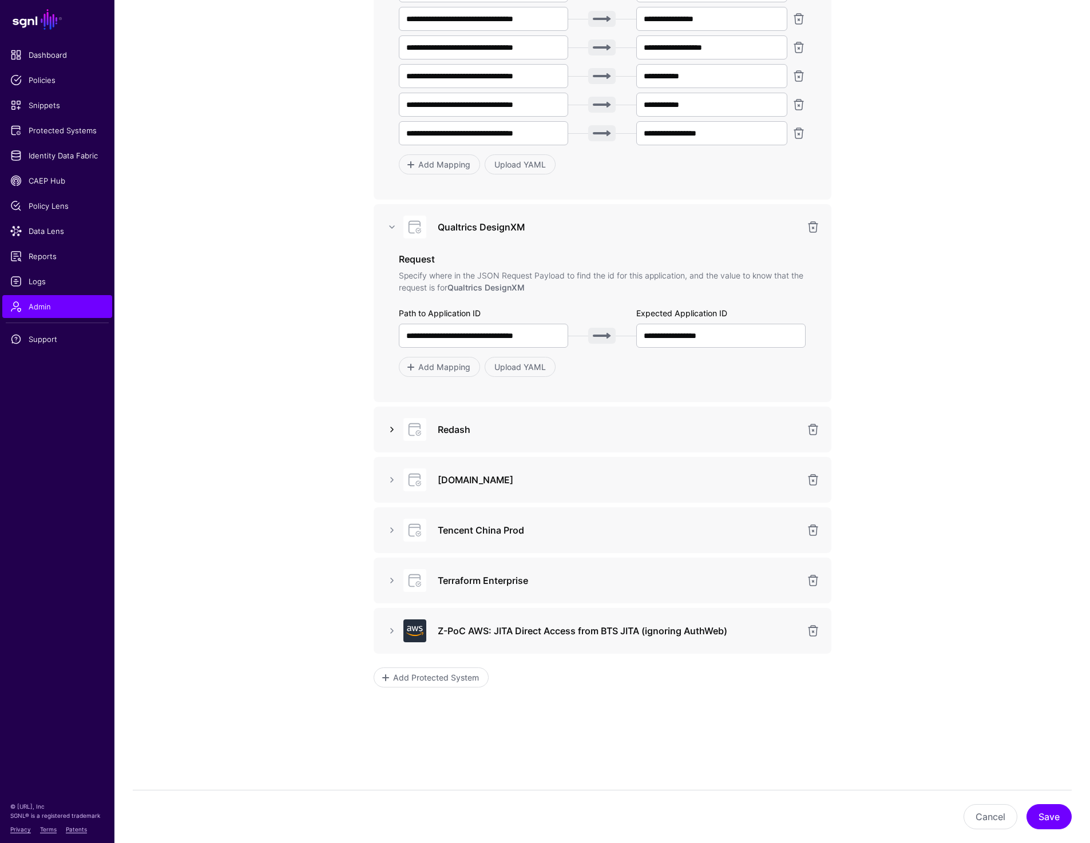
click at [390, 428] on link at bounding box center [392, 430] width 14 height 14
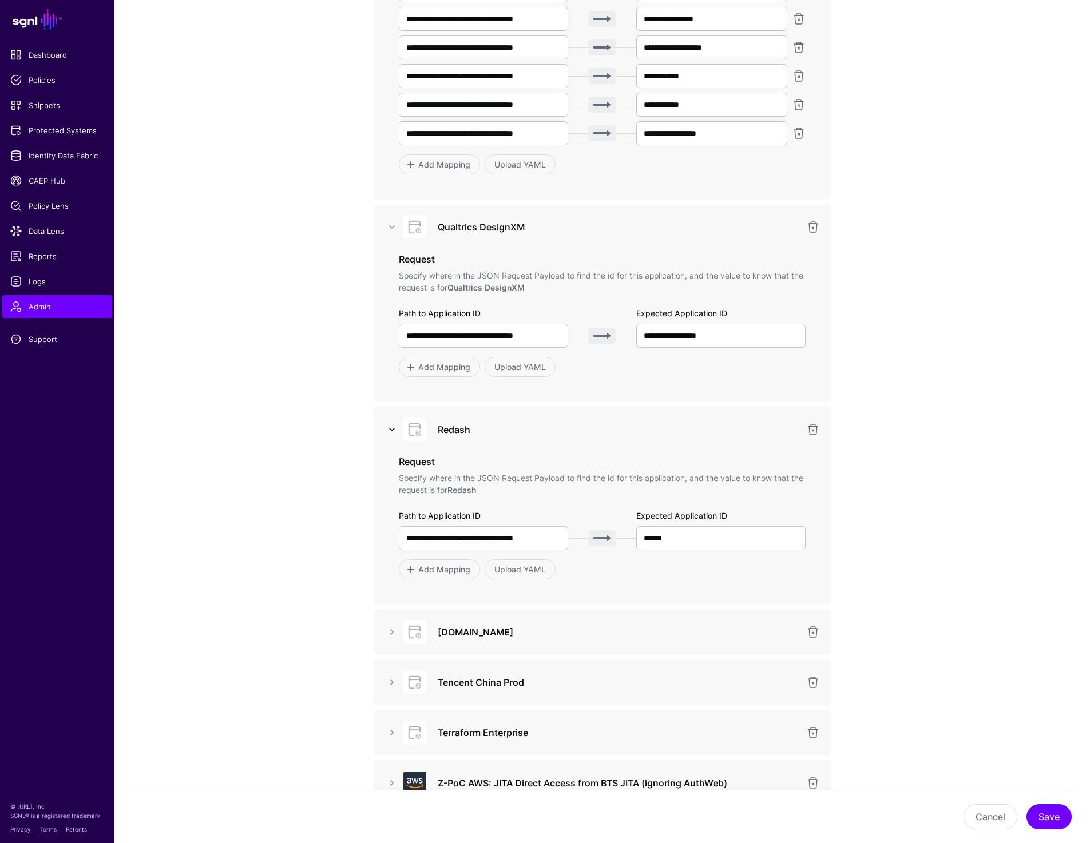
scroll to position [5120, 0]
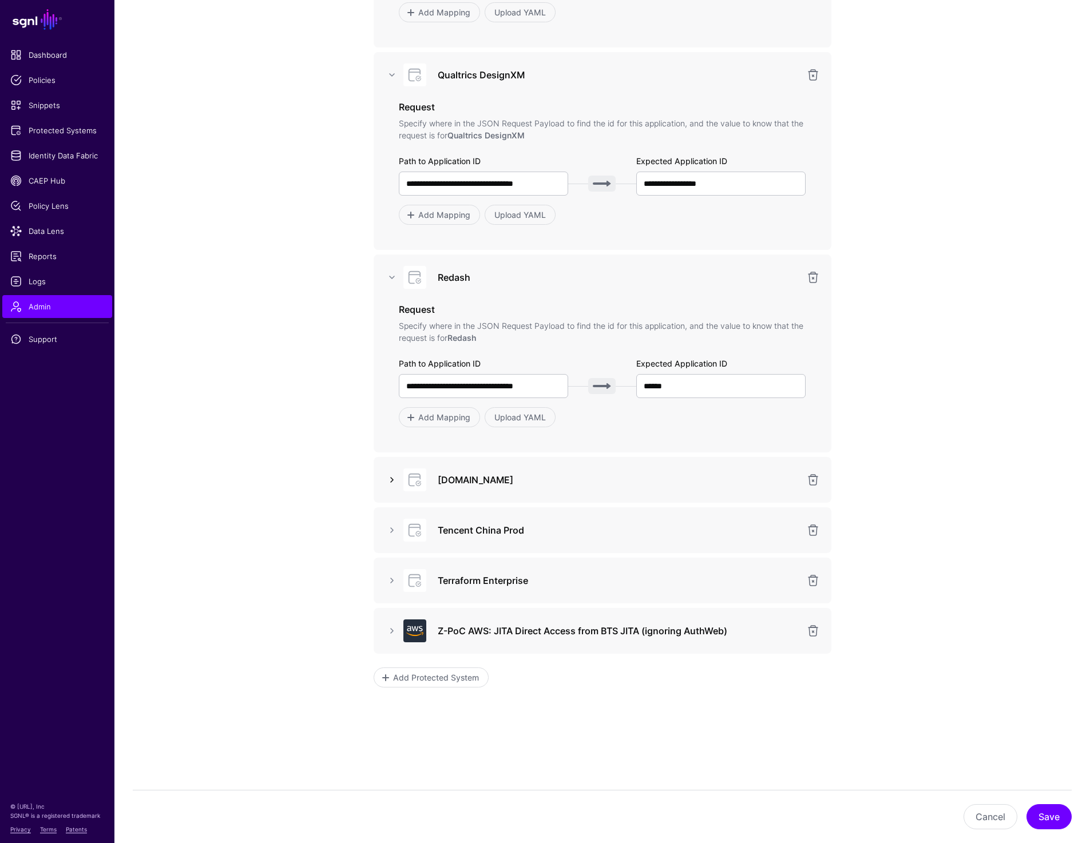
click at [388, 484] on link at bounding box center [392, 480] width 14 height 14
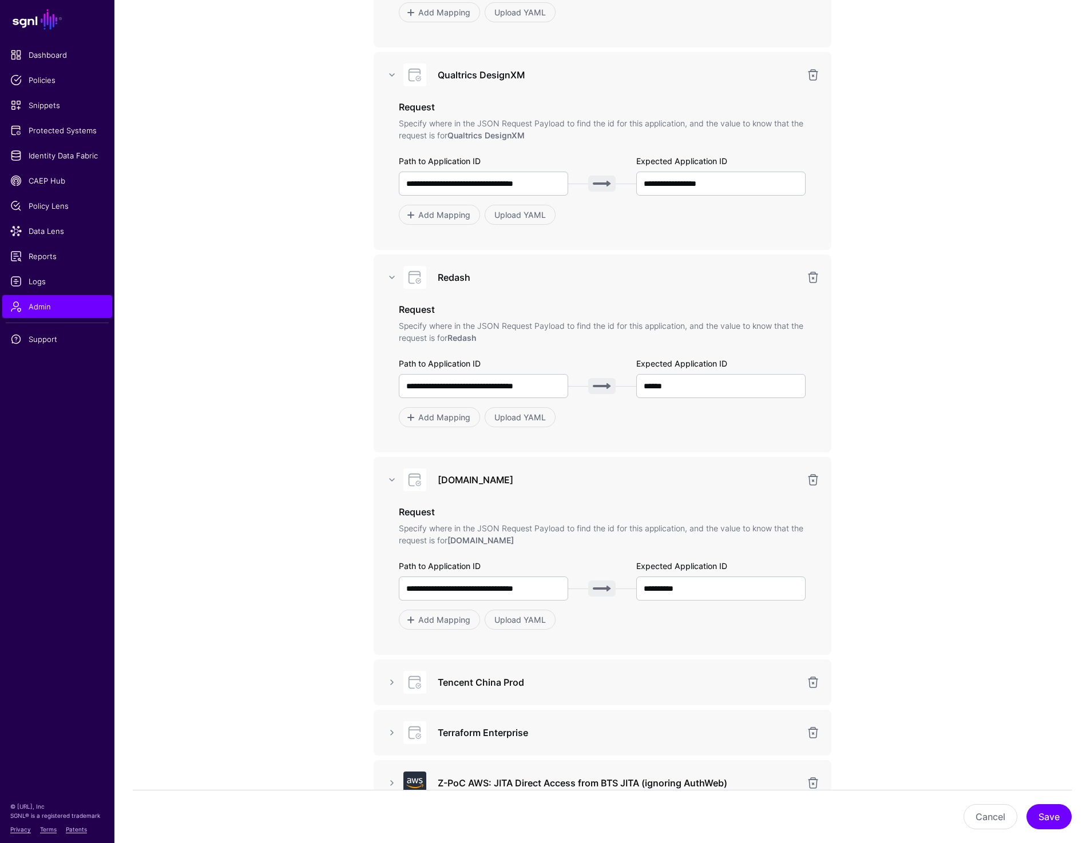
click at [385, 691] on div "Tencent China Prod" at bounding box center [602, 682] width 439 height 23
click at [387, 683] on link at bounding box center [392, 683] width 14 height 14
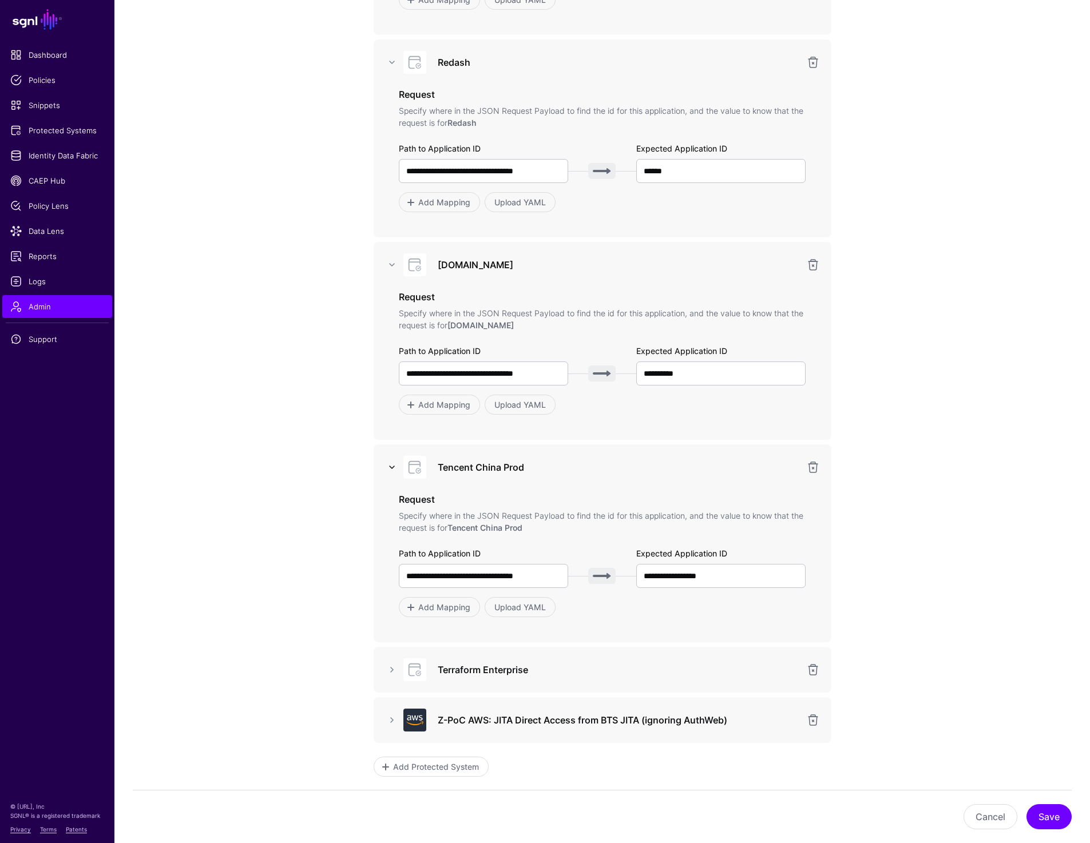
scroll to position [5424, 0]
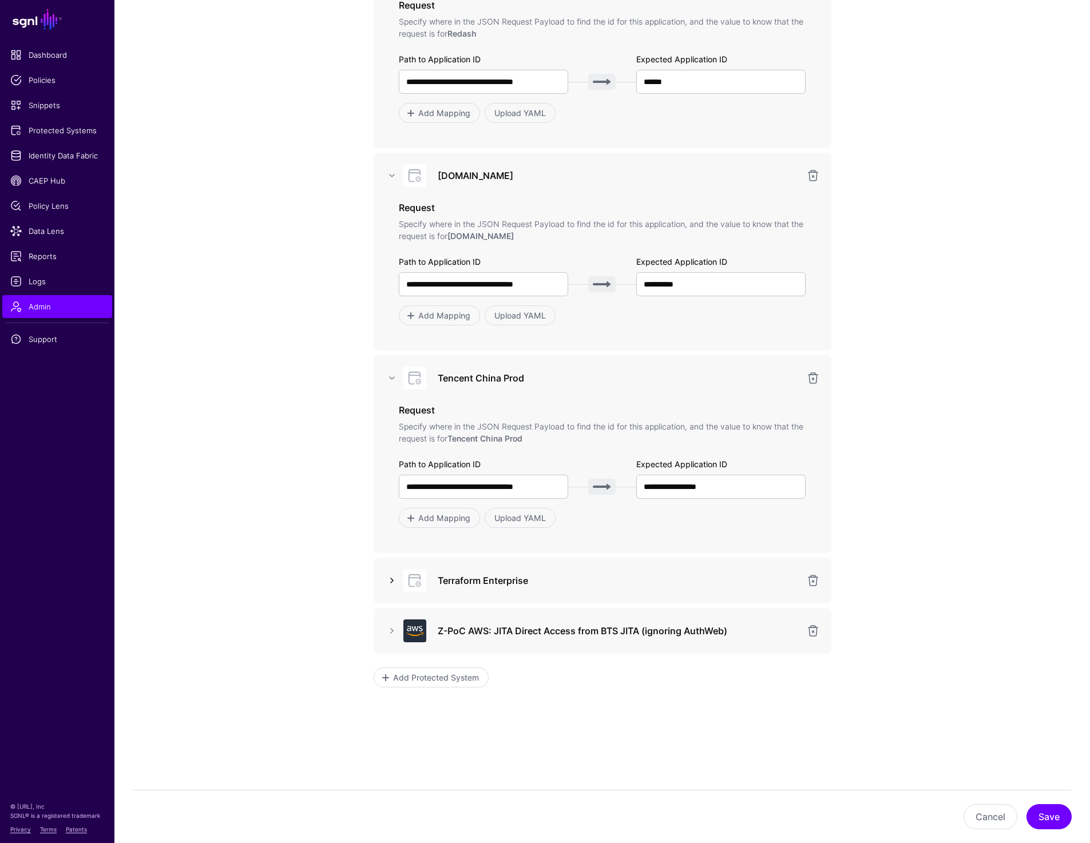
click at [389, 578] on link at bounding box center [392, 581] width 14 height 14
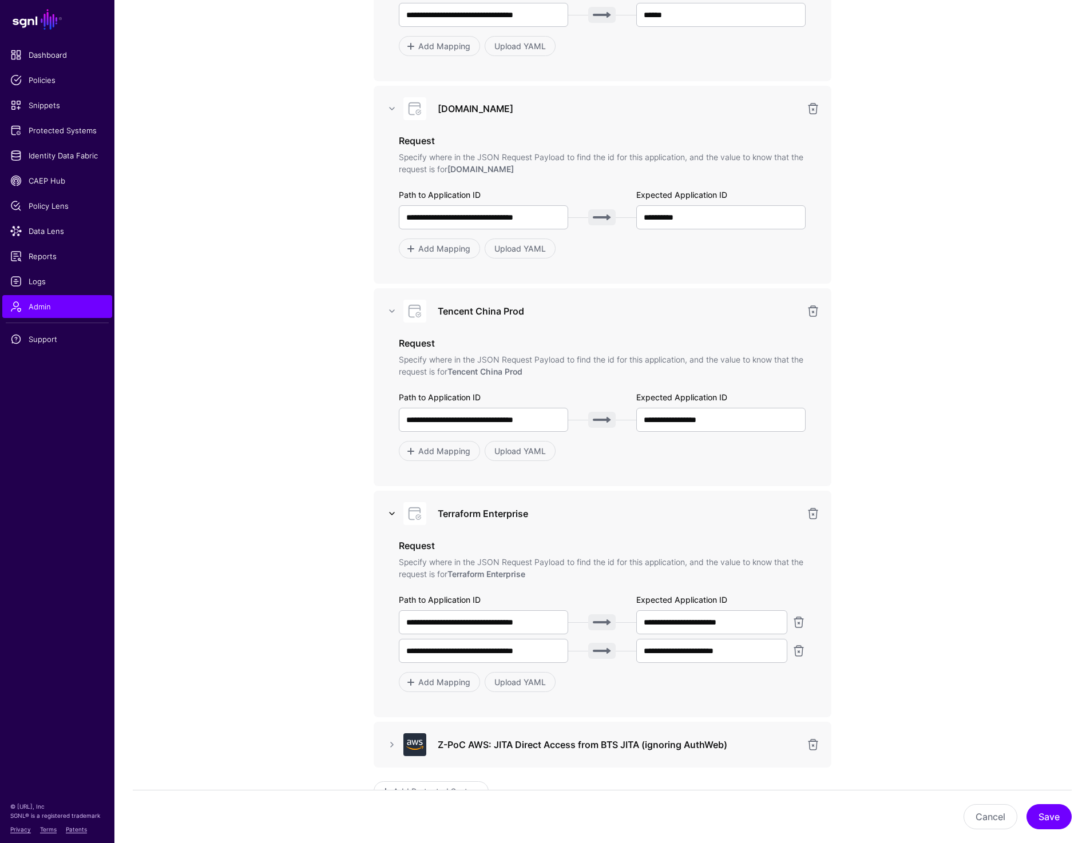
scroll to position [5605, 0]
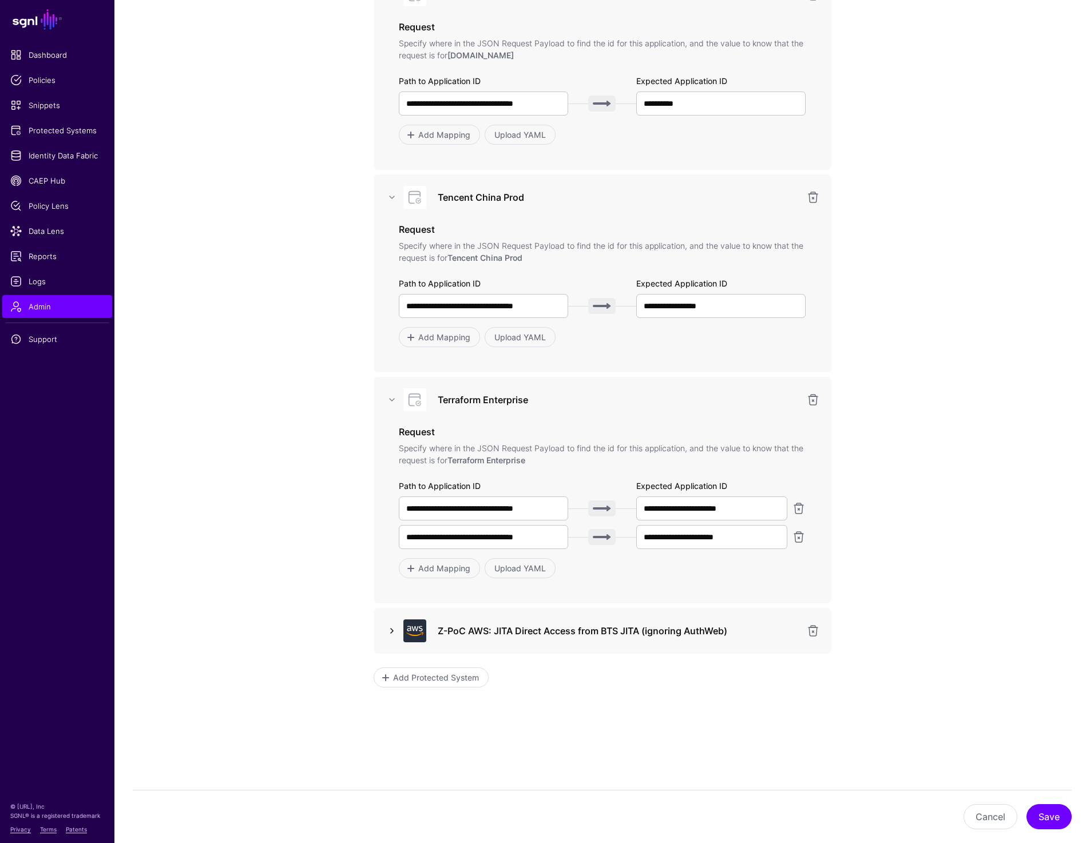
click at [387, 627] on link at bounding box center [392, 631] width 14 height 14
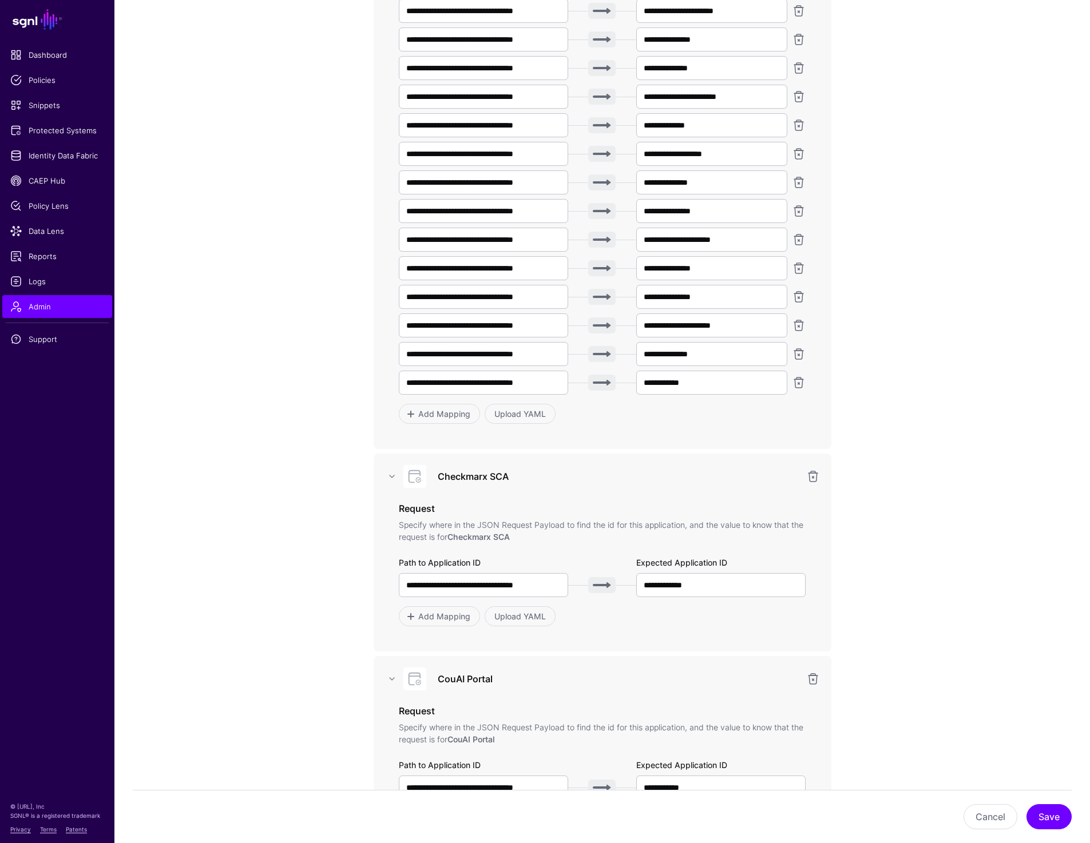
scroll to position [672, 0]
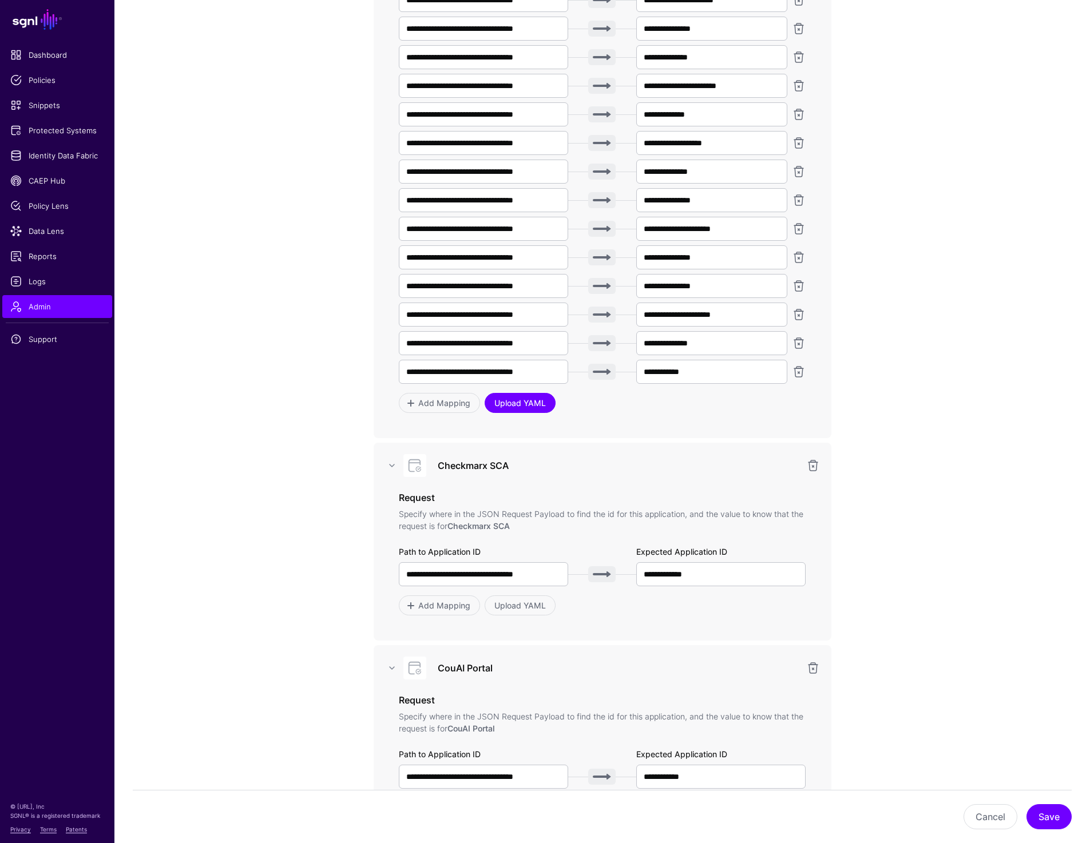
click at [509, 409] on link "Upload YAML" at bounding box center [519, 403] width 71 height 20
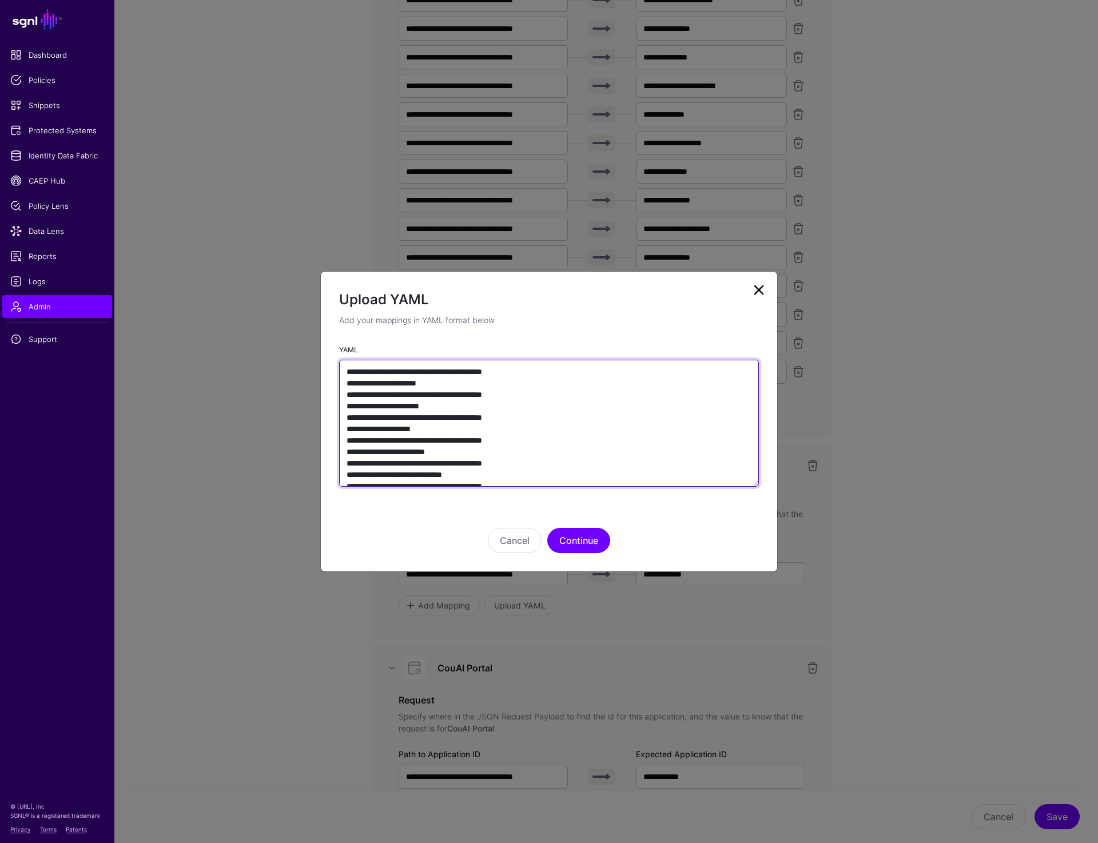
click at [673, 419] on textarea "YAML" at bounding box center [549, 423] width 420 height 127
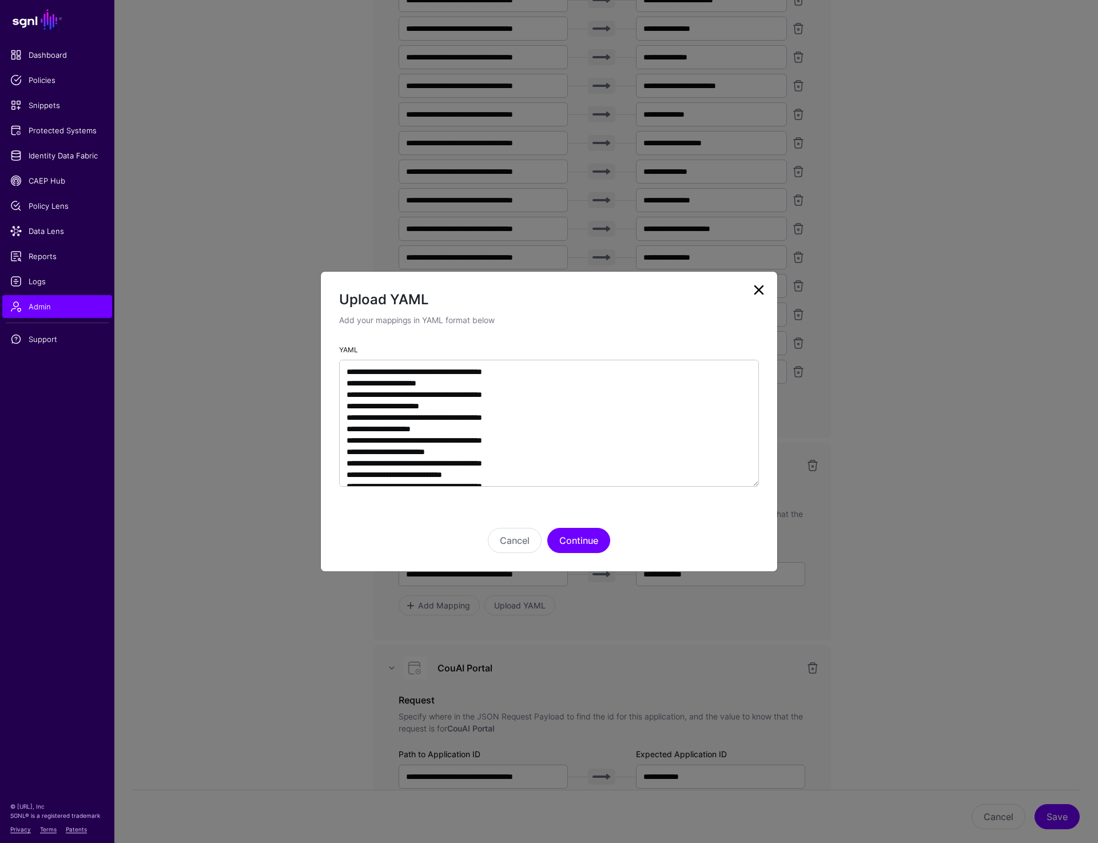
click at [762, 289] on link at bounding box center [759, 290] width 18 height 18
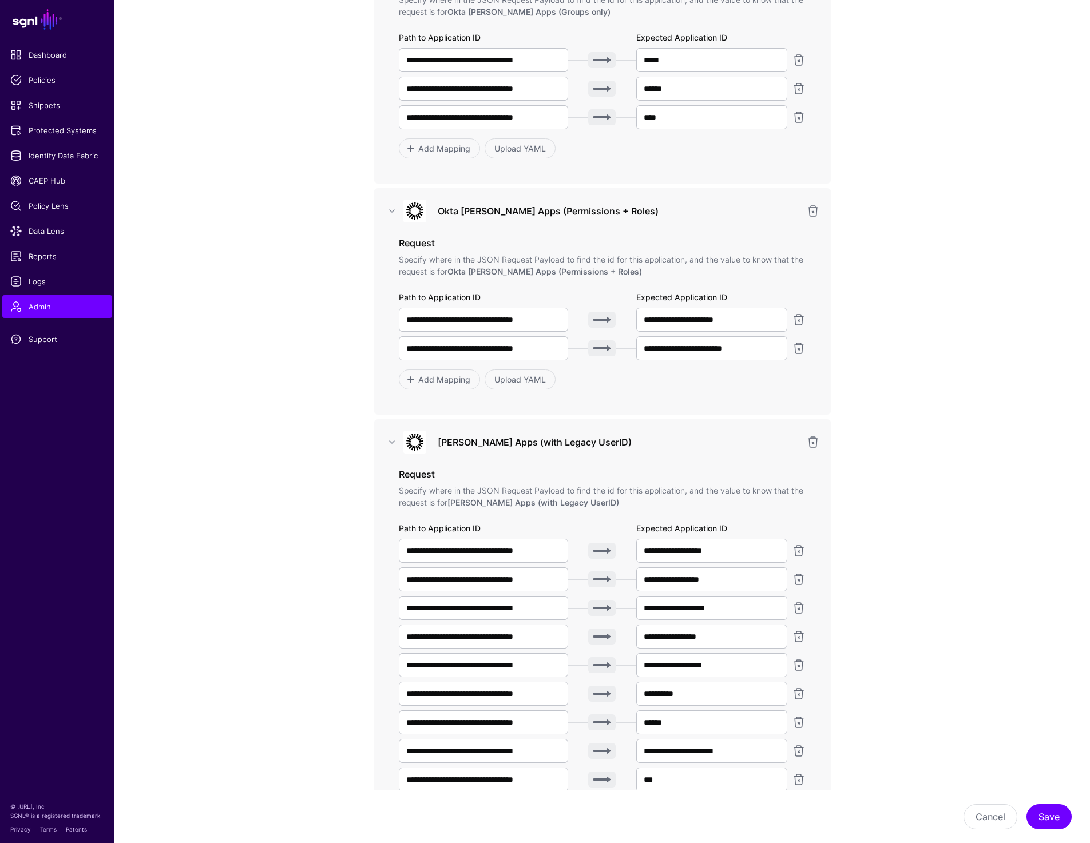
scroll to position [2838, 0]
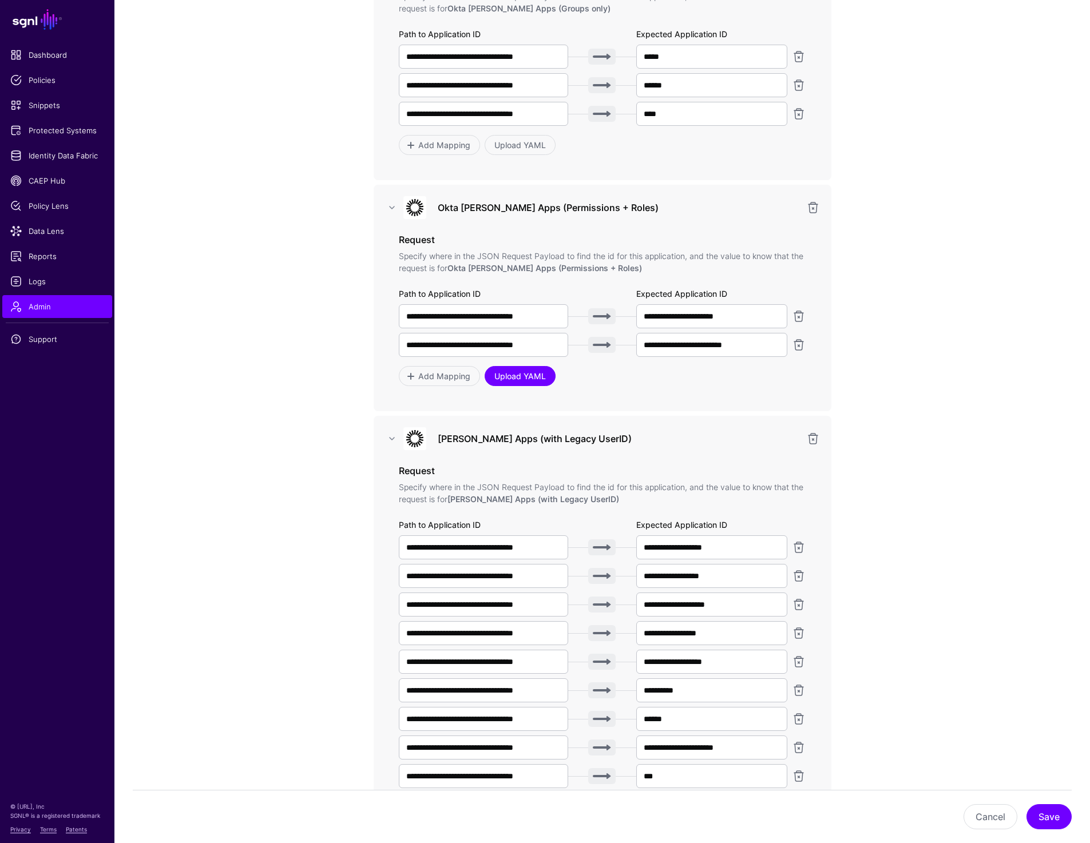
click at [516, 380] on link "Upload YAML" at bounding box center [519, 376] width 71 height 20
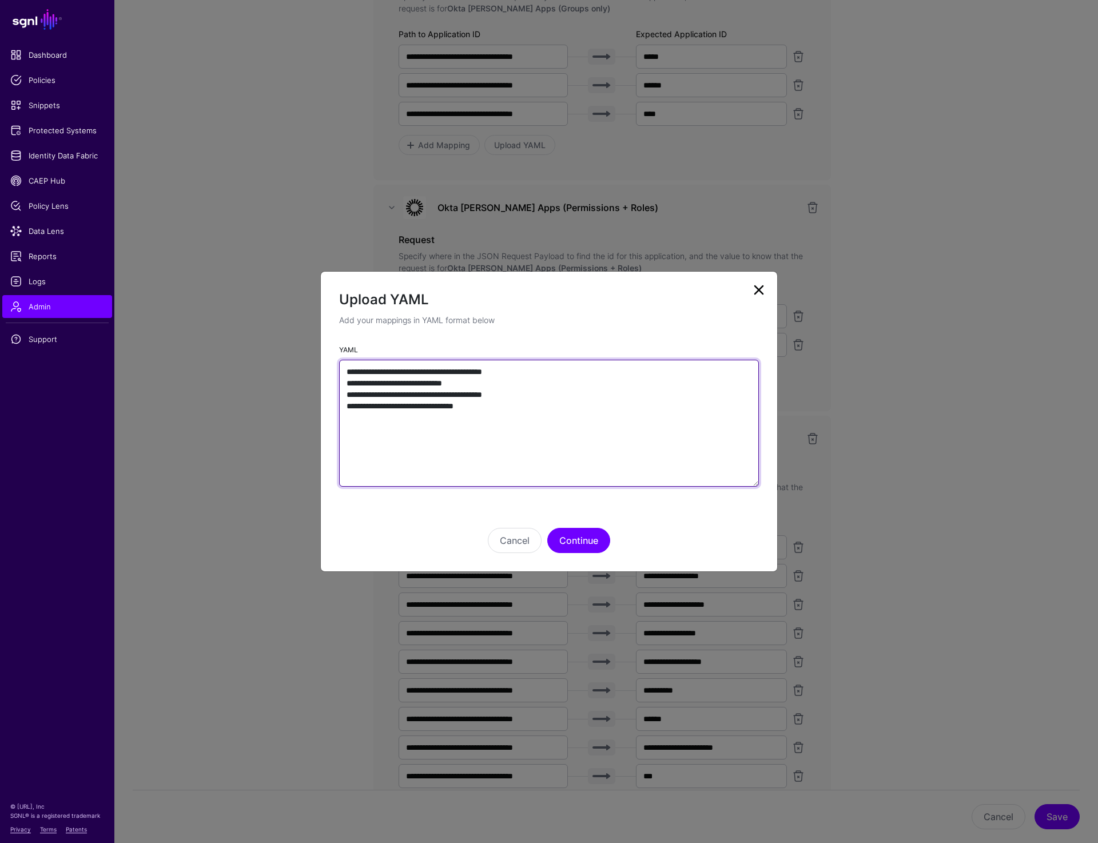
click at [658, 404] on textarea "**********" at bounding box center [549, 423] width 420 height 127
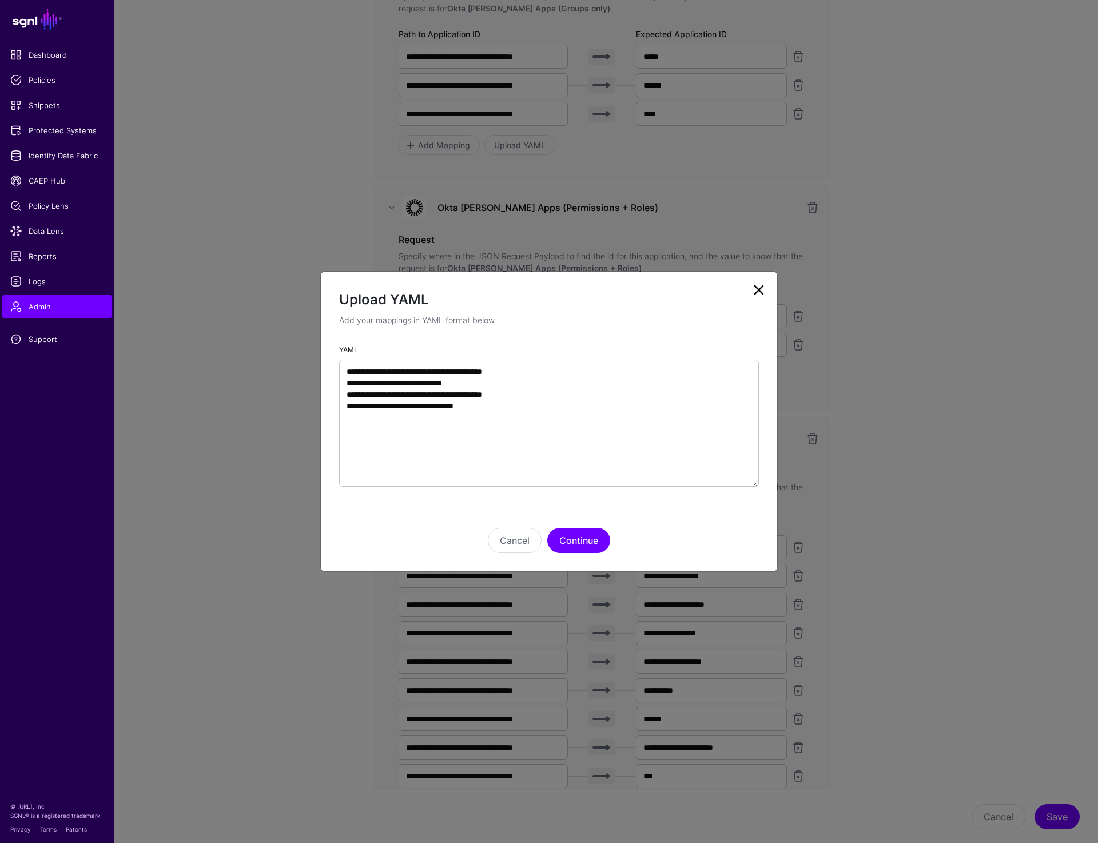
click at [756, 292] on link at bounding box center [759, 290] width 18 height 18
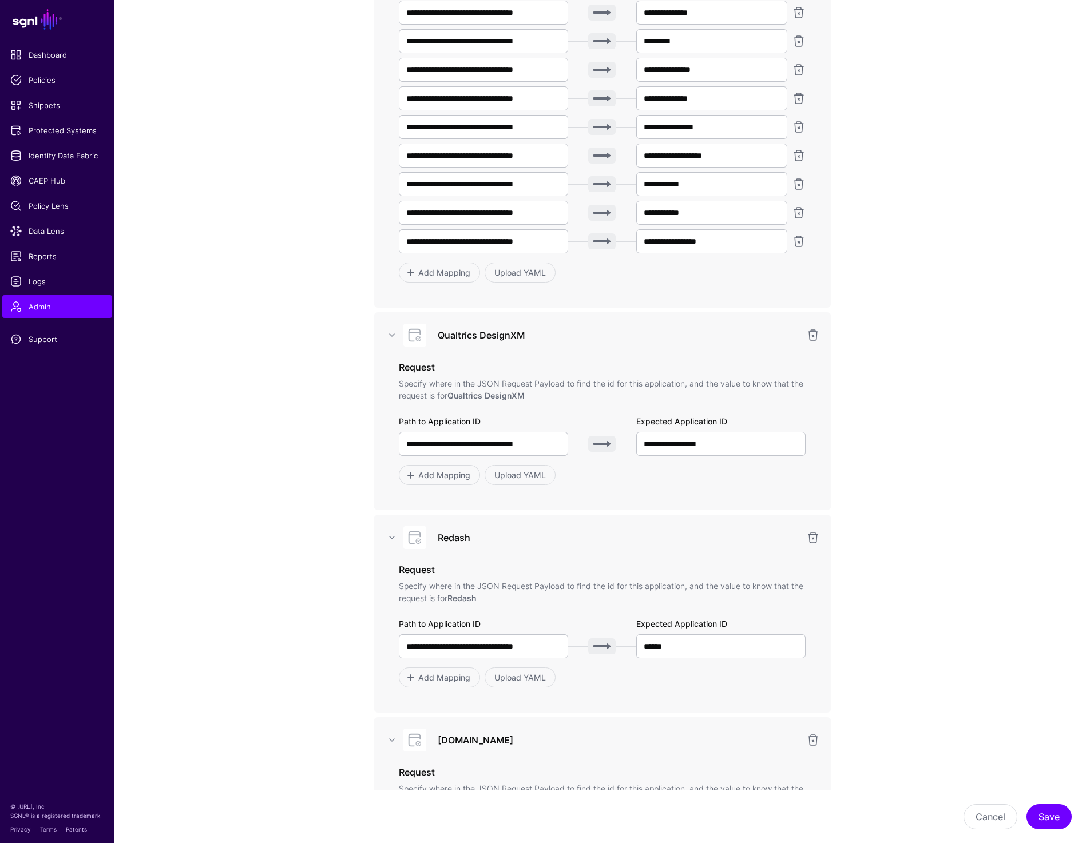
scroll to position [4897, 0]
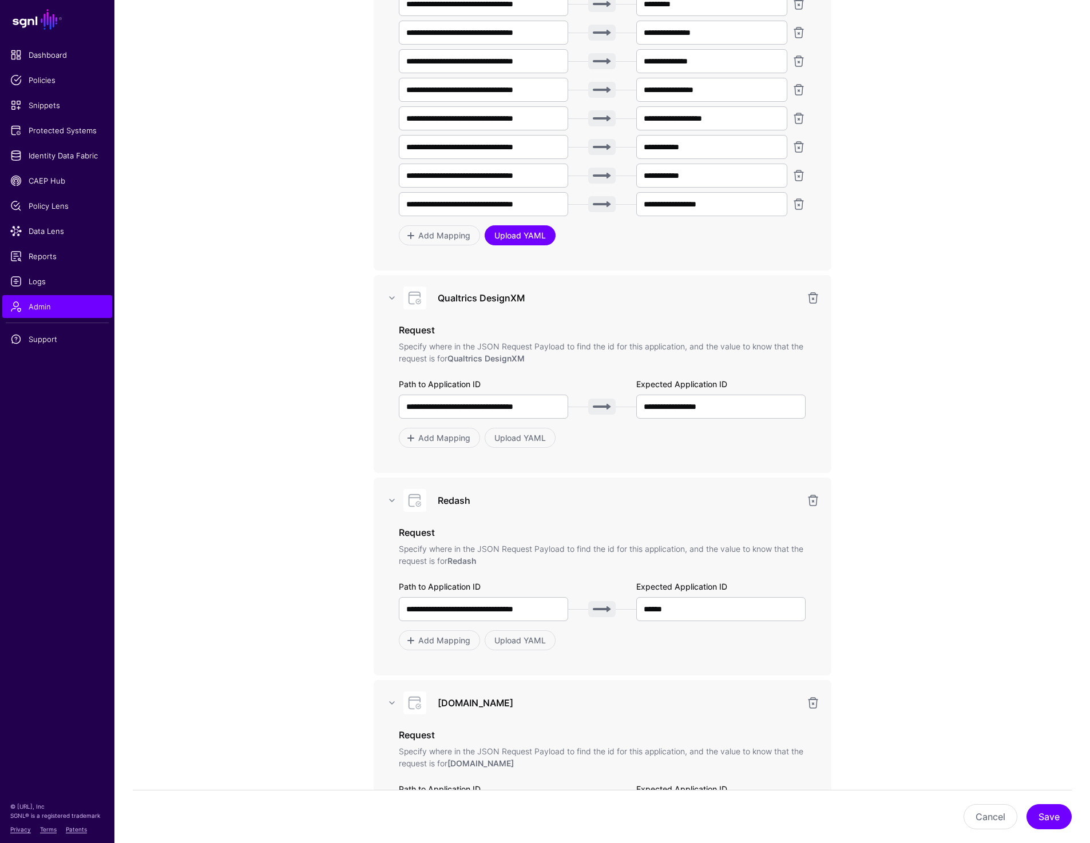
click at [522, 239] on link "Upload YAML" at bounding box center [519, 235] width 71 height 20
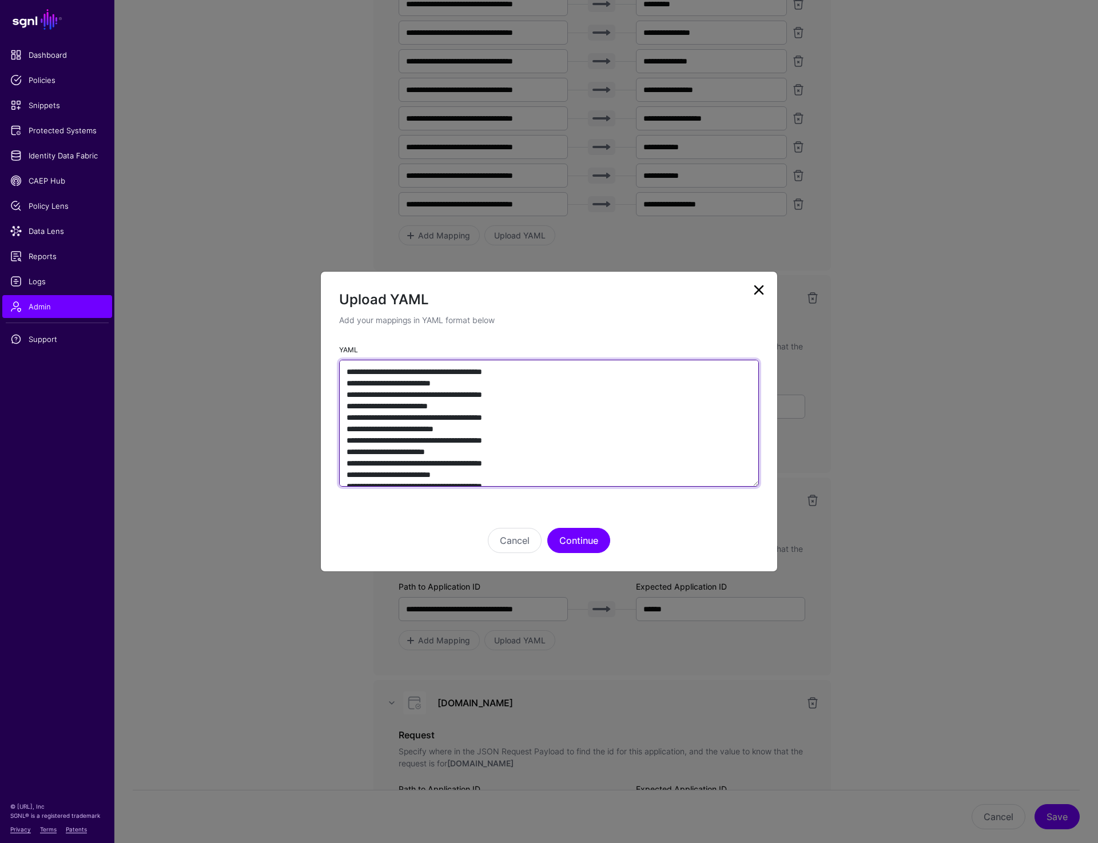
click at [619, 463] on textarea "YAML" at bounding box center [549, 423] width 420 height 127
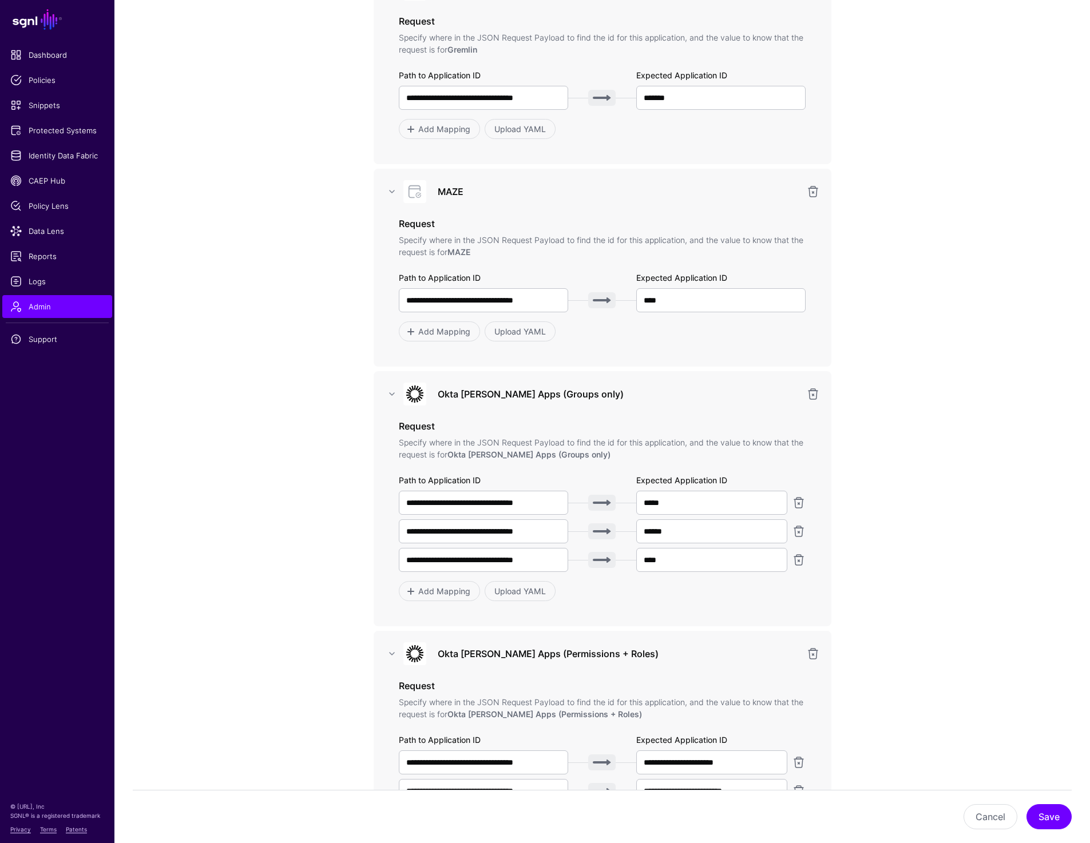
scroll to position [2402, 0]
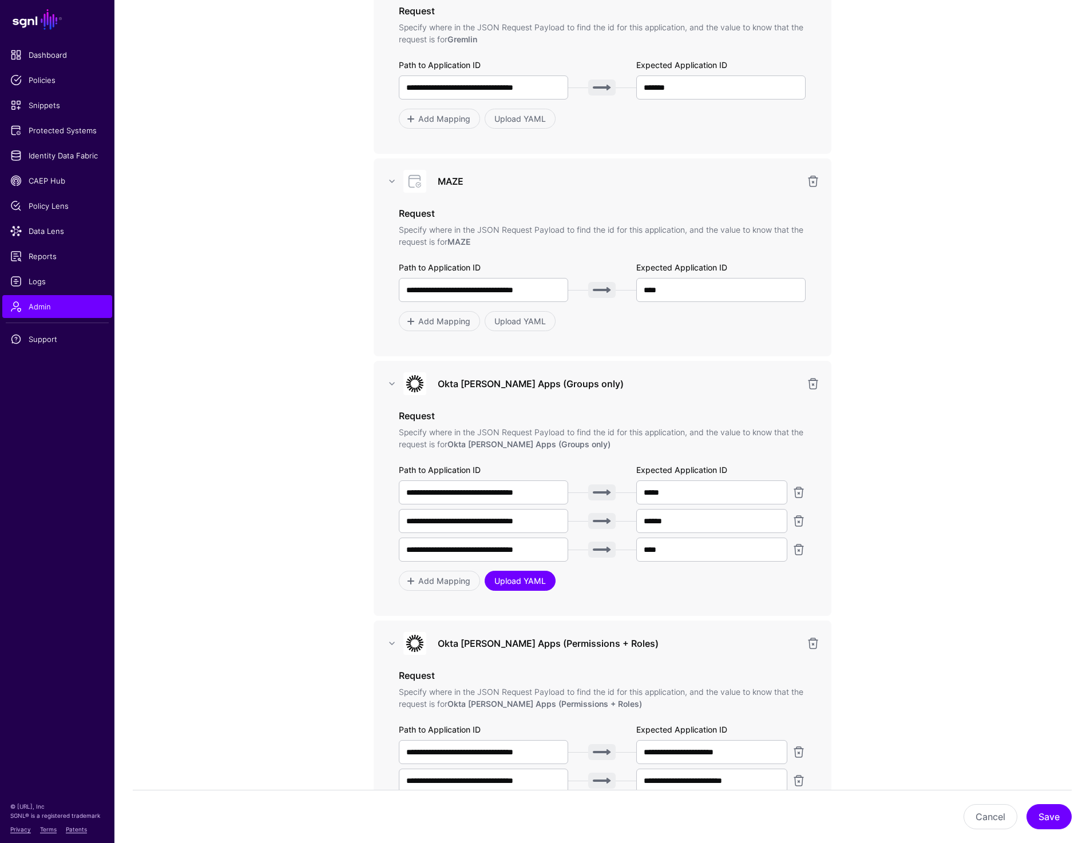
click at [513, 587] on link "Upload YAML" at bounding box center [519, 581] width 71 height 20
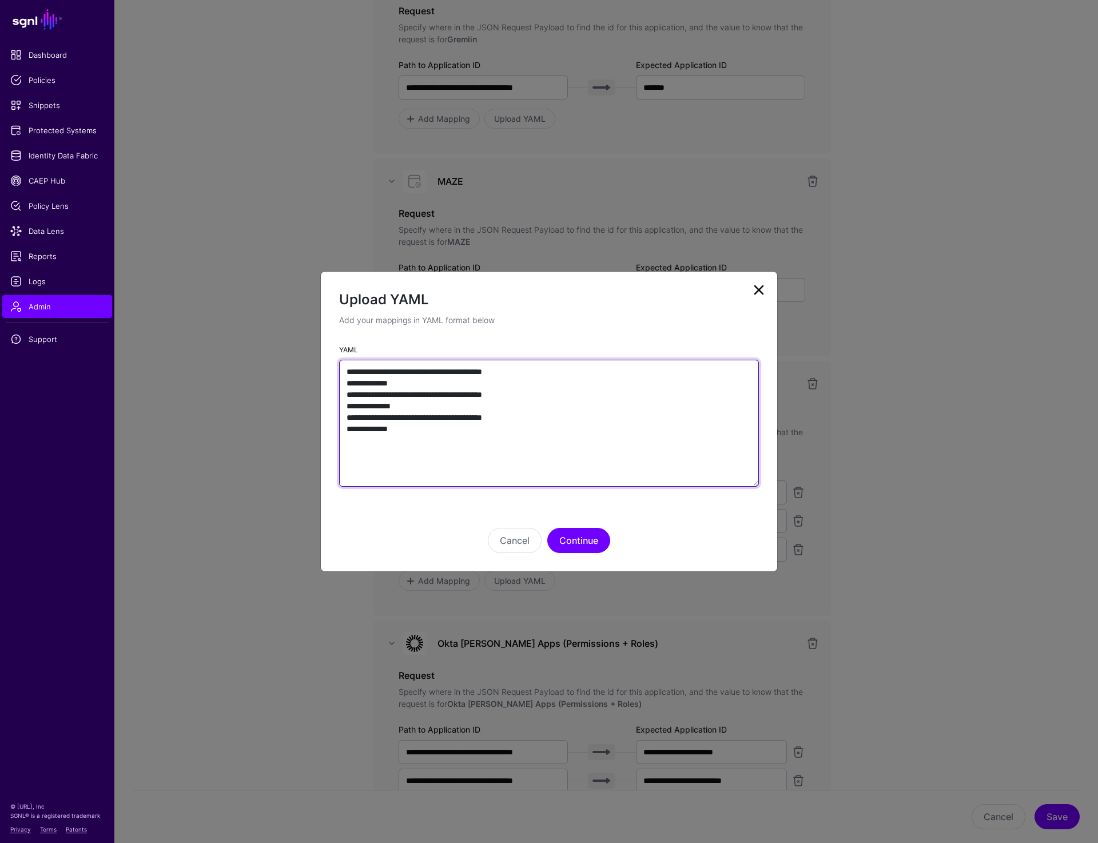
click at [606, 425] on textarea "**********" at bounding box center [549, 423] width 420 height 127
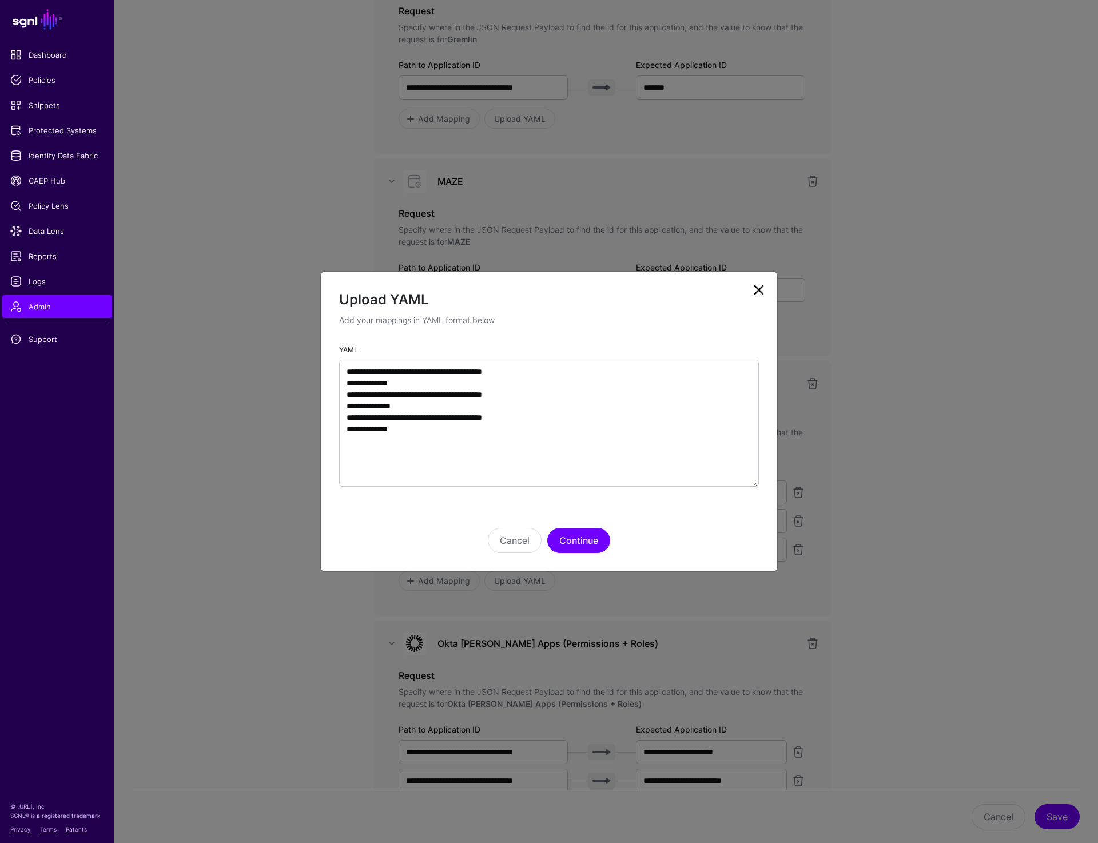
click at [758, 288] on link at bounding box center [759, 290] width 18 height 18
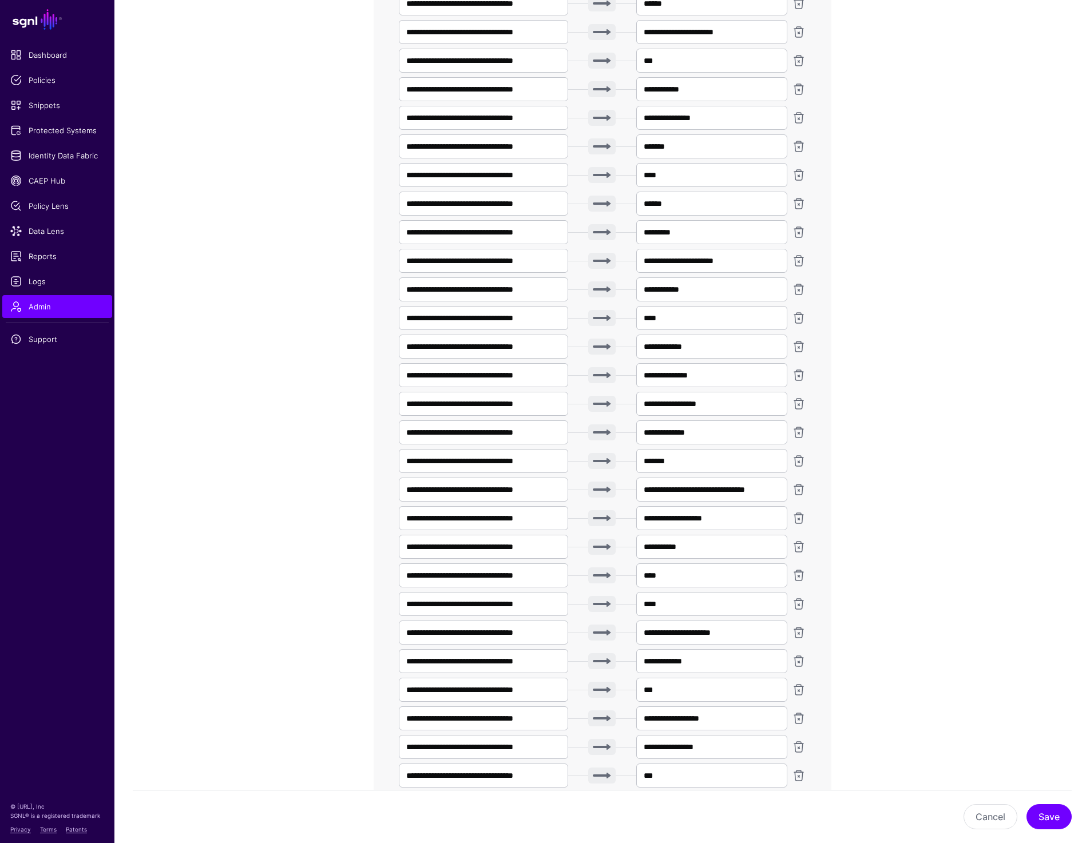
scroll to position [3591, 0]
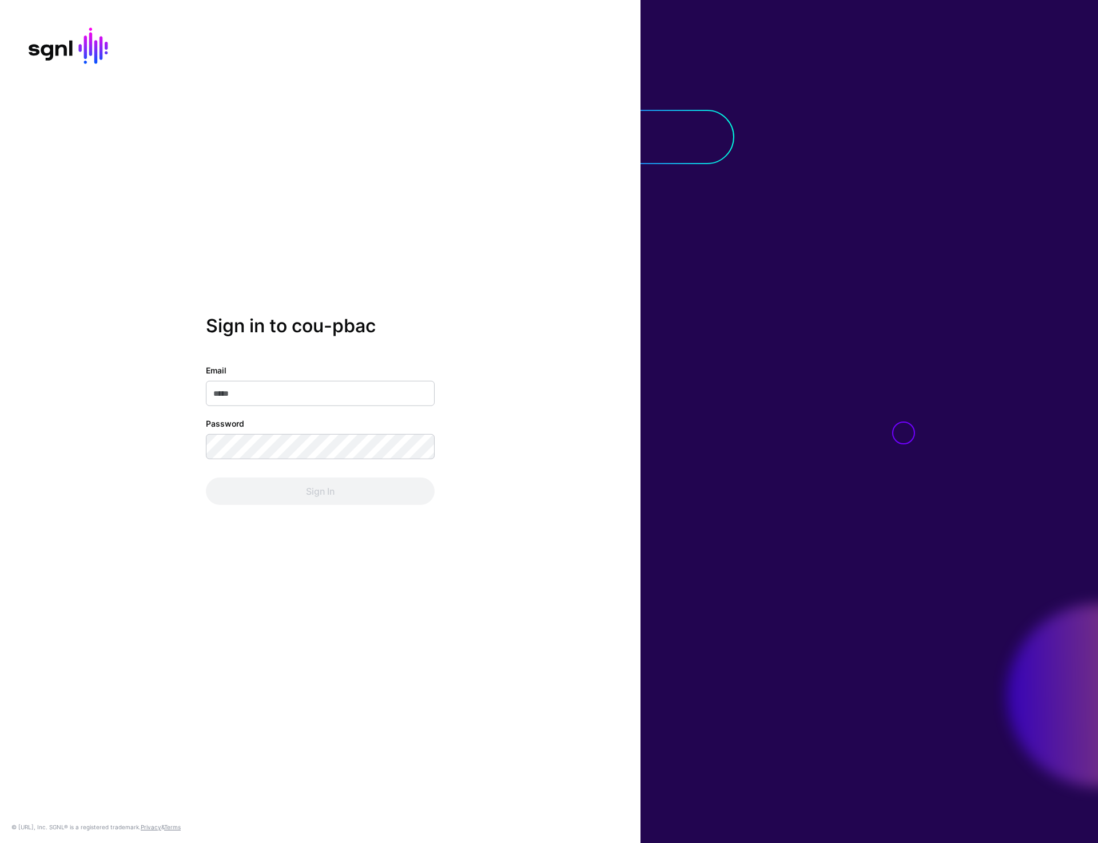
type input "**********"
click at [316, 494] on button "Sign In" at bounding box center [320, 491] width 229 height 27
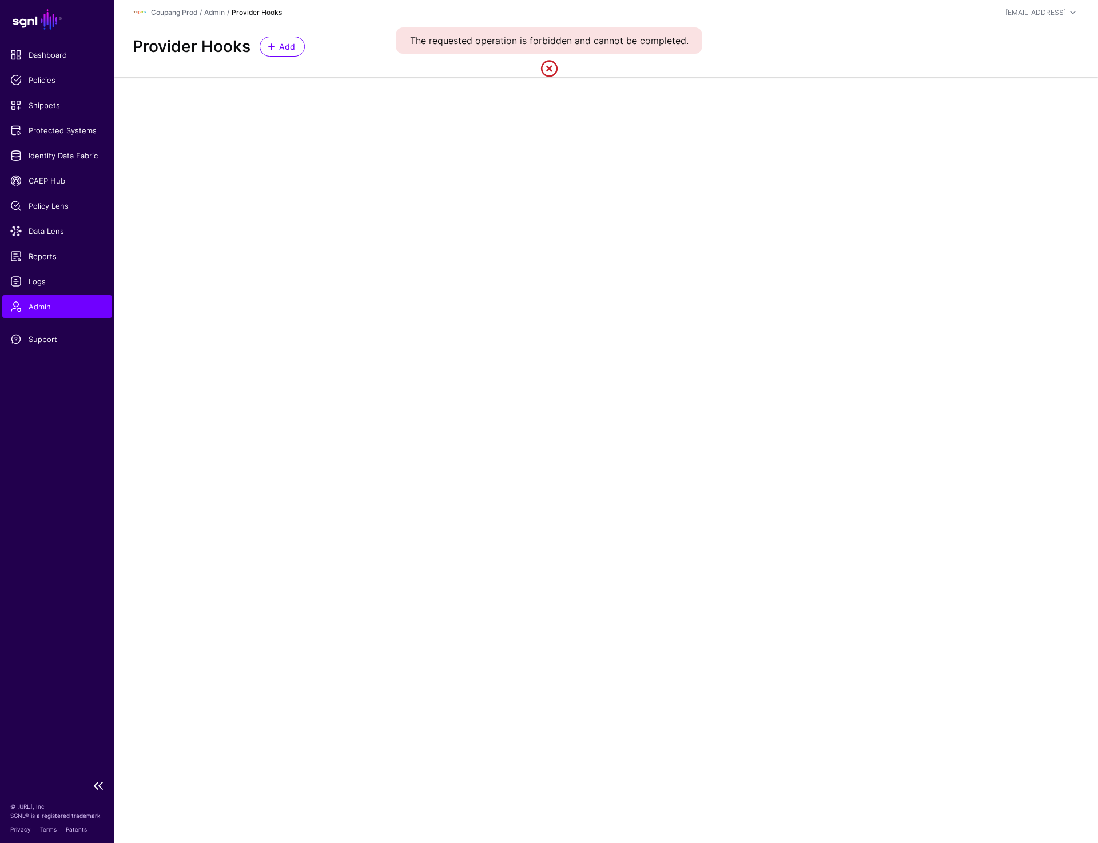
click at [48, 304] on span "Admin" at bounding box center [57, 306] width 94 height 11
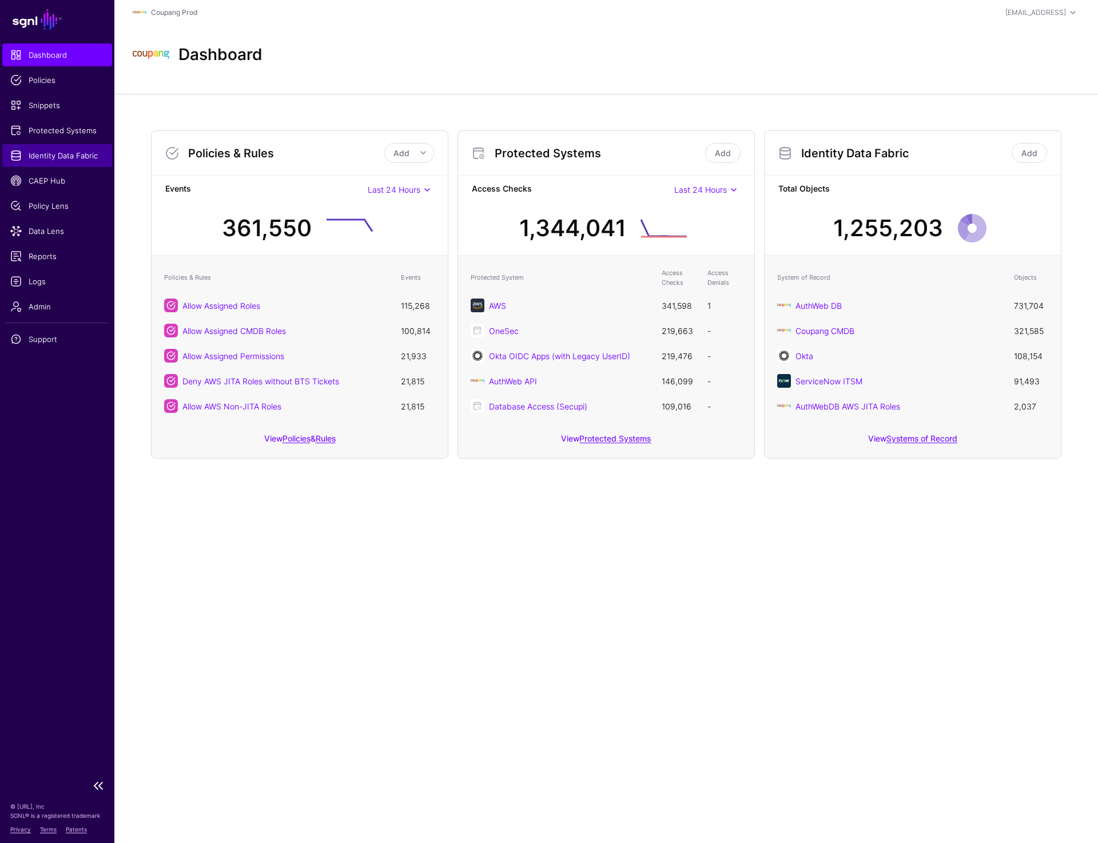
click at [65, 146] on link "Identity Data Fabric" at bounding box center [57, 155] width 110 height 23
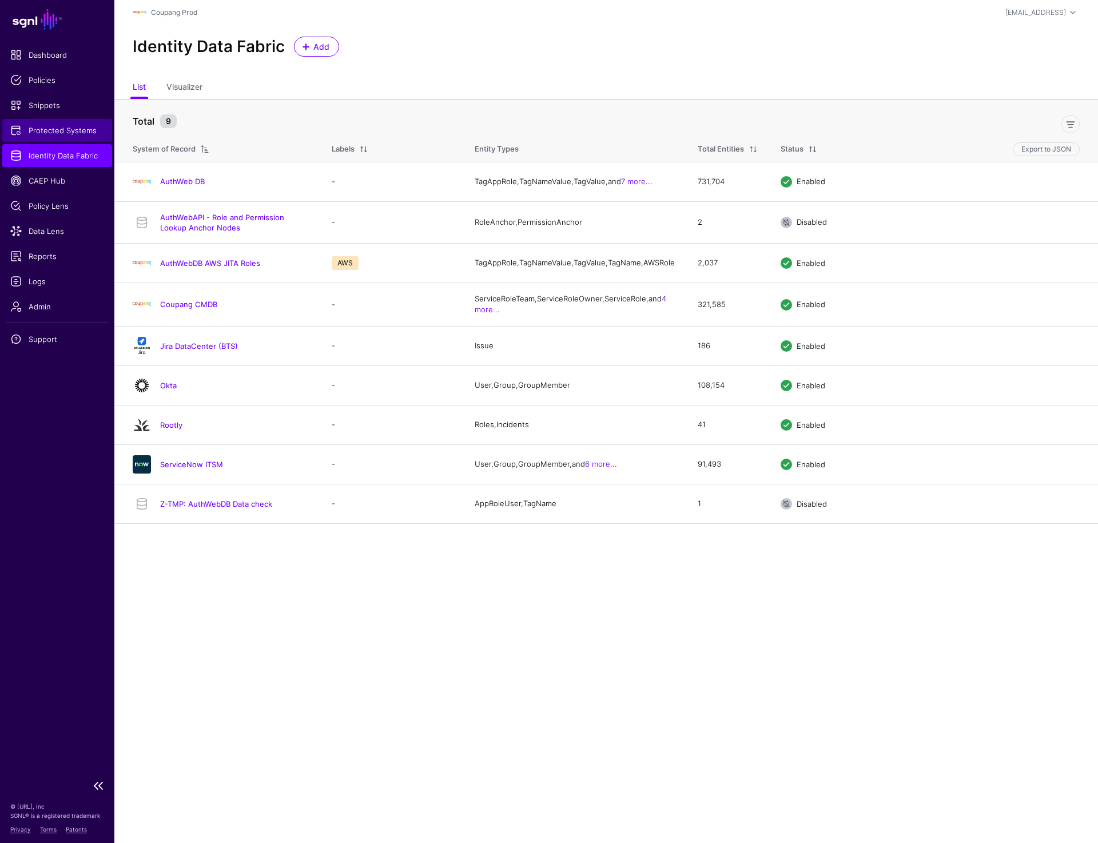
click at [69, 126] on span "Protected Systems" at bounding box center [57, 130] width 94 height 11
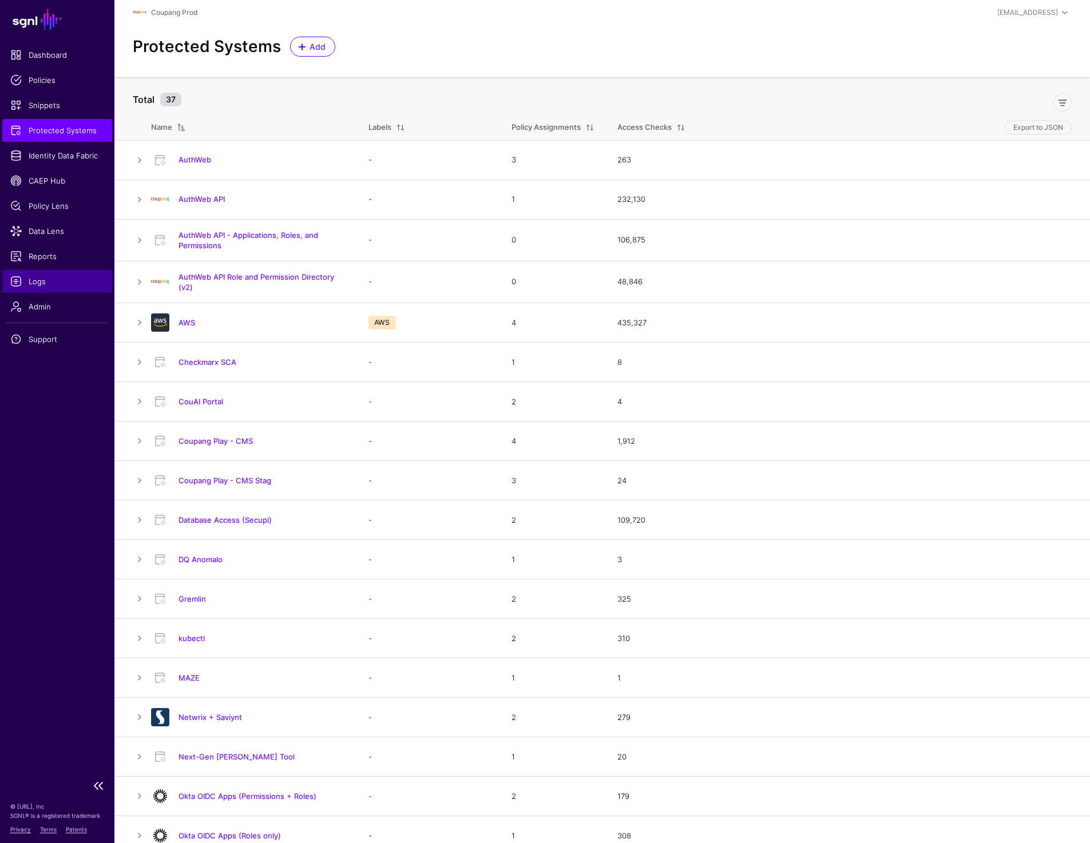
click at [43, 283] on span "Logs" at bounding box center [57, 281] width 94 height 11
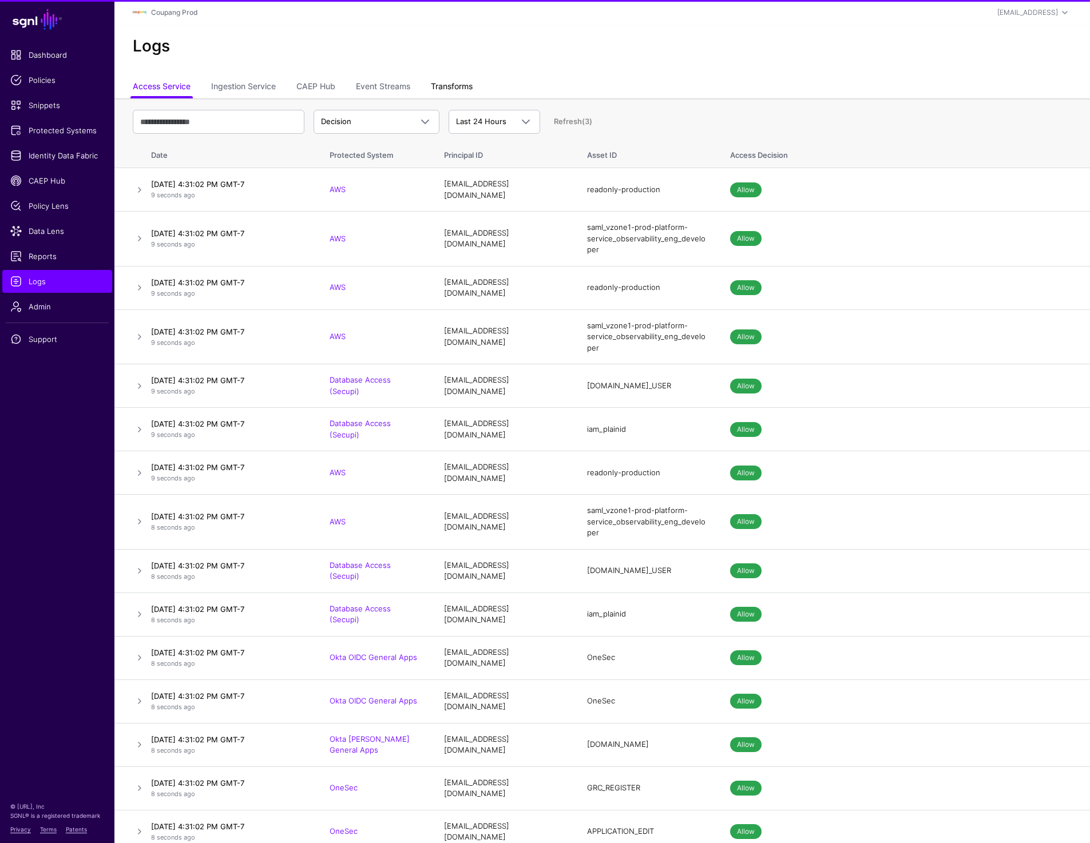
click at [446, 85] on link "Transforms" at bounding box center [452, 88] width 42 height 22
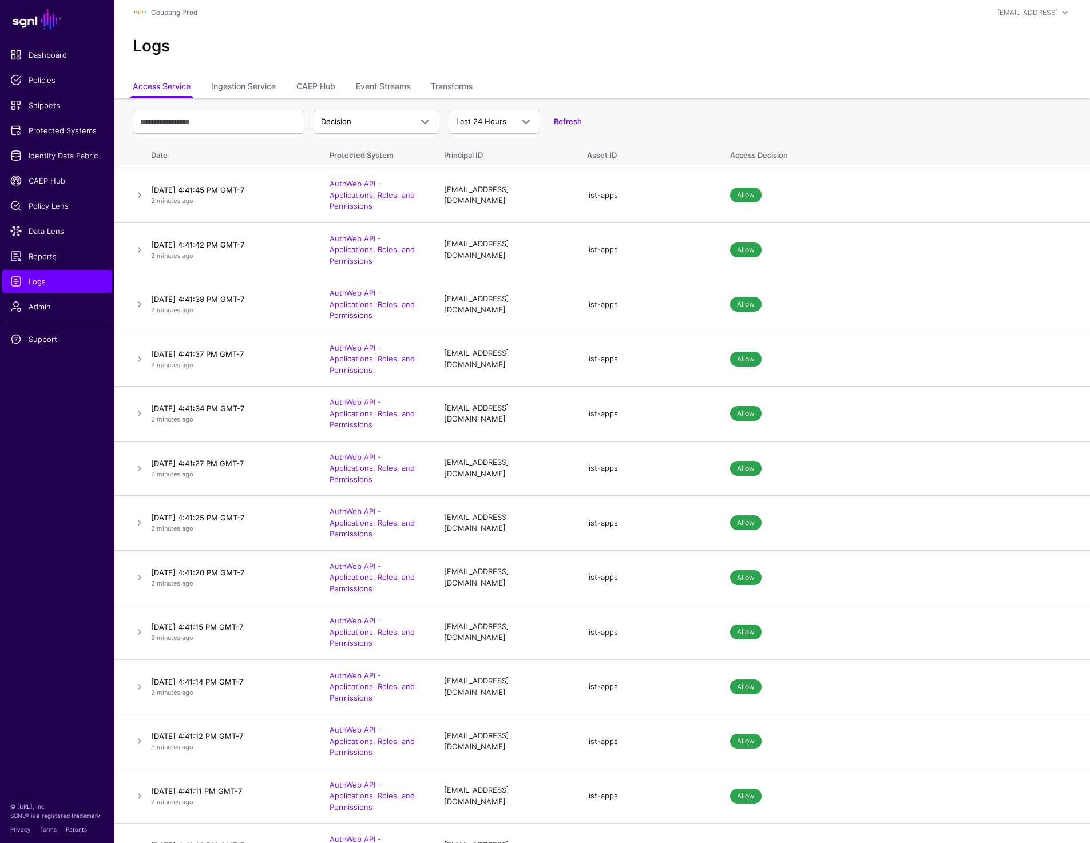
click at [602, 32] on div "Logs" at bounding box center [601, 50] width 975 height 51
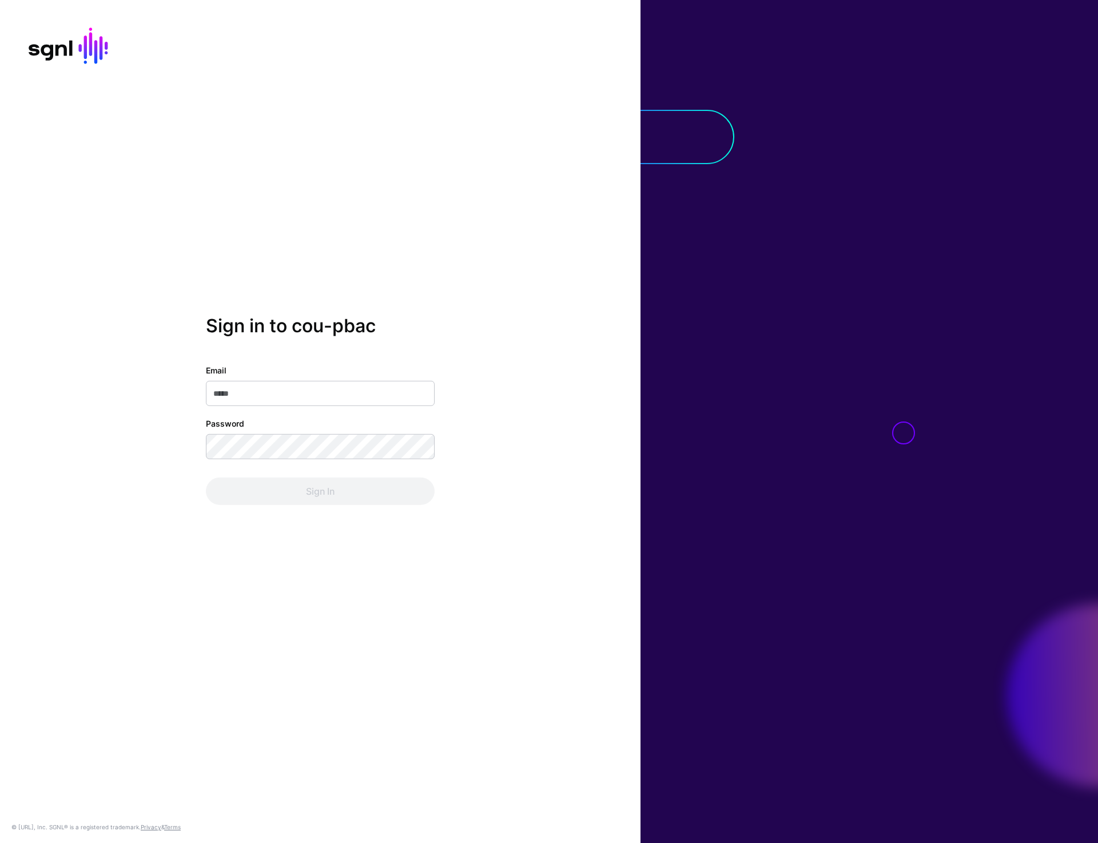
type input "**********"
click at [313, 490] on button "Sign In" at bounding box center [320, 491] width 229 height 27
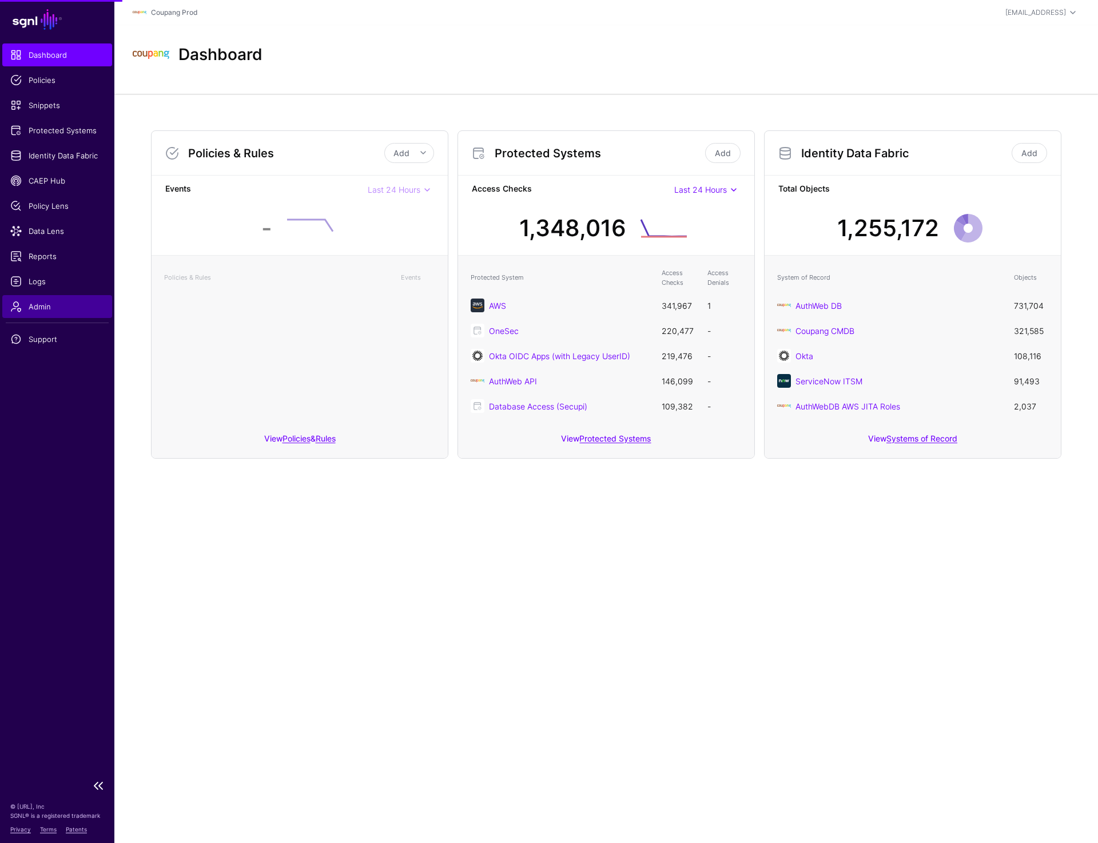
click at [45, 303] on span "Admin" at bounding box center [57, 306] width 94 height 11
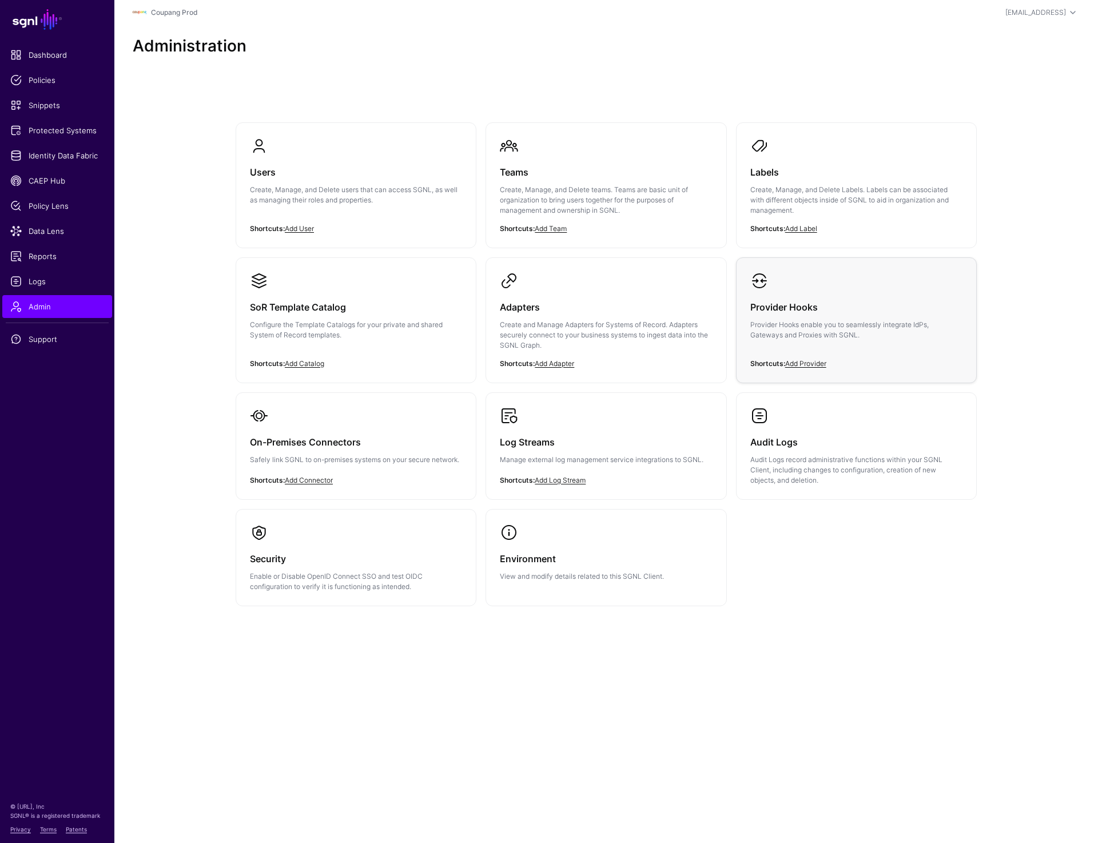
click at [800, 311] on h3 "Provider Hooks" at bounding box center [856, 307] width 212 height 16
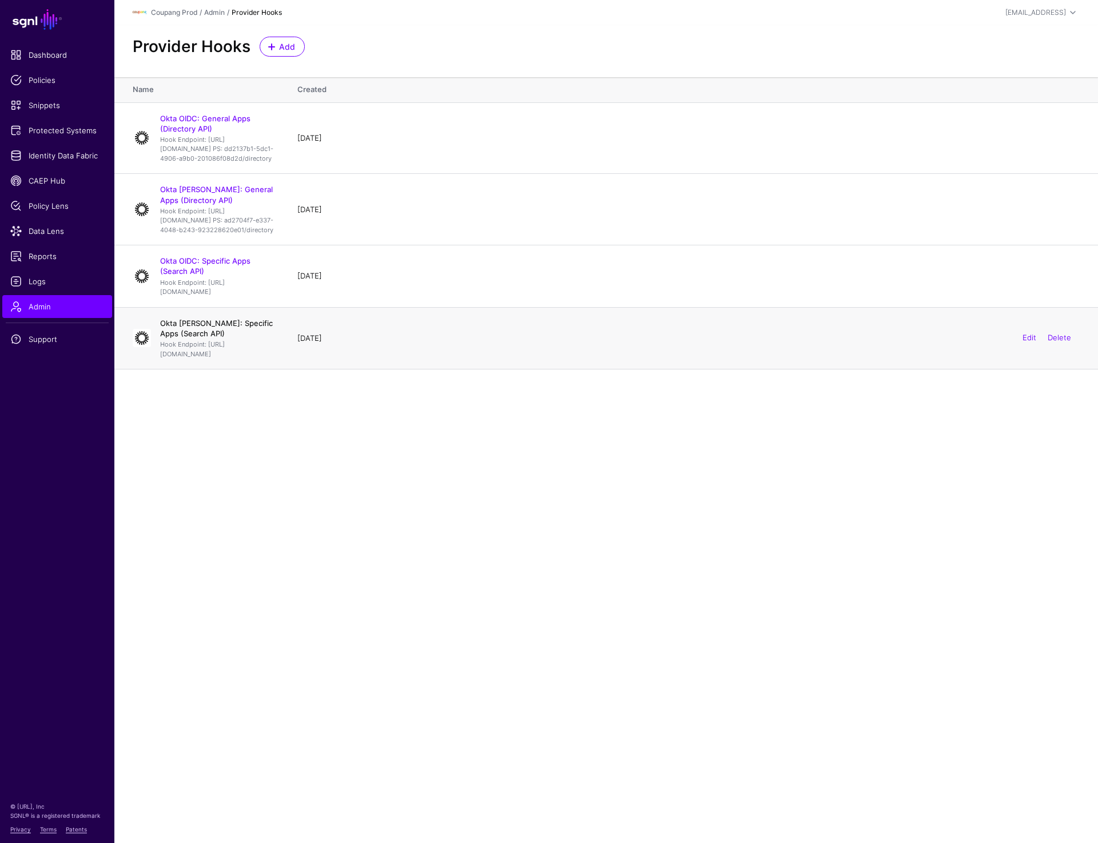
click at [226, 338] on link "Okta SAML: Specific Apps (Search API)" at bounding box center [216, 328] width 113 height 19
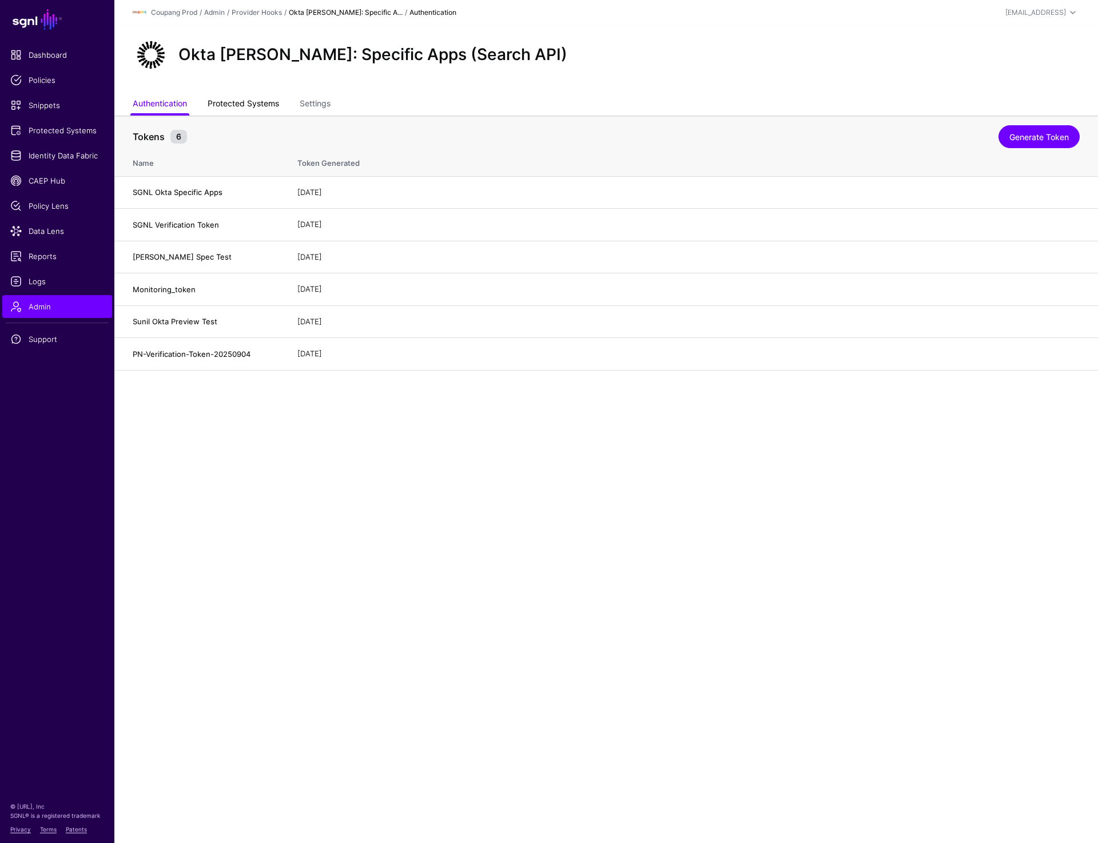
click at [245, 107] on link "Protected Systems" at bounding box center [243, 105] width 71 height 22
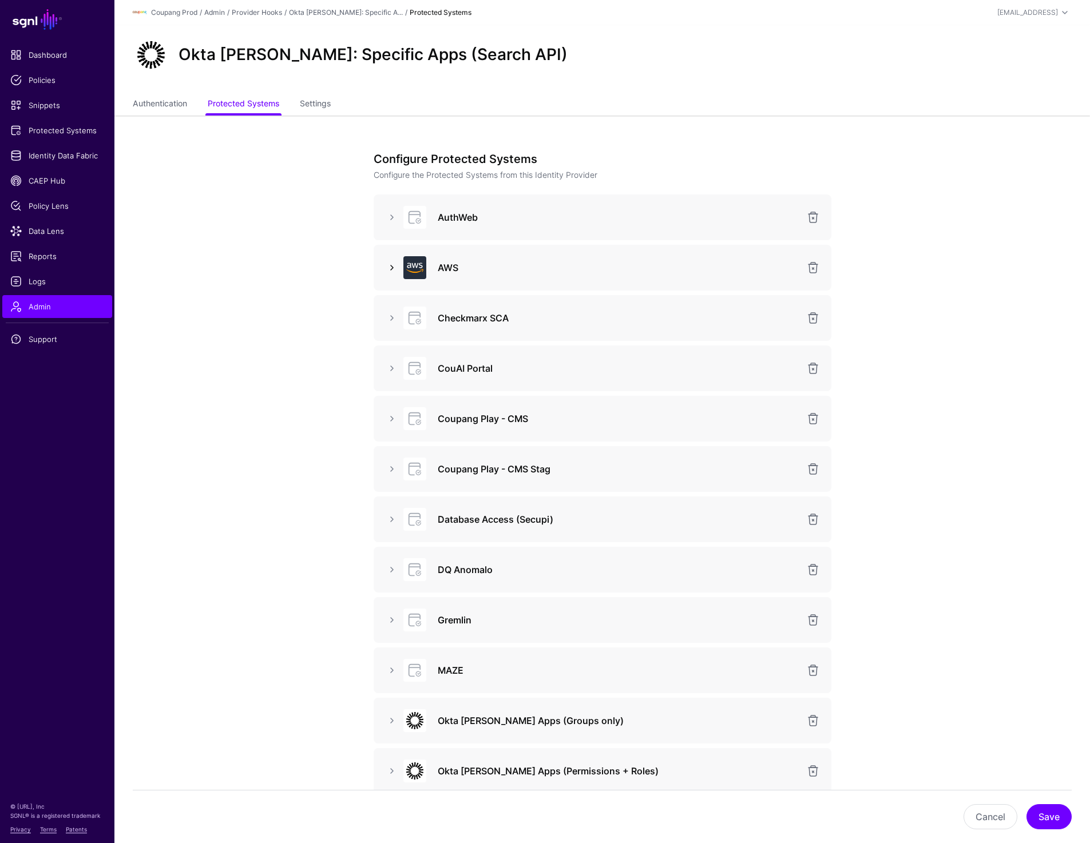
click at [394, 265] on link at bounding box center [392, 268] width 14 height 14
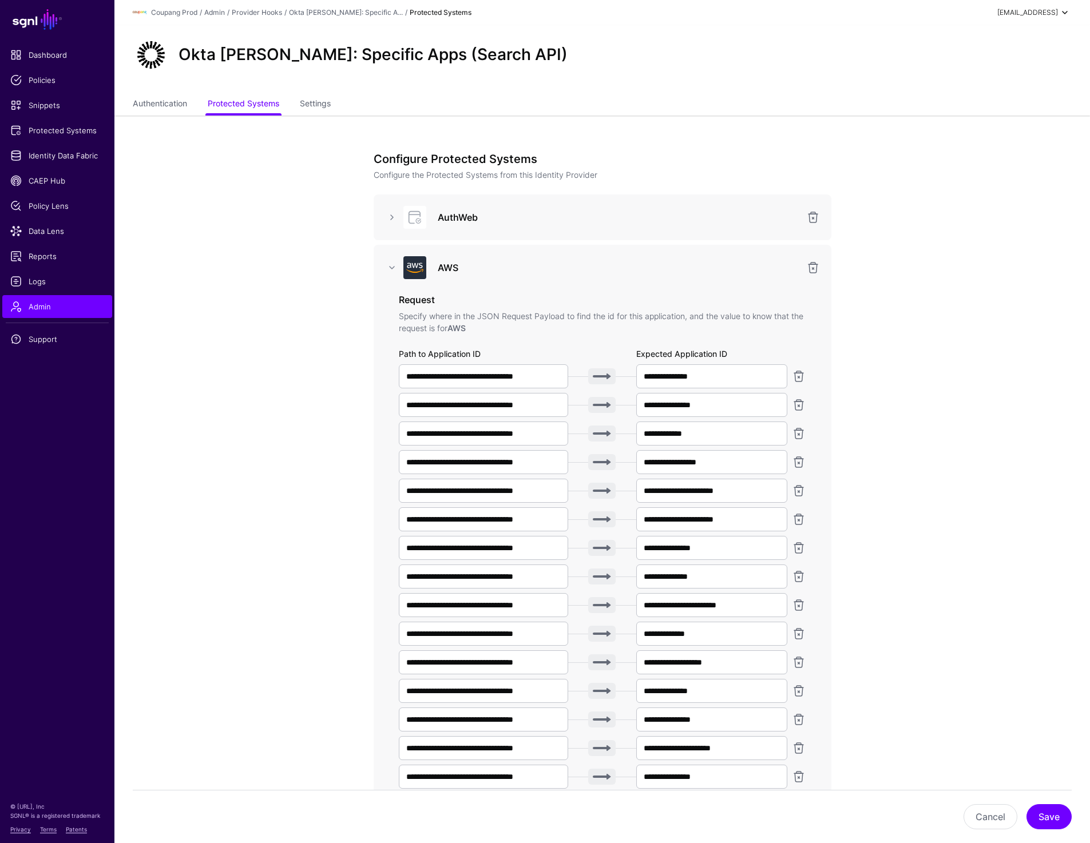
click at [1041, 13] on div "prashant@sgnl.ai" at bounding box center [1027, 12] width 61 height 10
click at [982, 101] on div "Log out" at bounding box center [980, 99] width 29 height 10
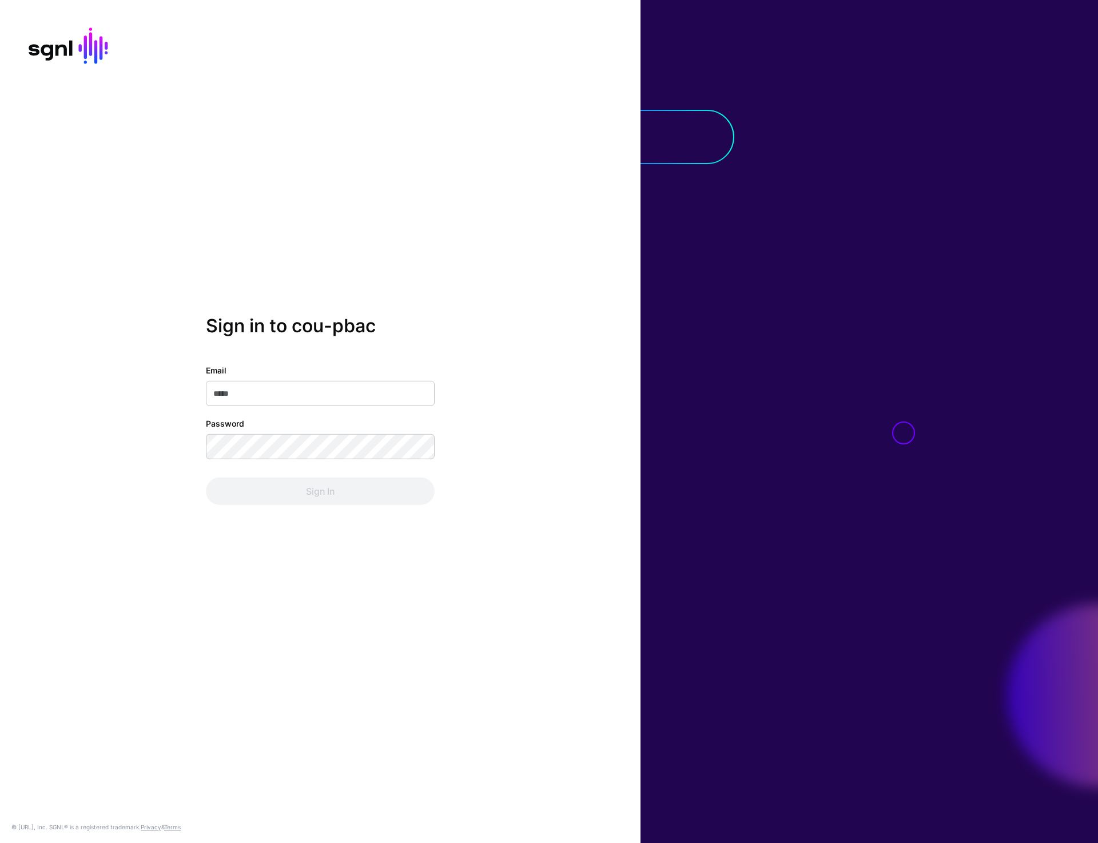
type input "**********"
click at [315, 498] on button "Sign In" at bounding box center [320, 491] width 229 height 27
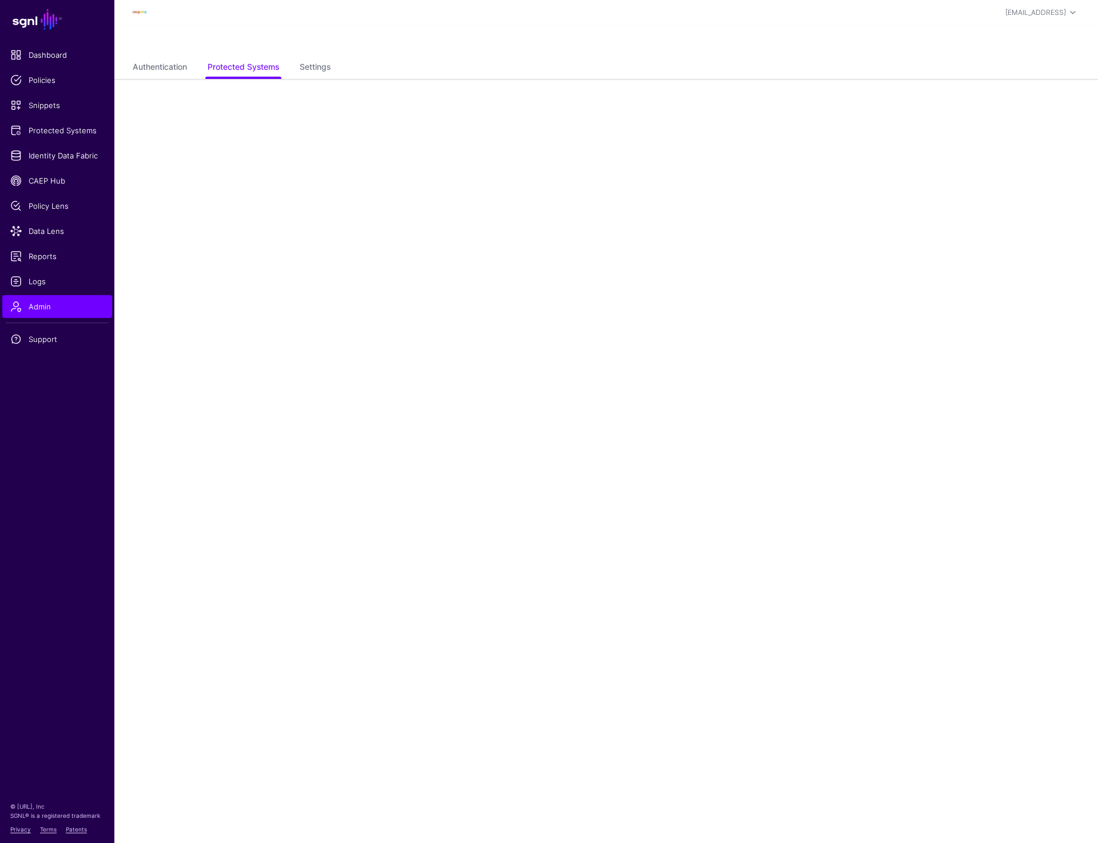
click at [412, 40] on div at bounding box center [606, 41] width 984 height 32
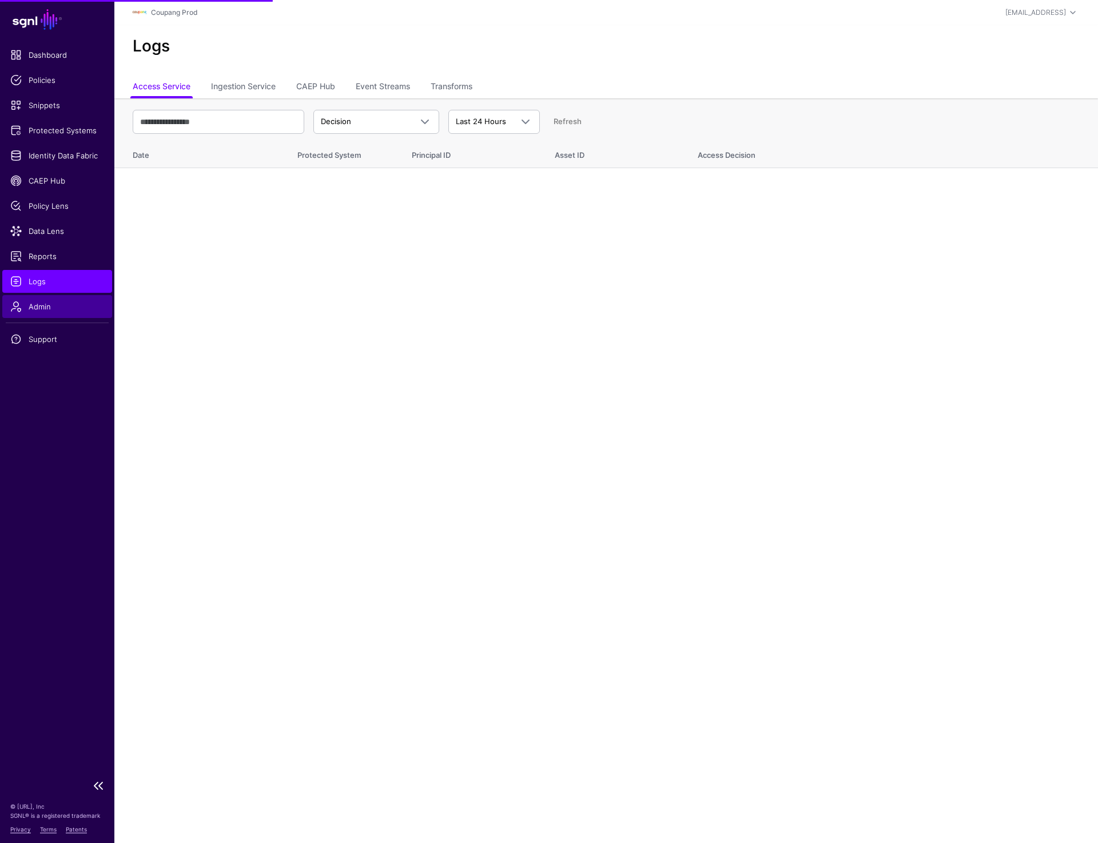
click at [43, 308] on span "Admin" at bounding box center [57, 306] width 94 height 11
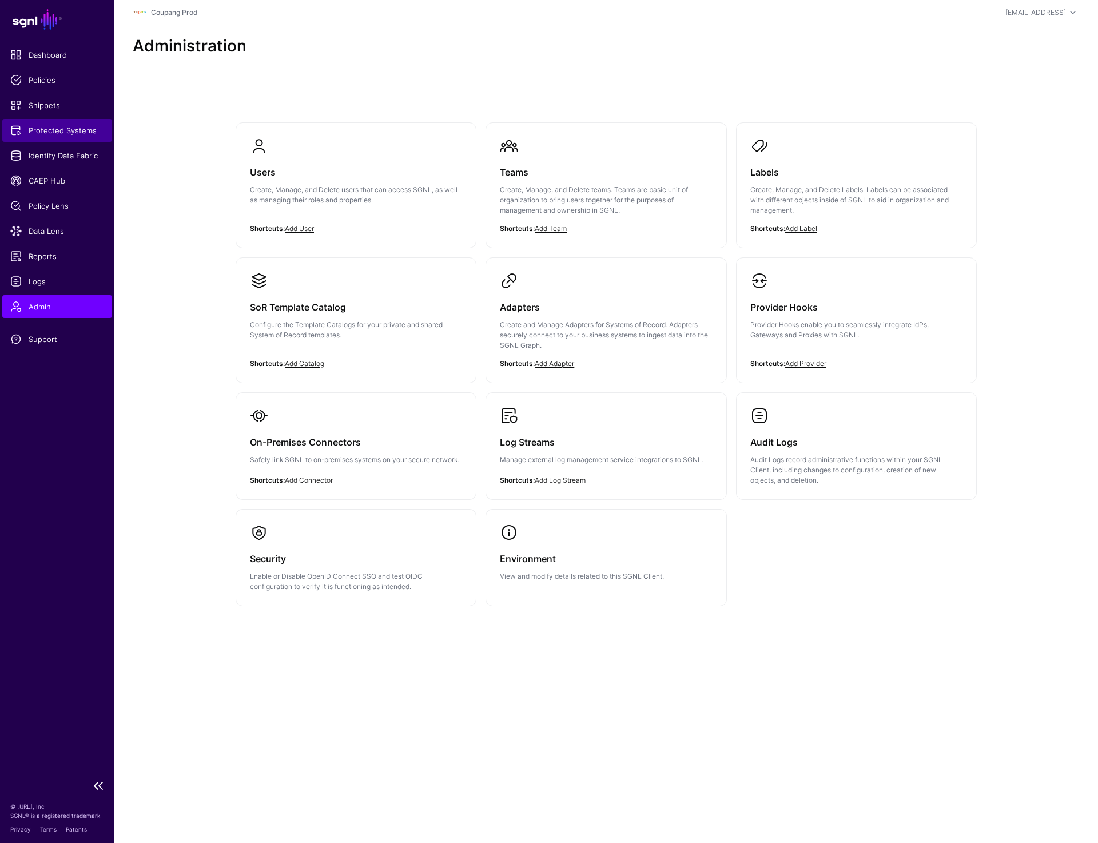
click at [38, 128] on span "Protected Systems" at bounding box center [57, 130] width 94 height 11
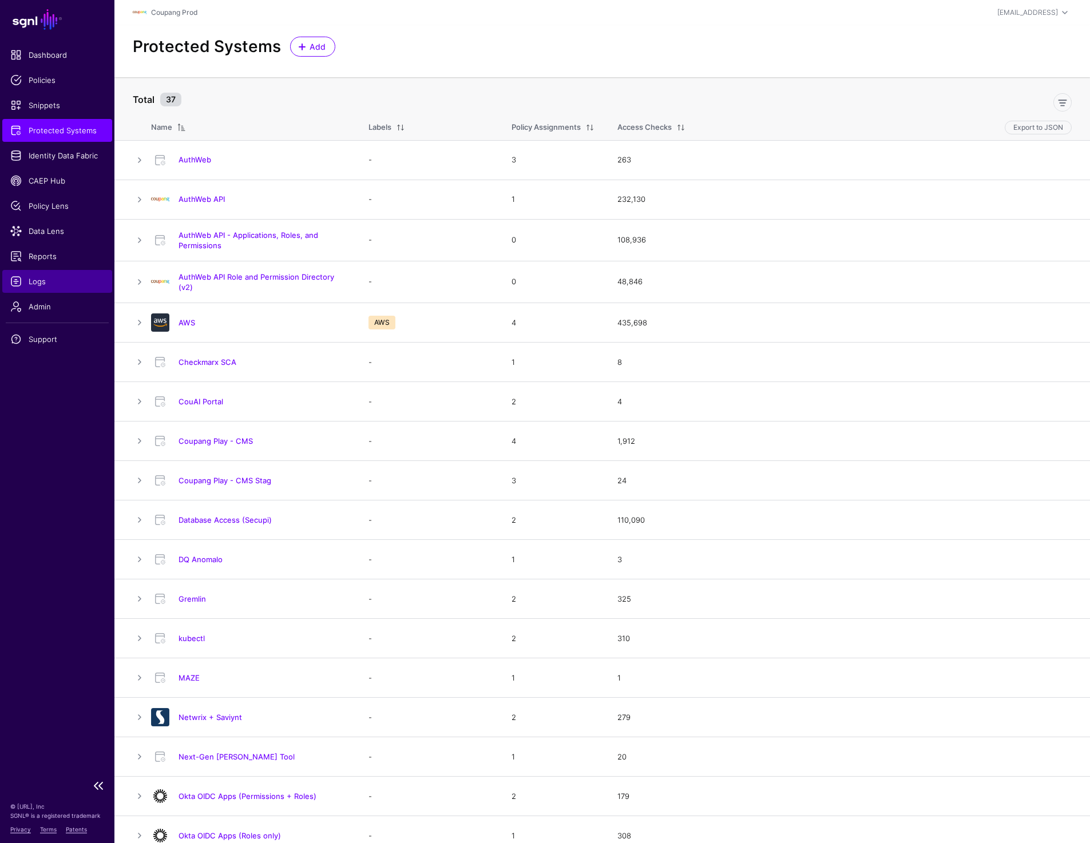
click at [43, 272] on link "Logs" at bounding box center [57, 281] width 110 height 23
click at [383, 60] on div "Protected Systems Add" at bounding box center [601, 51] width 975 height 52
click at [209, 244] on link "AuthWeb API - Applications, Roles, and Permissions" at bounding box center [248, 240] width 140 height 19
click at [30, 284] on span "Logs" at bounding box center [57, 281] width 94 height 11
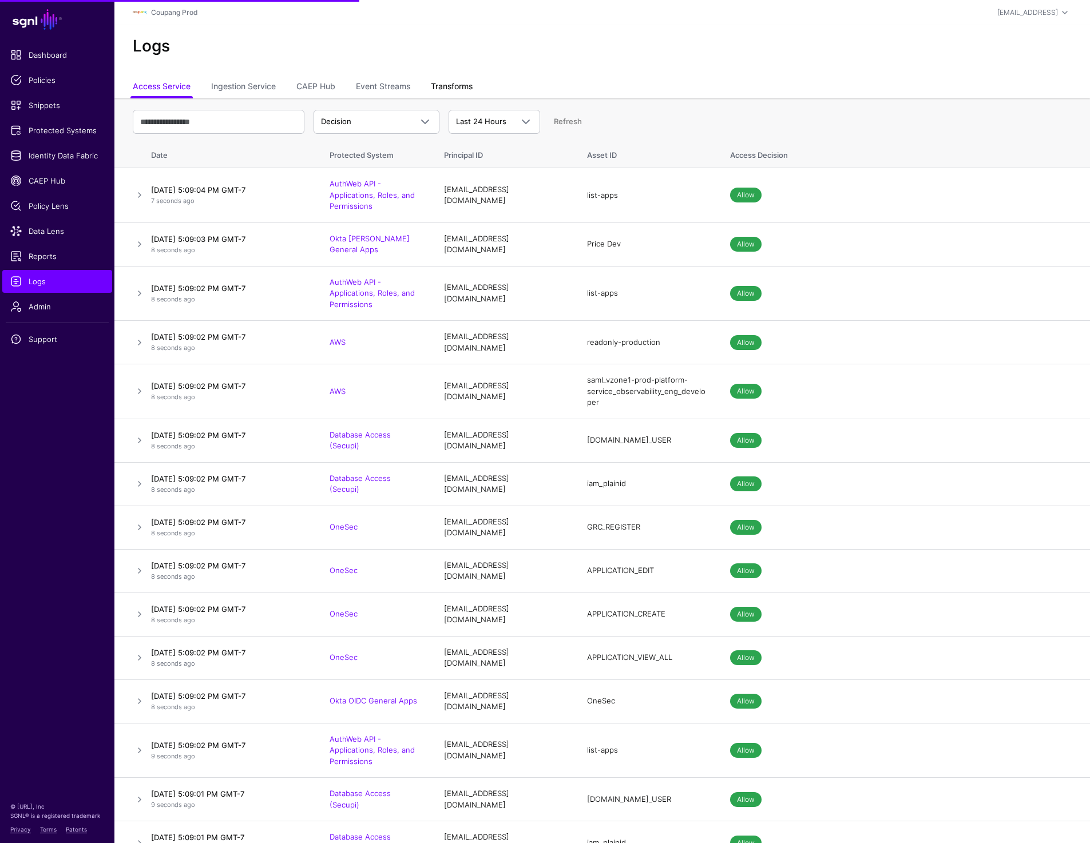
click at [457, 84] on link "Transforms" at bounding box center [452, 88] width 42 height 22
click at [462, 87] on link "Transforms" at bounding box center [452, 88] width 42 height 22
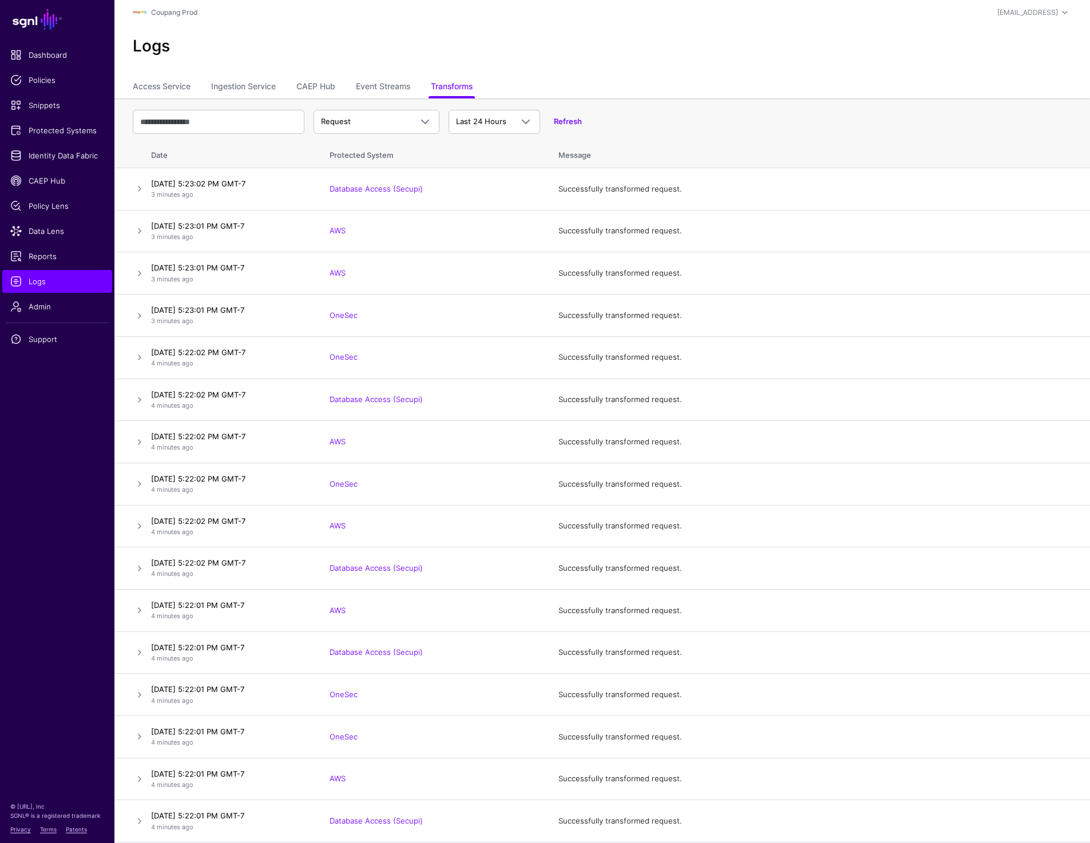
click at [472, 39] on h2 "Logs" at bounding box center [602, 46] width 939 height 19
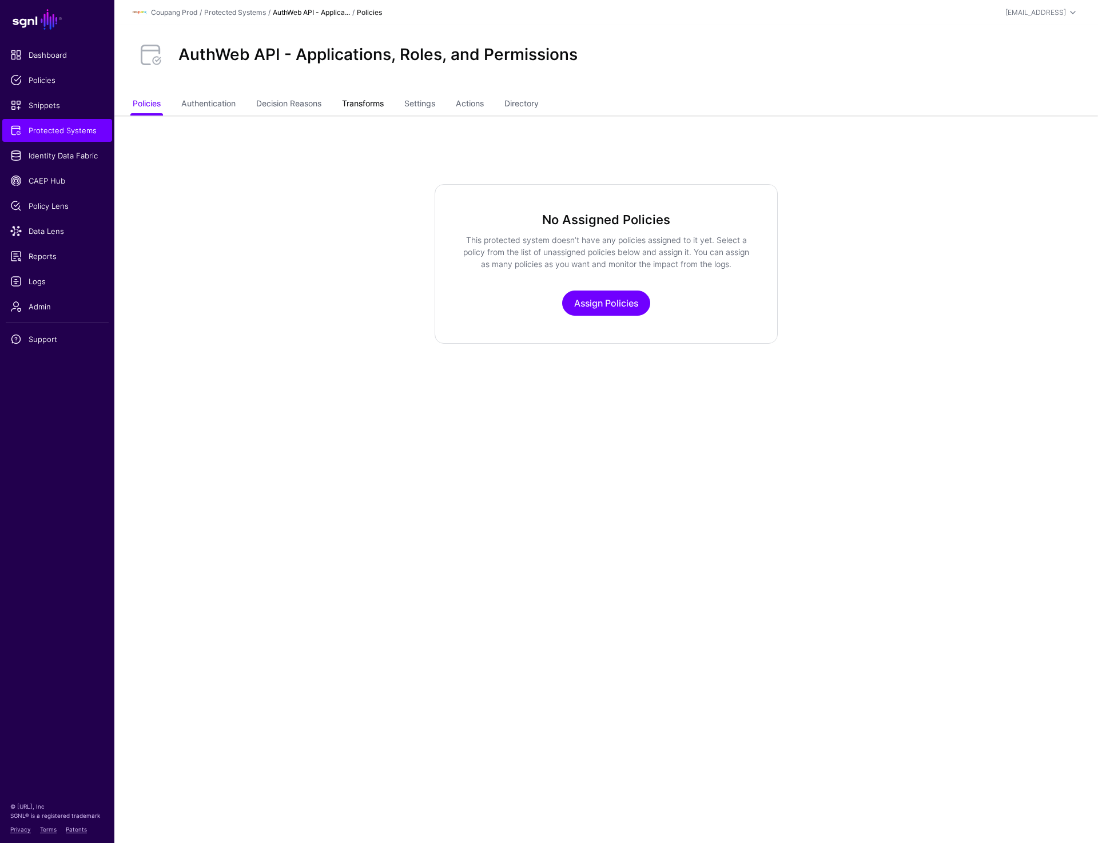
click at [375, 108] on link "Transforms" at bounding box center [363, 105] width 42 height 22
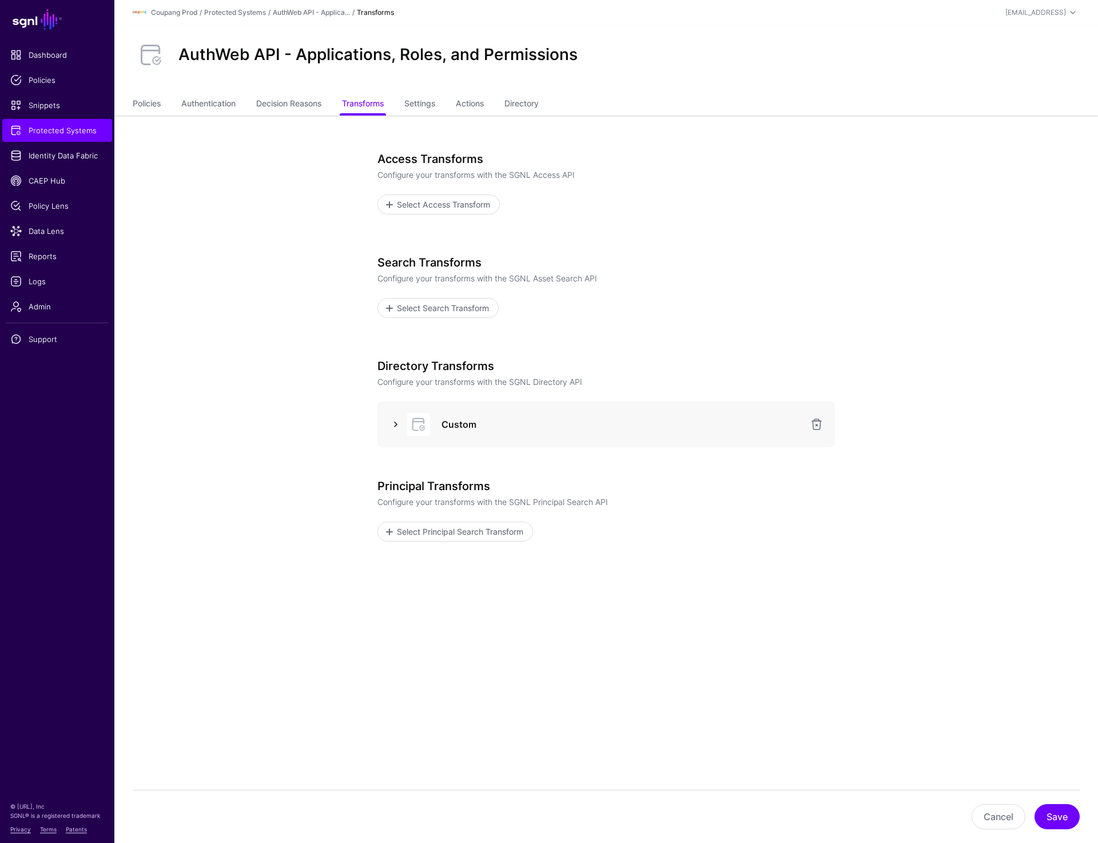
click at [391, 424] on link at bounding box center [396, 425] width 14 height 14
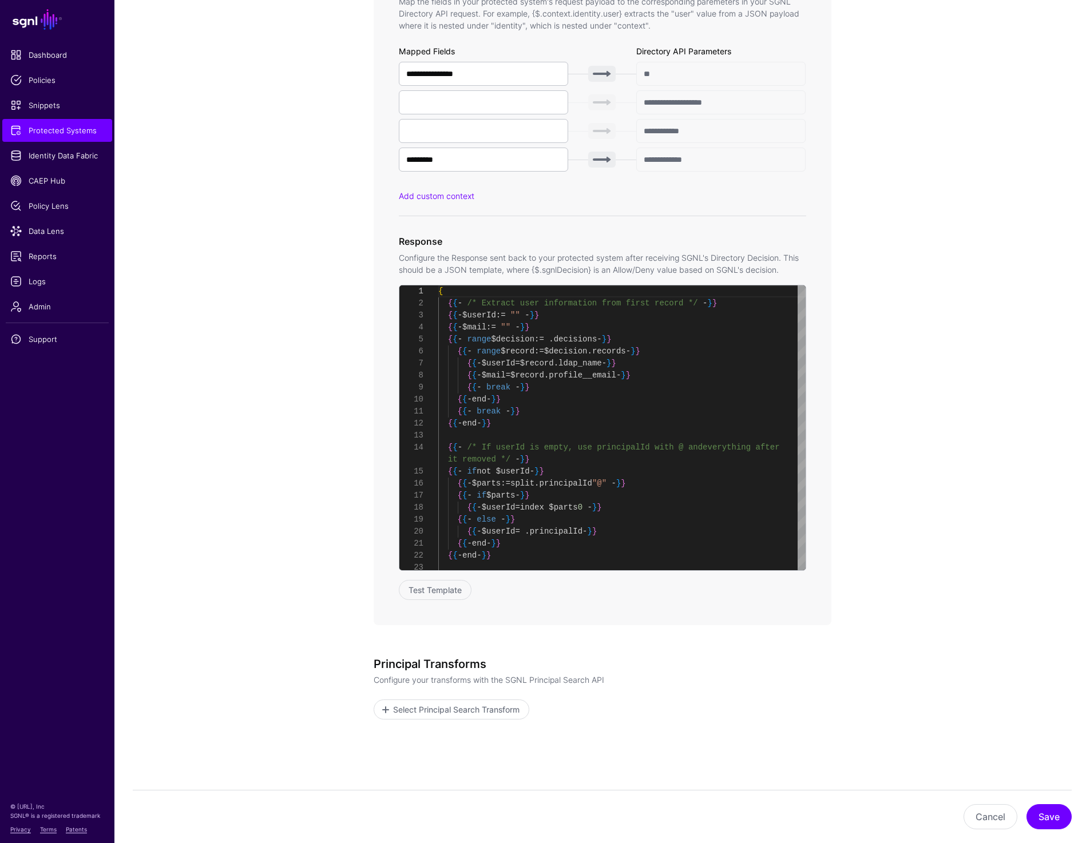
scroll to position [655, 0]
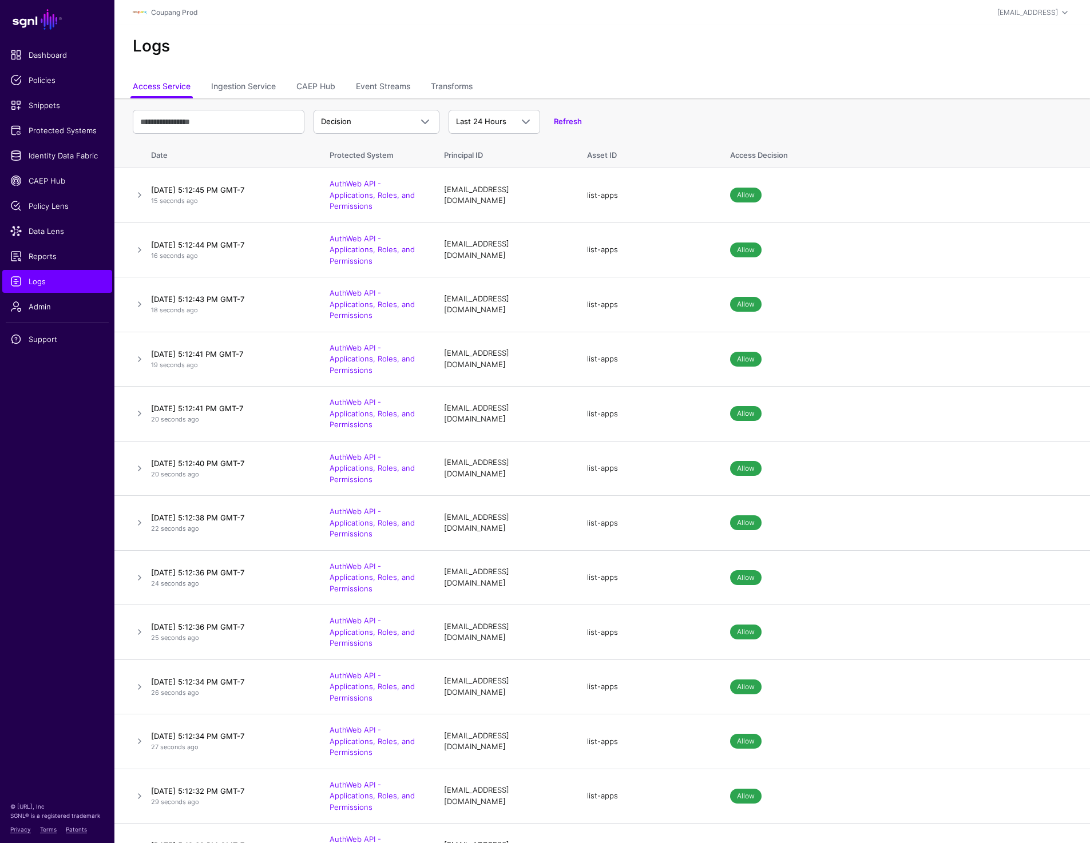
click at [655, 95] on ul "Access Service Ingestion Service CAEP Hub Event Streams Transforms" at bounding box center [602, 88] width 939 height 22
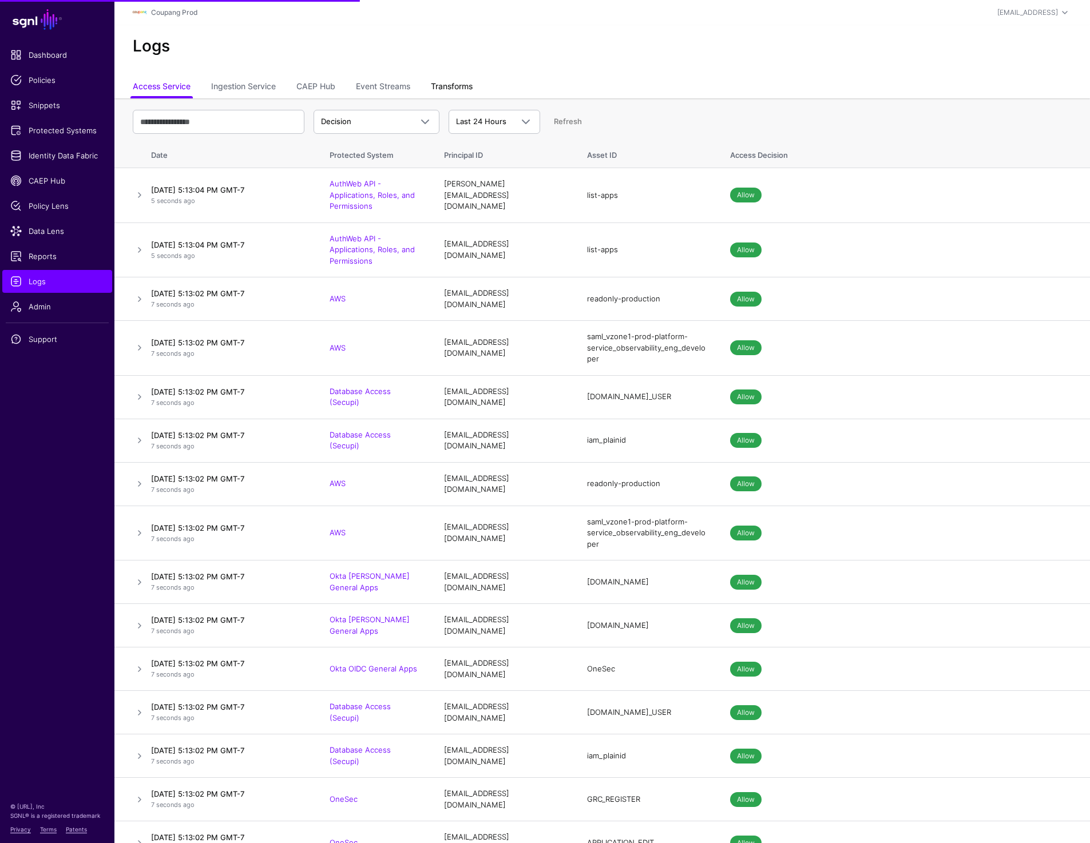
click at [549, 78] on ul "Access Service Ingestion Service CAEP Hub Event Streams Transforms" at bounding box center [602, 88] width 939 height 22
click at [71, 129] on span "Protected Systems" at bounding box center [57, 130] width 94 height 11
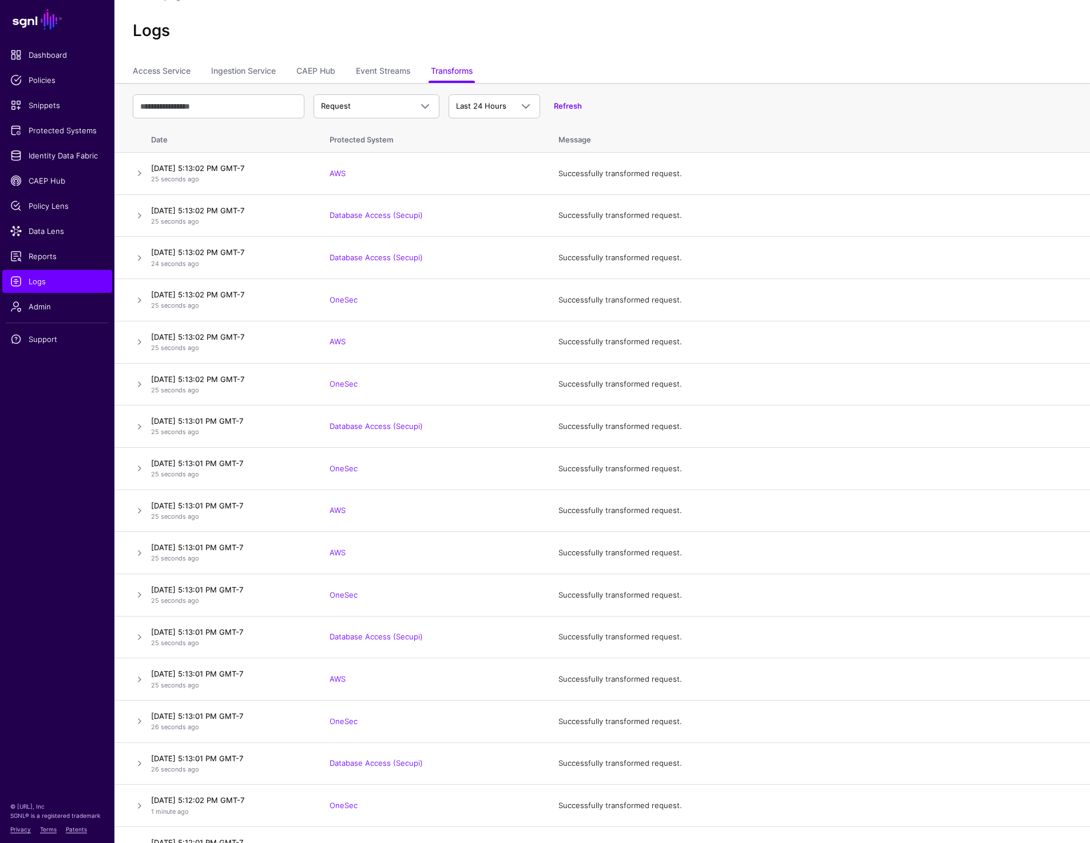
scroll to position [19, 0]
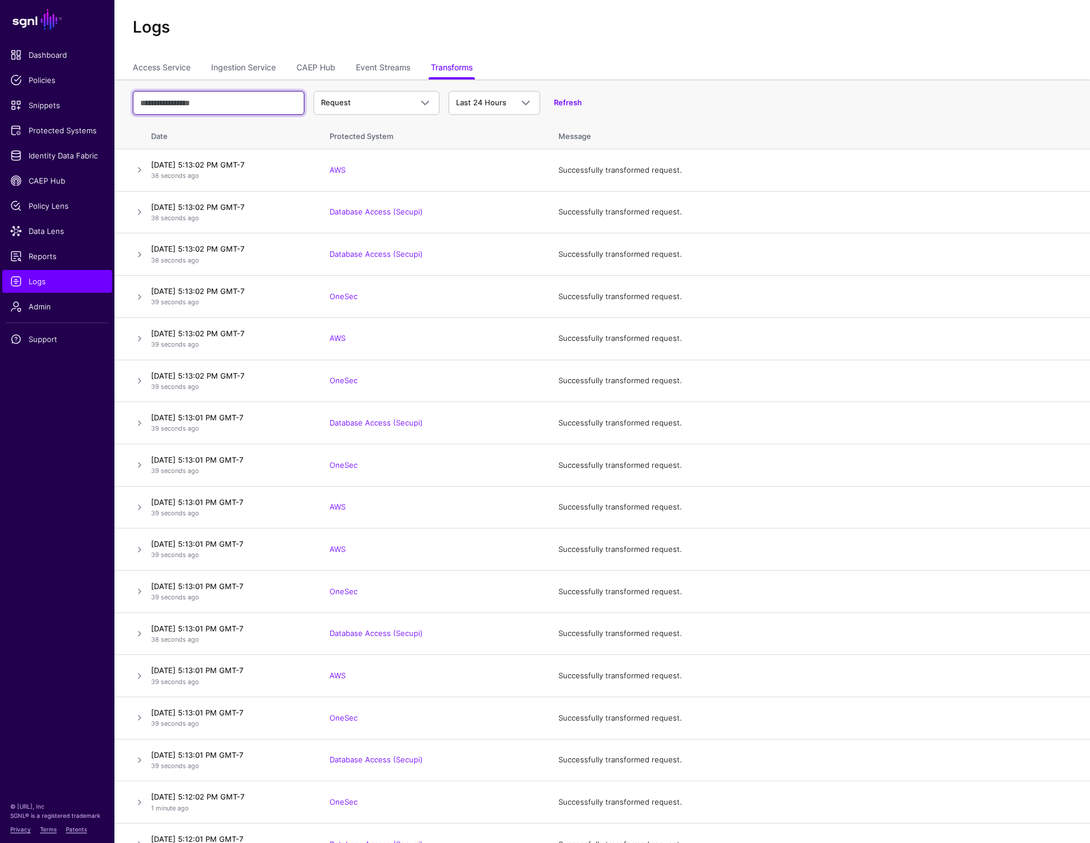
click at [217, 101] on input "text" at bounding box center [219, 103] width 172 height 24
type input "***"
click at [138, 214] on link at bounding box center [140, 212] width 14 height 14
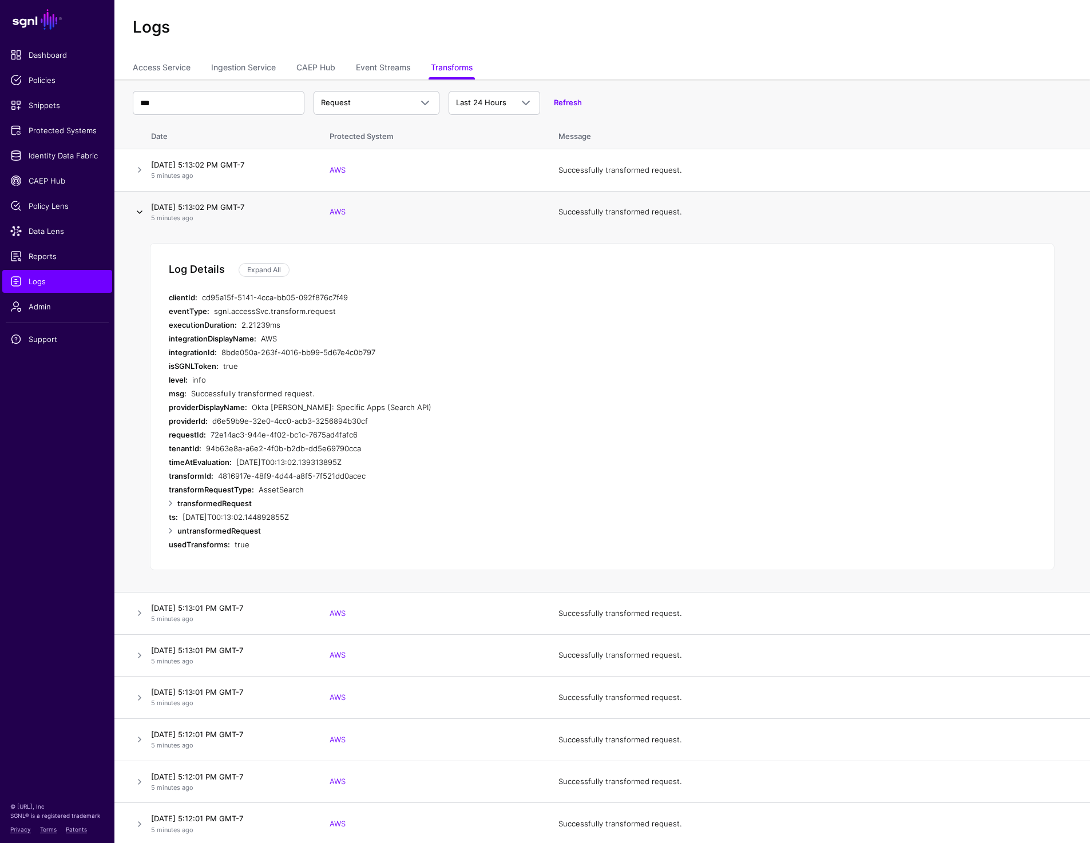
click at [138, 214] on link at bounding box center [140, 212] width 14 height 14
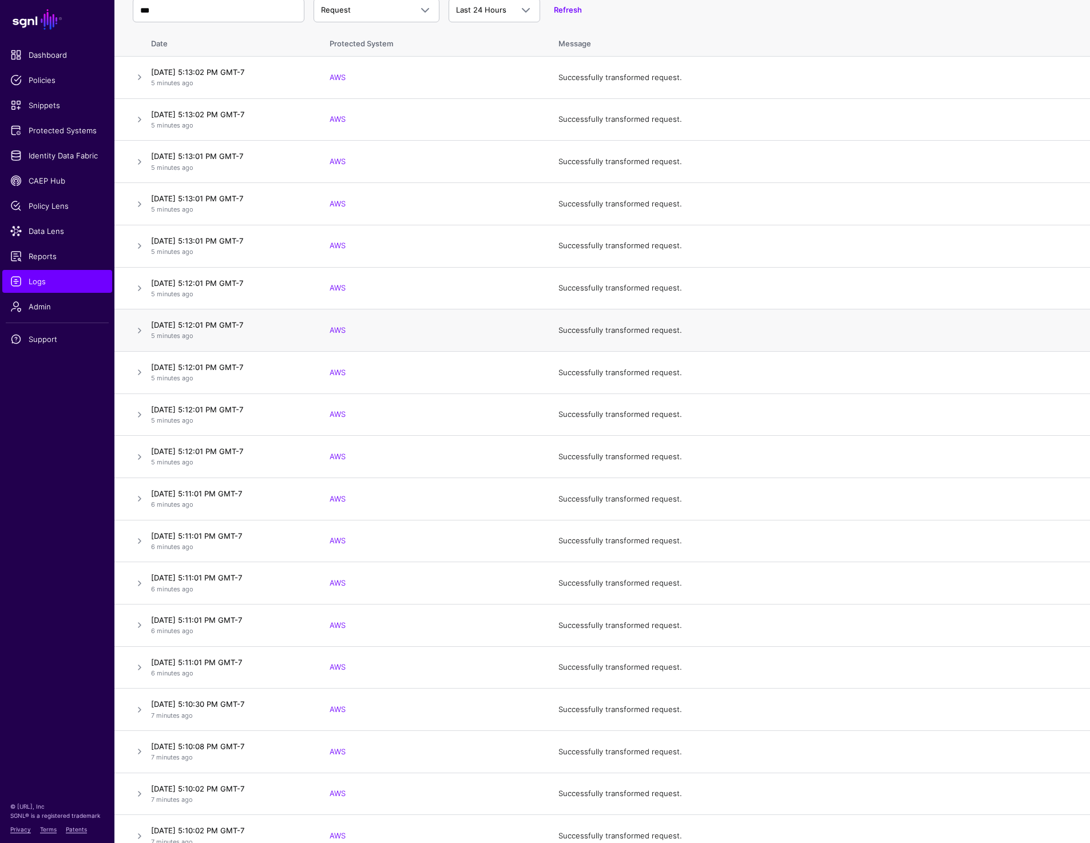
scroll to position [0, 0]
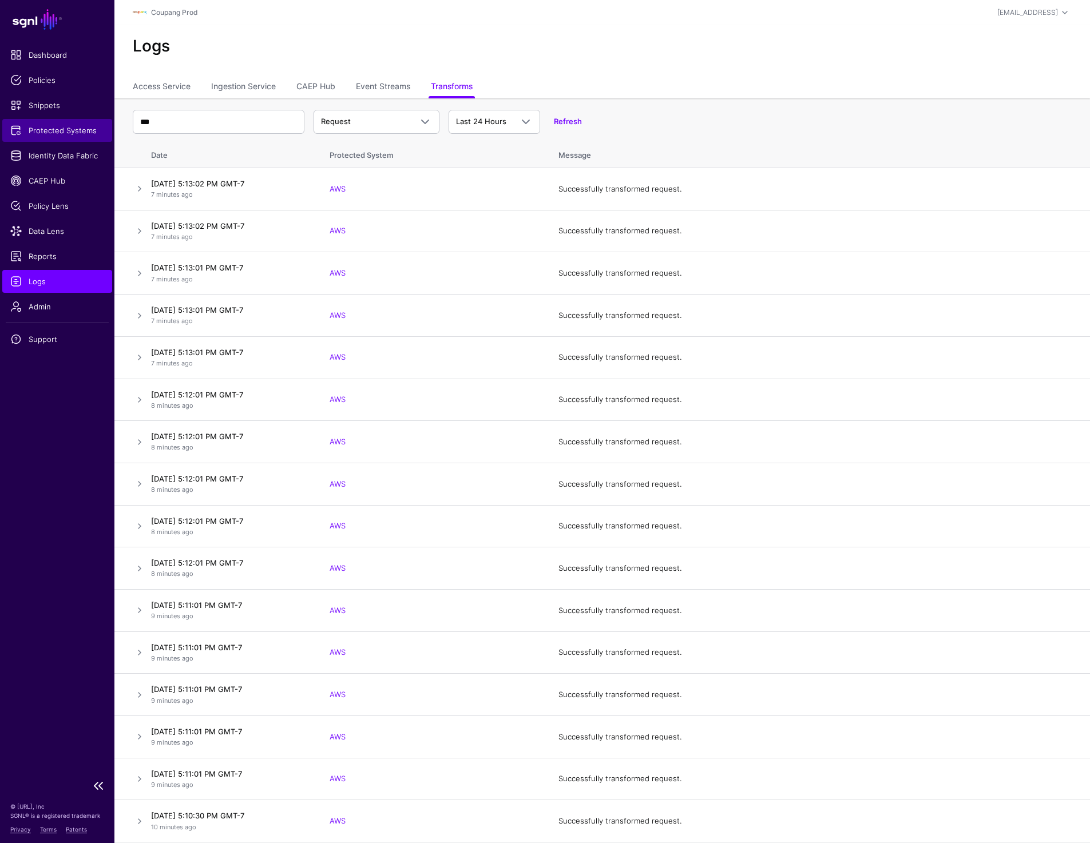
click at [56, 124] on link "Protected Systems" at bounding box center [57, 130] width 110 height 23
